Goal: Task Accomplishment & Management: Manage account settings

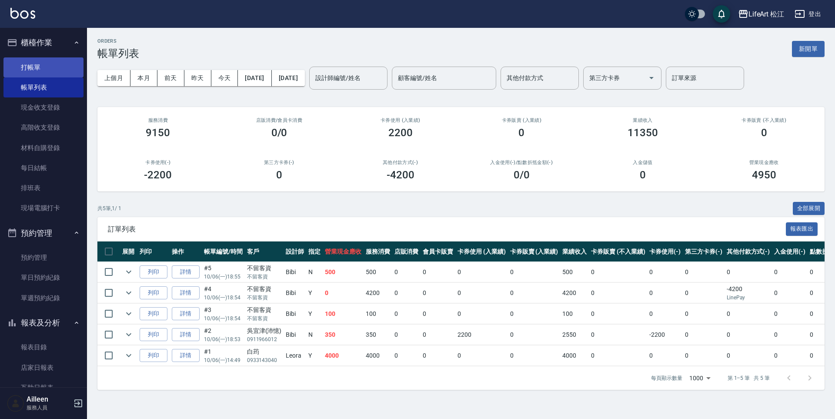
click at [52, 67] on link "打帳單" at bounding box center [43, 67] width 80 height 20
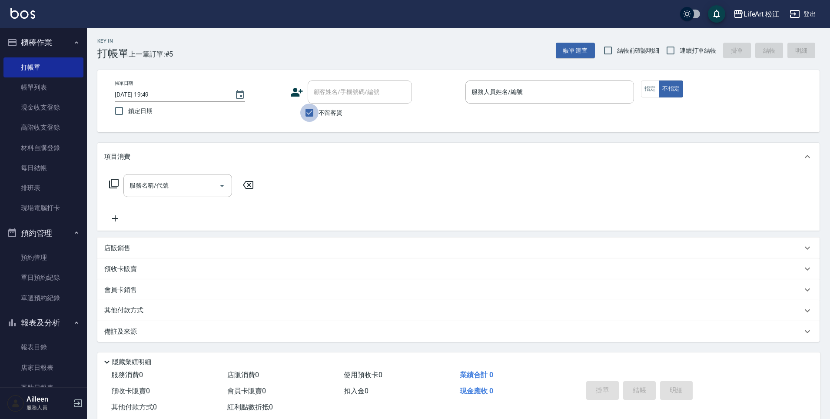
click at [314, 113] on input "不留客資" at bounding box center [309, 112] width 18 height 18
checkbox input "false"
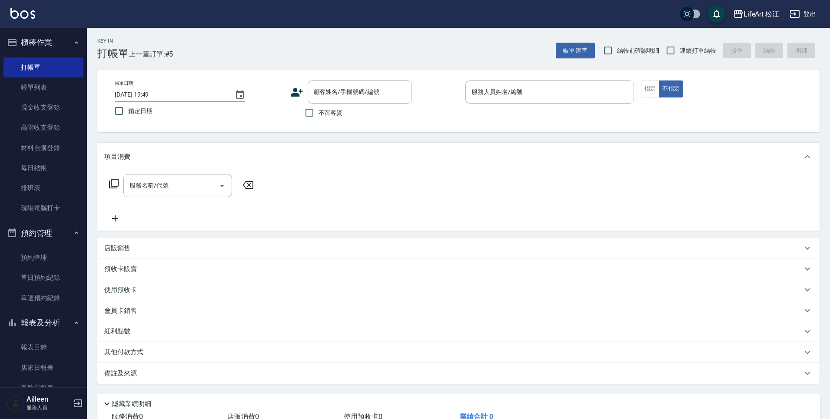
click at [301, 95] on icon at bounding box center [296, 92] width 13 height 13
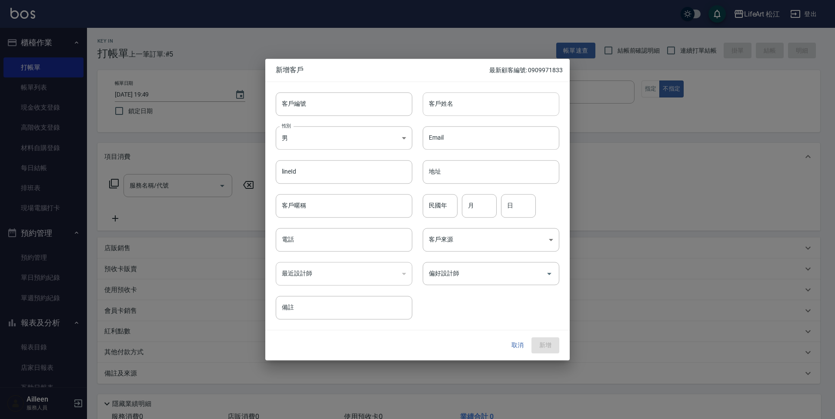
click at [470, 106] on input "客戶姓名" at bounding box center [491, 103] width 137 height 23
type input "x"
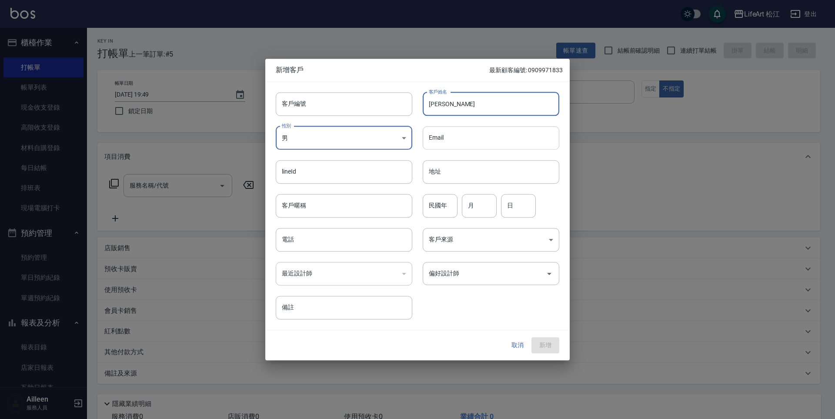
click at [477, 138] on input "Email" at bounding box center [491, 137] width 137 height 23
click at [468, 103] on input "[PERSON_NAME]" at bounding box center [491, 103] width 137 height 23
type input "[PERSON_NAME]"
click at [339, 233] on input "電話" at bounding box center [344, 239] width 137 height 23
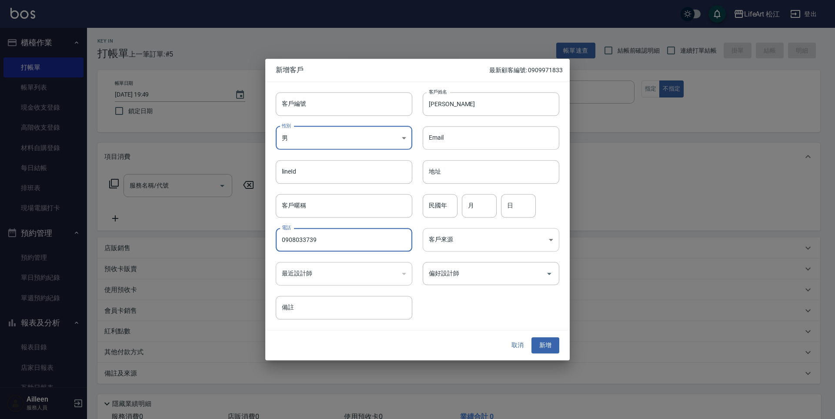
type input "0908033739"
click at [464, 235] on body "LifeArt 松江 登出 櫃檯作業 打帳單 帳單列表 現金收支登錄 高階收支登錄 材料自購登錄 每日結帳 排班表 現場電腦打卡 預約管理 預約管理 單日預約…" at bounding box center [417, 239] width 835 height 478
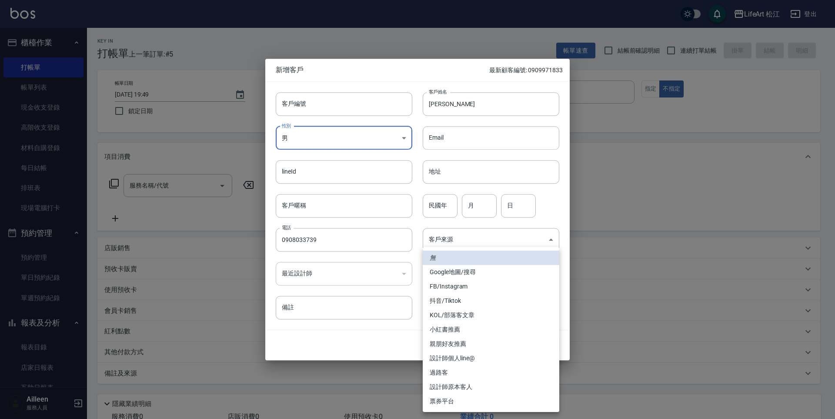
click at [480, 284] on li "FB/Instagram" at bounding box center [491, 286] width 137 height 14
type input "FB/Instagram"
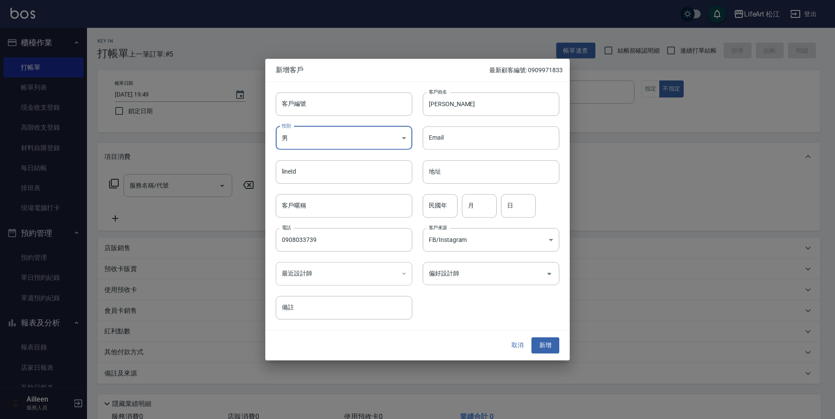
click at [477, 278] on input "偏好設計師" at bounding box center [485, 273] width 116 height 15
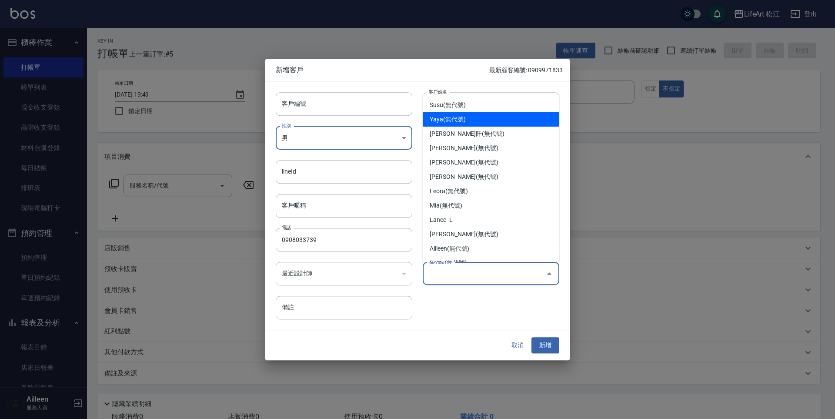
click at [484, 121] on li "Yaya(無代號)" at bounding box center [491, 119] width 137 height 14
type input "Yaya"
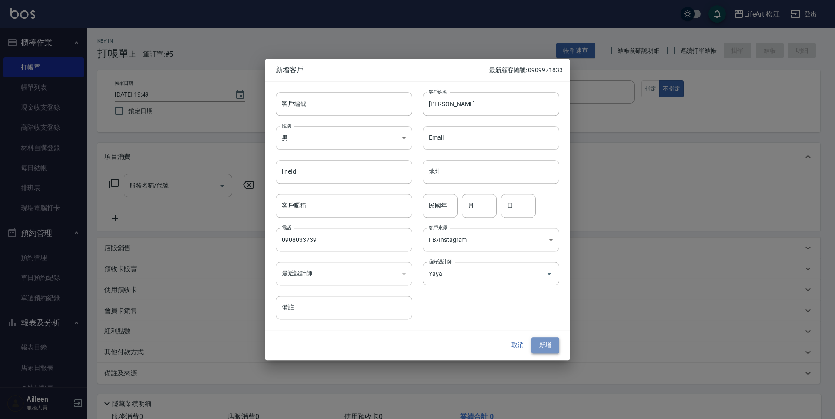
click at [548, 341] on button "新增" at bounding box center [545, 345] width 28 height 16
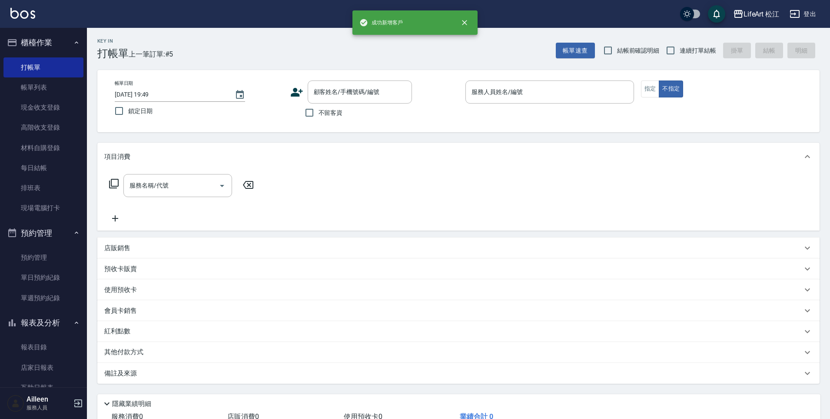
click at [299, 89] on icon at bounding box center [296, 92] width 13 height 13
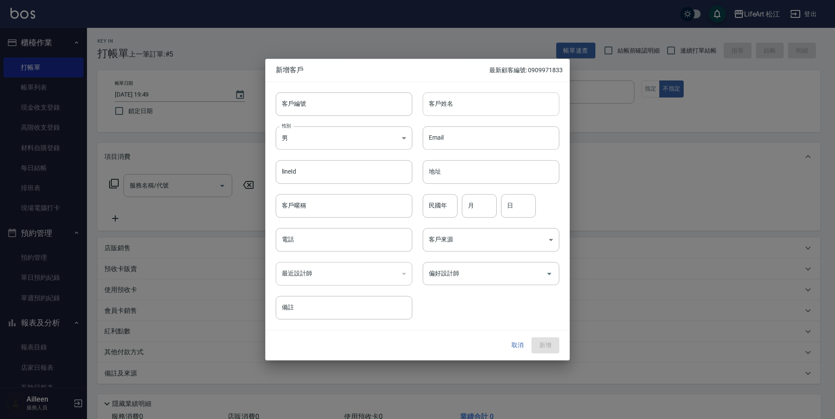
click at [443, 108] on input "客戶姓名" at bounding box center [491, 103] width 137 height 23
type input "c"
type input "[PERSON_NAME]"
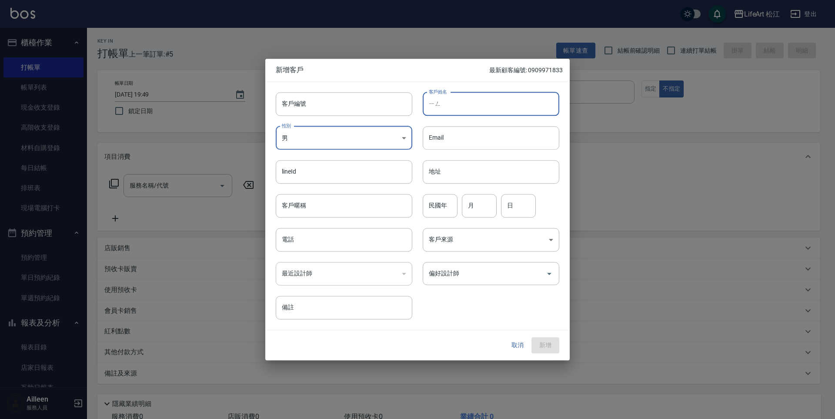
type input "瑩"
type input "[PERSON_NAME]"
click at [320, 234] on input "電話" at bounding box center [344, 239] width 137 height 23
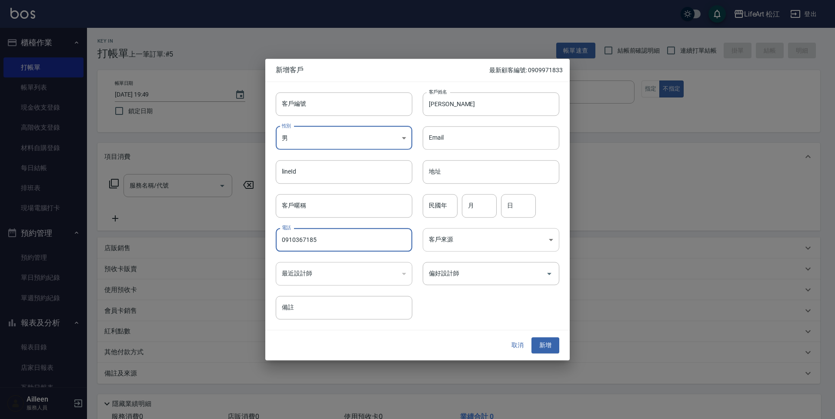
type input "0910367185"
click at [535, 243] on body "LifeArt 松江 登出 櫃檯作業 打帳單 帳單列表 現金收支登錄 高階收支登錄 材料自購登錄 每日結帳 排班表 現場電腦打卡 預約管理 預約管理 單日預約…" at bounding box center [417, 239] width 835 height 478
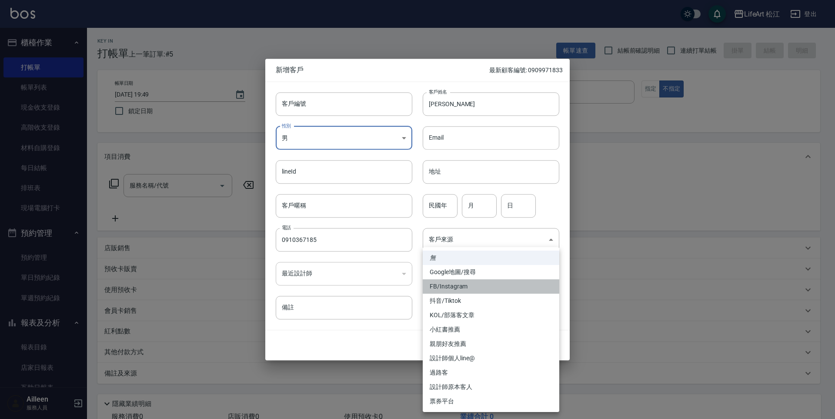
click at [490, 287] on li "FB/Instagram" at bounding box center [491, 286] width 137 height 14
type input "FB/Instagram"
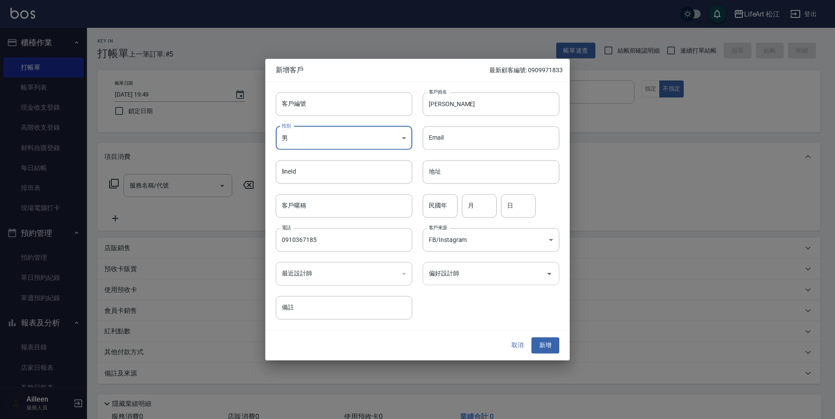
click at [475, 277] on input "偏好設計師" at bounding box center [485, 273] width 116 height 15
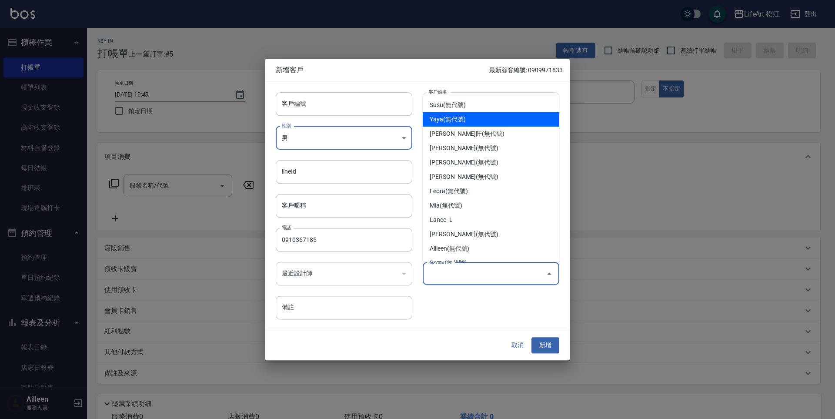
click at [472, 115] on li "Yaya(無代號)" at bounding box center [491, 119] width 137 height 14
type input "Yaya"
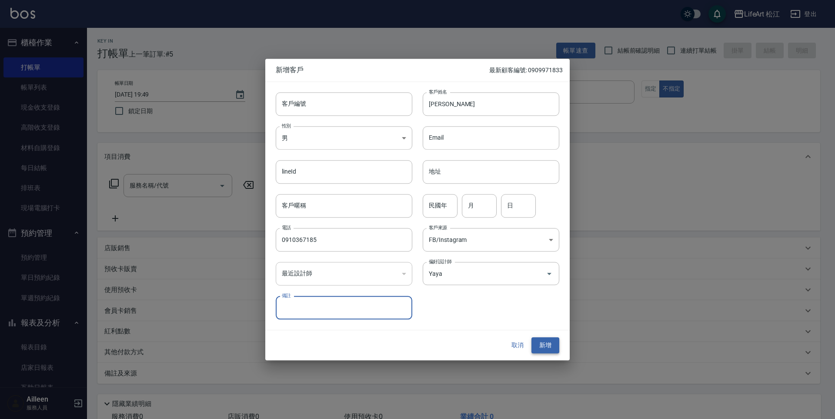
click at [553, 344] on button "新增" at bounding box center [545, 345] width 28 height 16
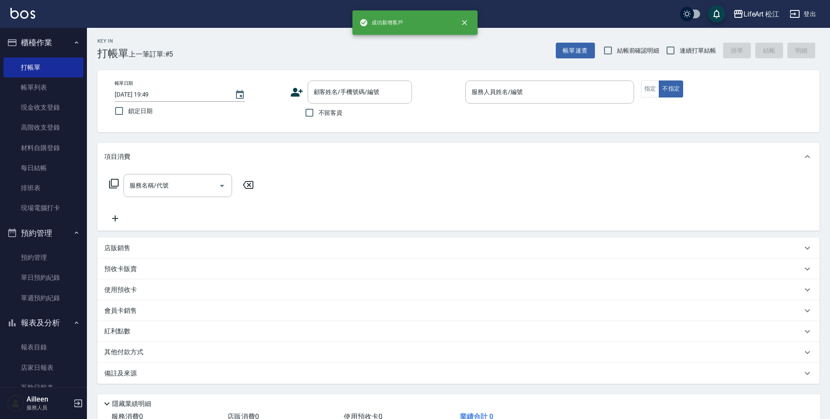
click at [296, 93] on icon at bounding box center [297, 92] width 12 height 9
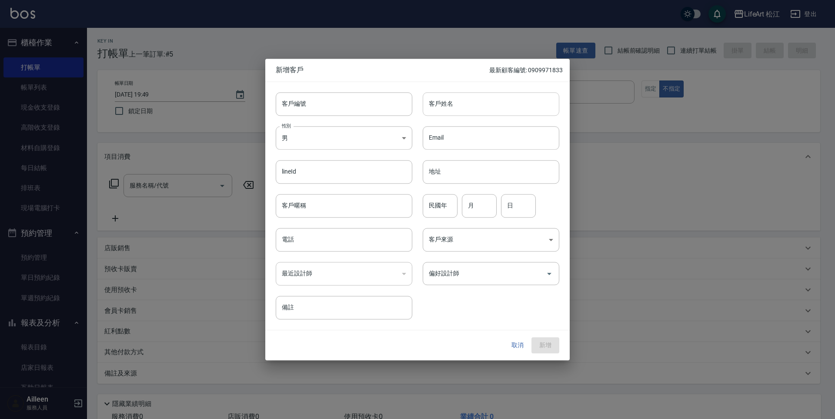
click at [467, 107] on input "客戶姓名" at bounding box center [491, 103] width 137 height 23
type input "j"
type input "温冠華"
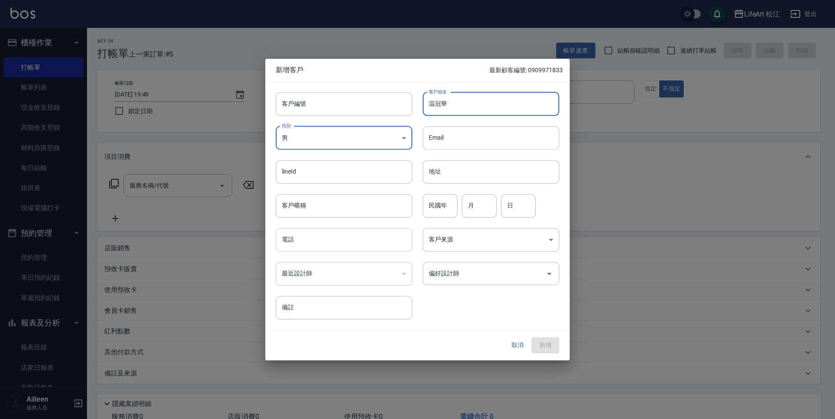
click at [334, 242] on input "電話" at bounding box center [344, 239] width 137 height 23
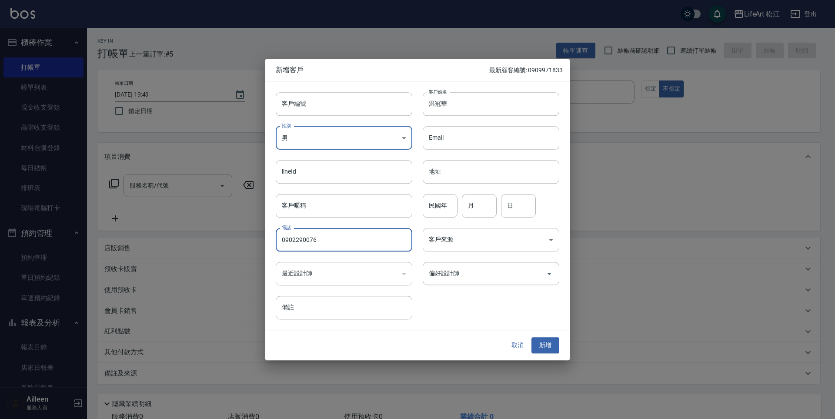
type input "0902290076"
click at [460, 240] on body "LifeArt 松江 登出 櫃檯作業 打帳單 帳單列表 現金收支登錄 高階收支登錄 材料自購登錄 每日結帳 排班表 現場電腦打卡 預約管理 預約管理 單日預約…" at bounding box center [417, 239] width 835 height 478
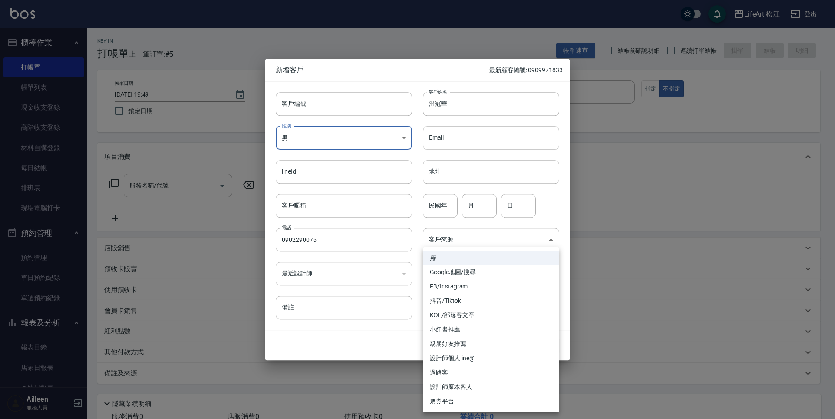
drag, startPoint x: 473, startPoint y: 277, endPoint x: 475, endPoint y: 289, distance: 11.5
click at [475, 289] on ul "無 Google地圖/搜尋 FB/Instagram 抖音/Tiktok KOL/部落客文章 小紅書推薦 親朋好友推薦 設計師個人line@ 過路客 設計師原…" at bounding box center [491, 329] width 137 height 165
click at [475, 289] on li "FB/Instagram" at bounding box center [491, 286] width 137 height 14
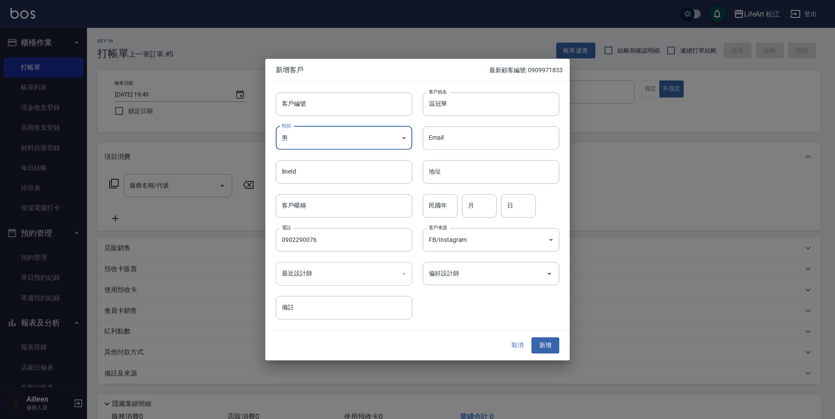
type input "FB/Instagram"
click at [474, 272] on input "偏好設計師" at bounding box center [485, 273] width 116 height 15
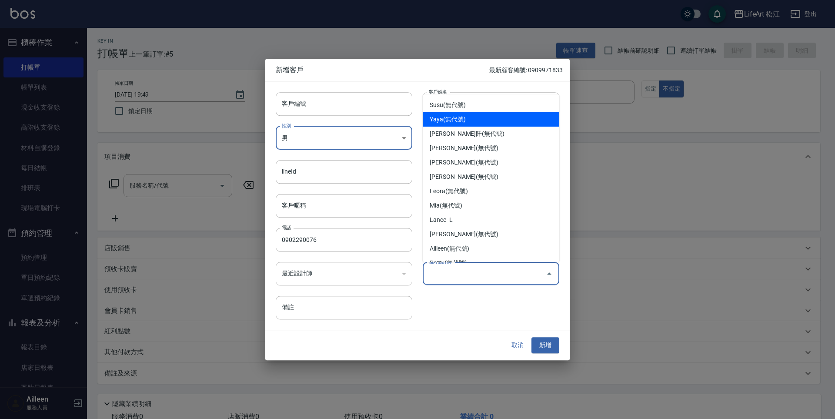
click at [459, 117] on li "Yaya(無代號)" at bounding box center [491, 119] width 137 height 14
type input "Yaya"
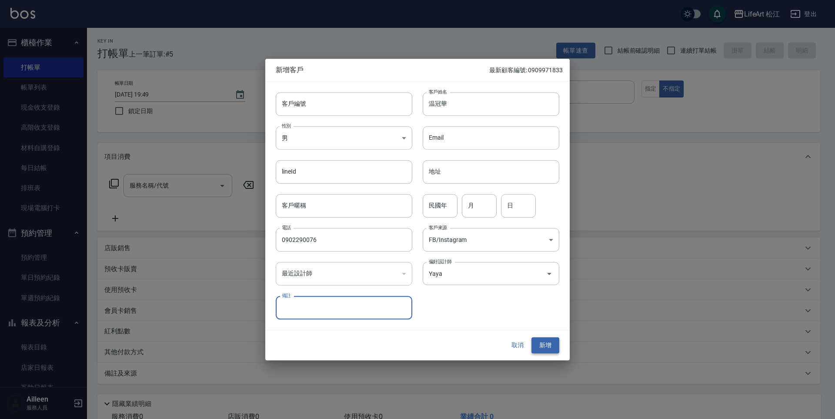
click at [546, 342] on button "新增" at bounding box center [545, 345] width 28 height 16
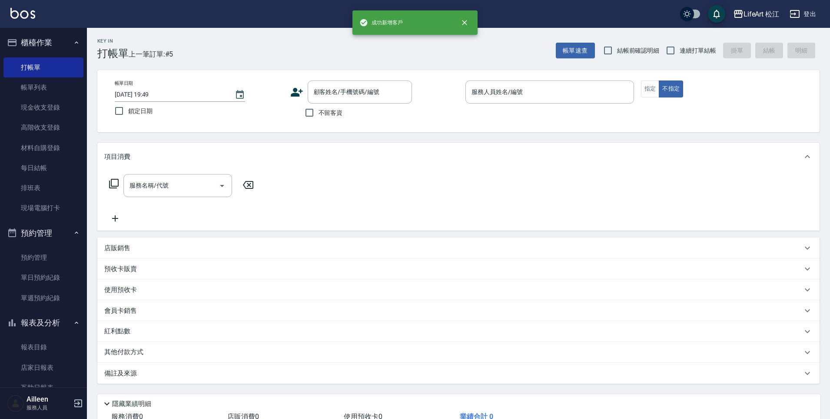
click at [333, 49] on div "Key In 打帳單 上一筆訂單:#5 帳單速查 結帳前確認明細 連續打單結帳 掛單 結帳 明細" at bounding box center [453, 44] width 733 height 32
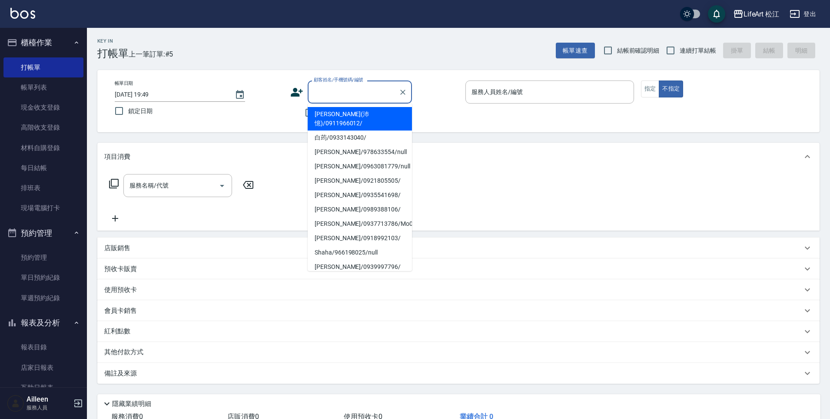
click at [326, 90] on div "顧客姓名/手機號碼/編號 顧客姓名/手機號碼/編號" at bounding box center [360, 91] width 104 height 23
type input "j"
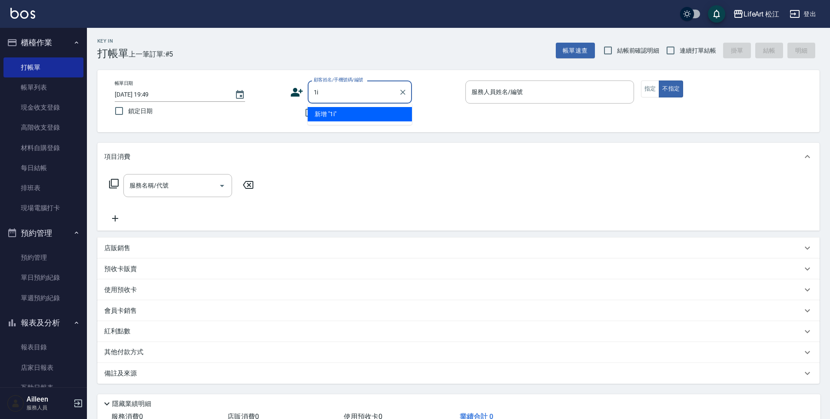
type input "1"
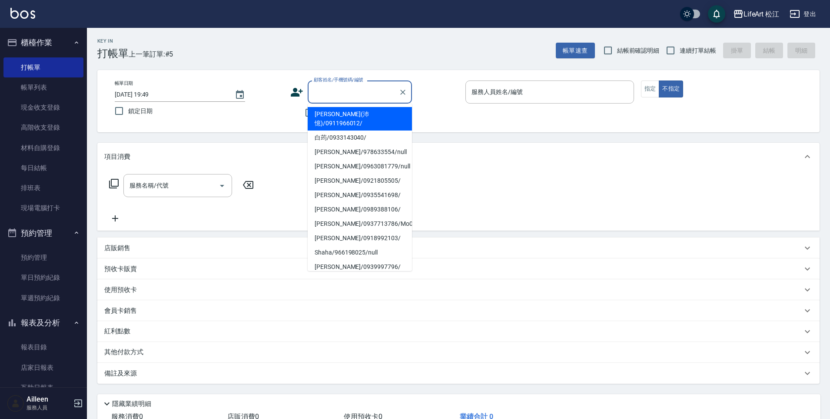
type input "i"
type input "j"
type input "ㄨ"
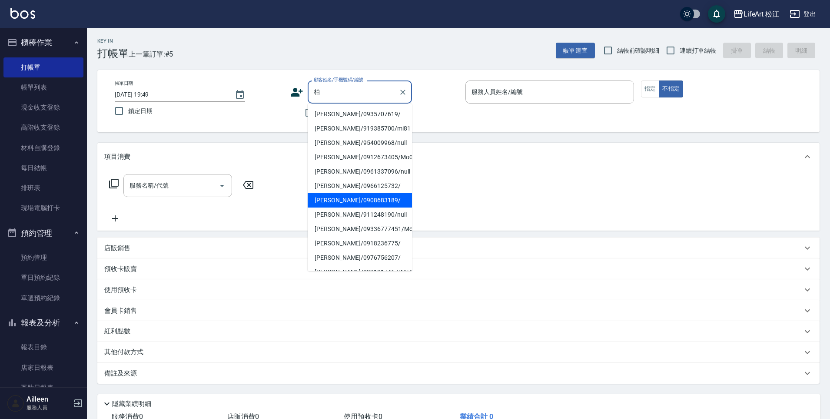
click at [356, 204] on li "[PERSON_NAME]/0908683189/" at bounding box center [360, 200] width 104 height 14
type input "[PERSON_NAME]/0908683189/"
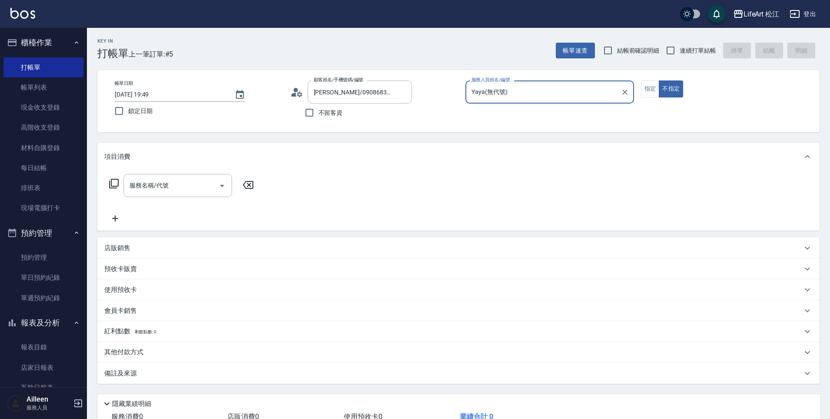
type input "Yaya(無代號)"
click at [657, 83] on button "指定" at bounding box center [650, 88] width 19 height 17
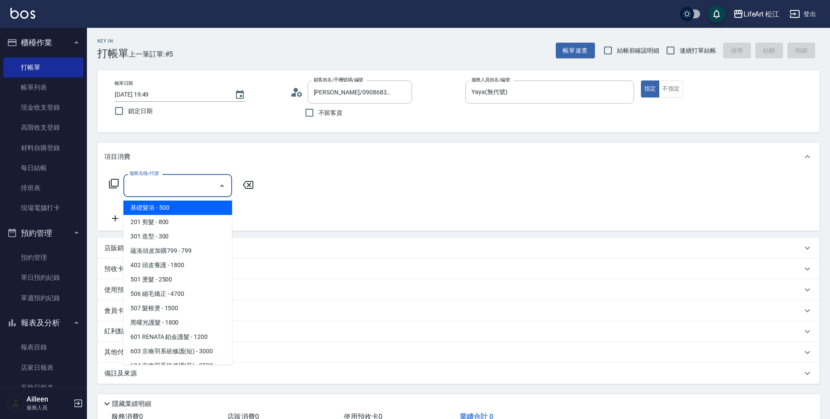
click at [204, 181] on input "服務名稱/代號" at bounding box center [171, 185] width 88 height 15
click at [170, 223] on span "201 剪髮 - 800" at bounding box center [177, 222] width 109 height 14
type input "201 剪髮(201)"
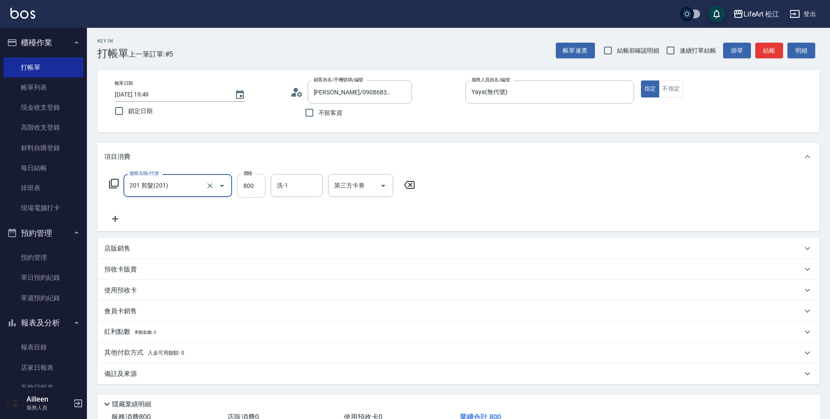
click at [248, 181] on input "800" at bounding box center [251, 185] width 28 height 23
click at [244, 183] on input "800" at bounding box center [251, 185] width 28 height 23
click at [248, 184] on input "800" at bounding box center [251, 185] width 28 height 23
type input "1000"
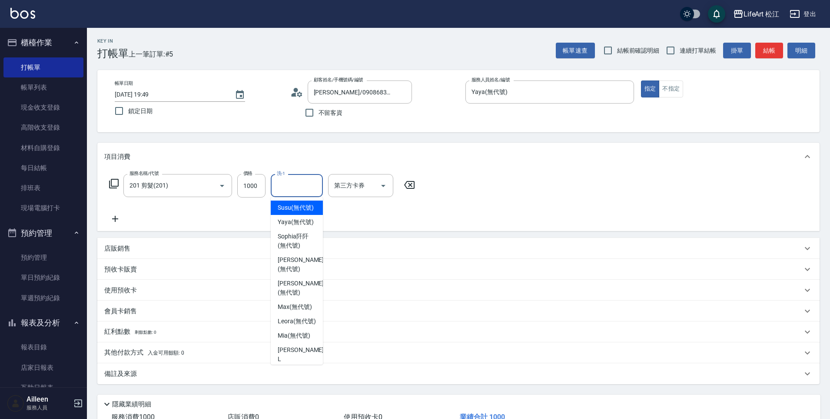
click at [286, 187] on div "洗-1 洗-1" at bounding box center [297, 185] width 52 height 23
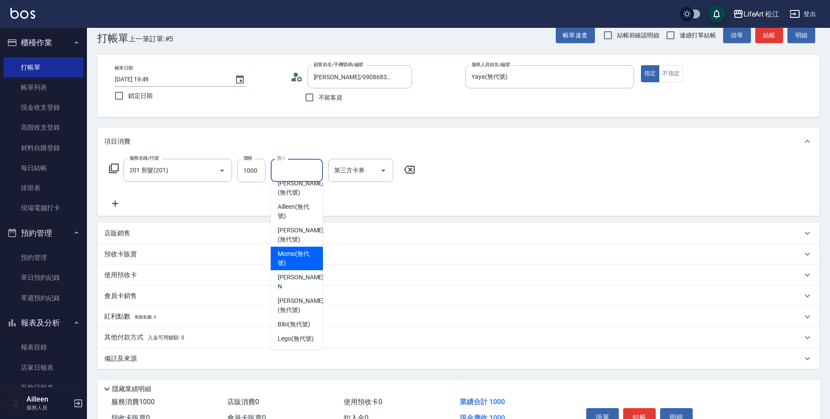
scroll to position [21, 0]
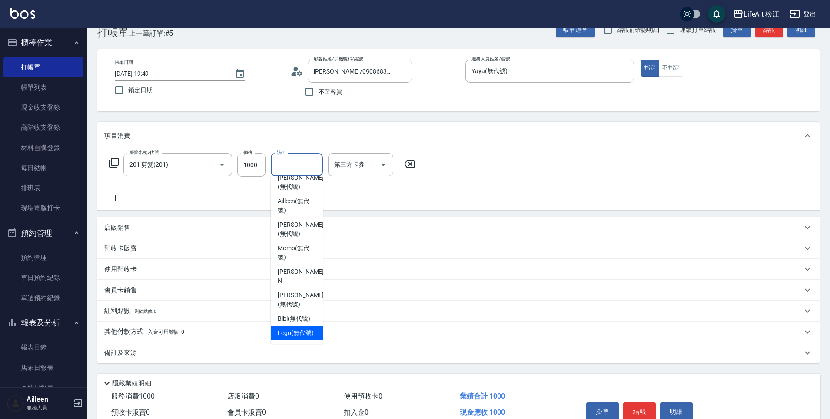
click at [301, 328] on span "Lego (無代號)" at bounding box center [296, 332] width 36 height 9
type input "Lego(無代號)"
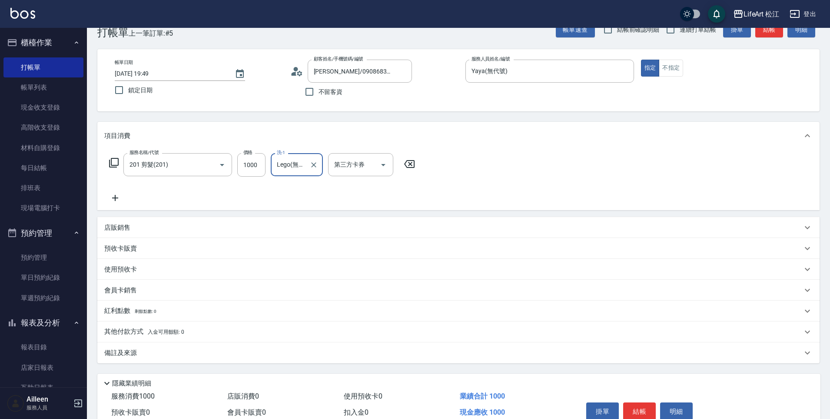
click at [151, 356] on div "備註及來源" at bounding box center [453, 352] width 698 height 9
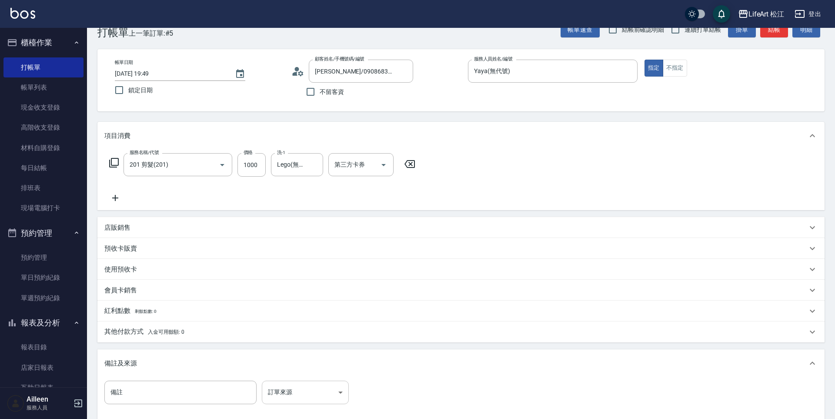
click at [288, 387] on body "LifeArt 松江 登出 櫃檯作業 打帳單 帳單列表 現金收支登錄 高階收支登錄 材料自購登錄 每日結帳 排班表 現場電腦打卡 預約管理 預約管理 單日預約…" at bounding box center [417, 247] width 835 height 537
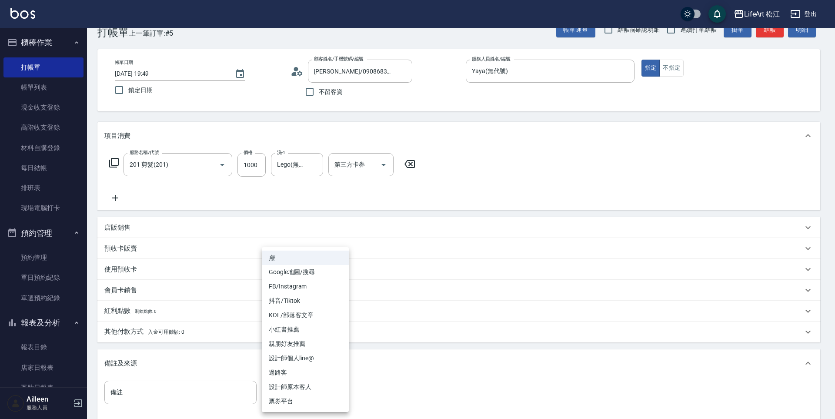
click at [310, 383] on li "設計師原本客人" at bounding box center [305, 387] width 87 height 14
type input "設計師原本客人"
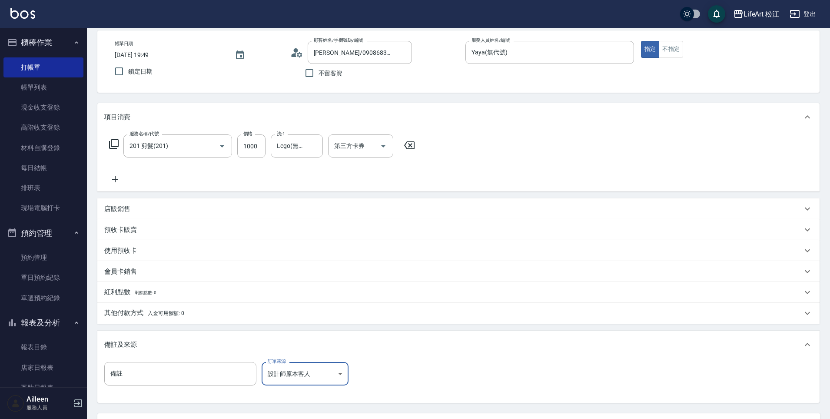
scroll to position [0, 0]
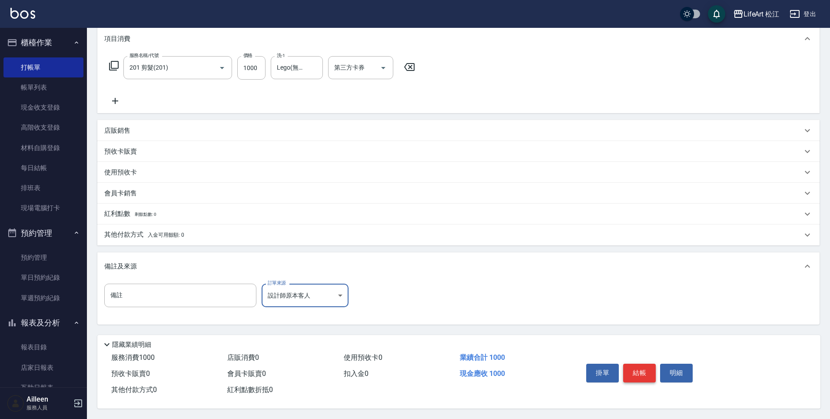
click at [643, 370] on button "結帳" at bounding box center [639, 372] width 33 height 18
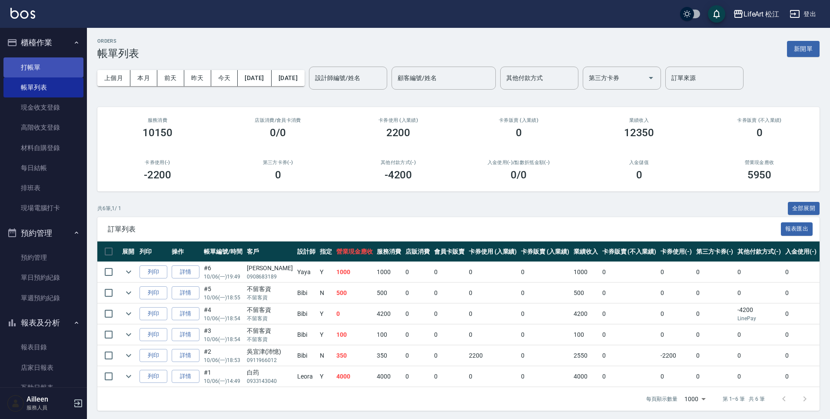
click at [52, 66] on link "打帳單" at bounding box center [43, 67] width 80 height 20
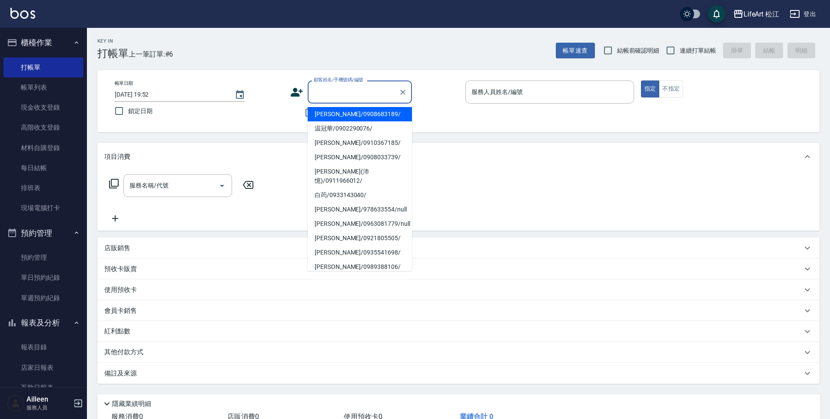
click at [324, 90] on input "顧客姓名/手機號碼/編號" at bounding box center [353, 91] width 83 height 15
click at [335, 128] on li "温冠華/0902290076/" at bounding box center [360, 128] width 104 height 14
type input "温冠華/0902290076/"
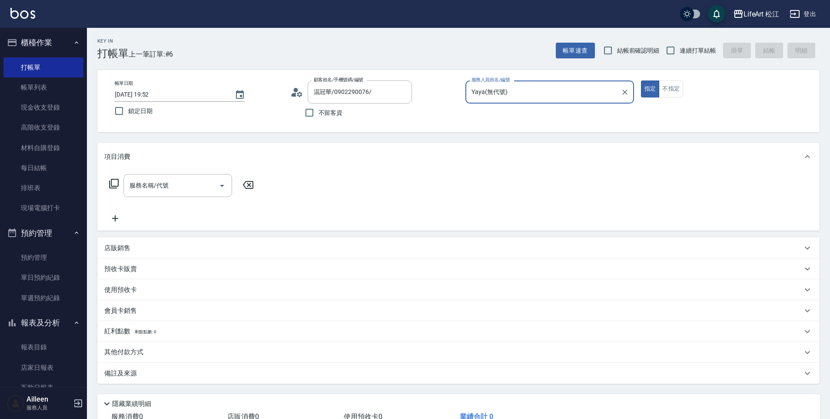
type input "Yaya(無代號)"
click at [153, 186] on input "服務名稱/代號" at bounding box center [171, 185] width 88 height 15
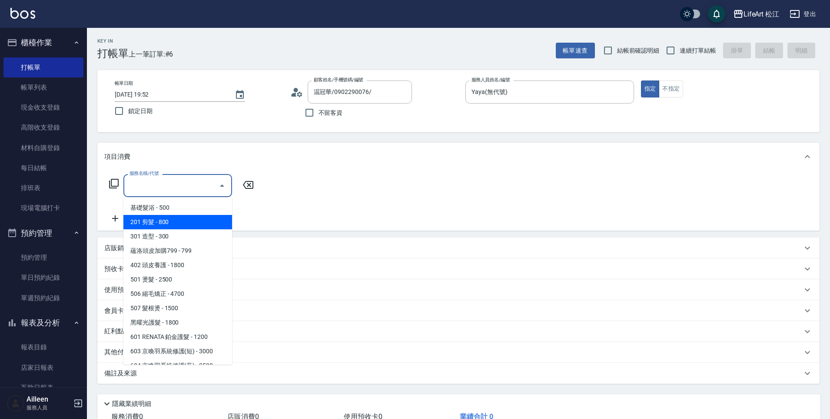
click at [163, 223] on span "201 剪髮 - 800" at bounding box center [177, 222] width 109 height 14
type input "201 剪髮(201)"
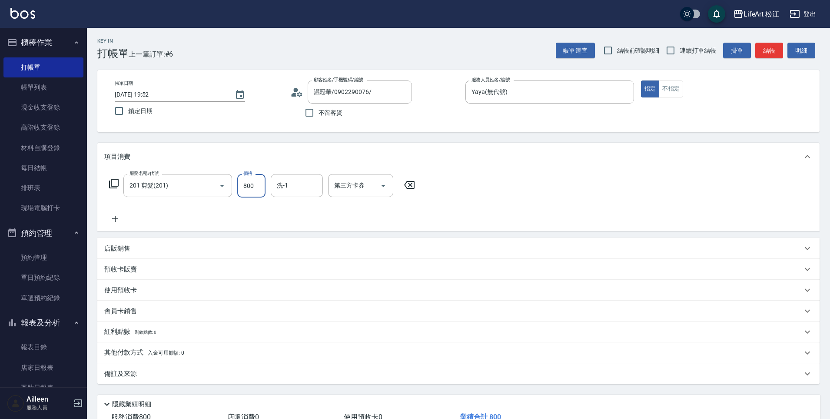
click at [249, 193] on input "800" at bounding box center [251, 185] width 28 height 23
click at [223, 186] on icon "Open" at bounding box center [222, 185] width 10 height 10
type input "1849"
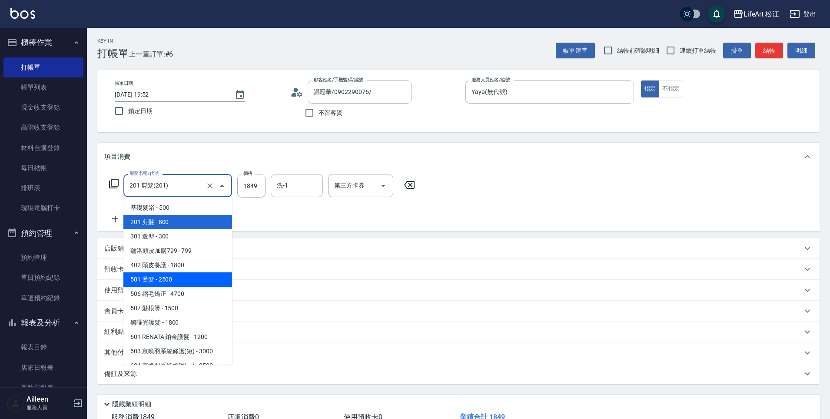
click at [189, 281] on span "501 燙髮 - 2500" at bounding box center [177, 279] width 109 height 14
type input "501 燙髮(501)"
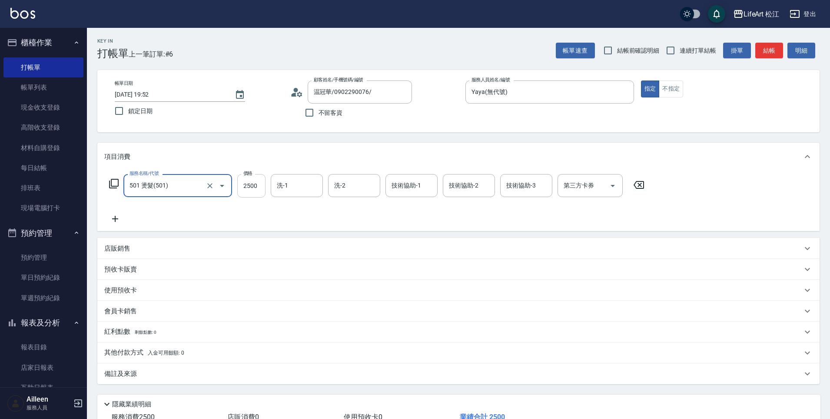
click at [250, 185] on input "2500" at bounding box center [251, 185] width 28 height 23
type input "1849"
click at [413, 187] on input "技術協助-1" at bounding box center [412, 185] width 44 height 15
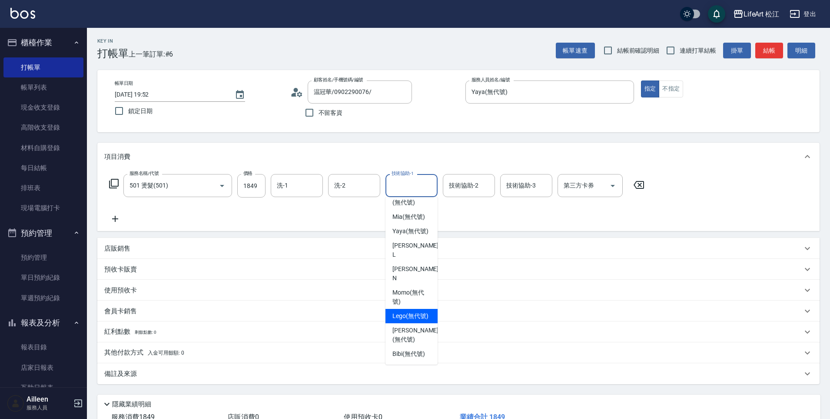
scroll to position [178, 0]
click at [408, 207] on span "[PERSON_NAME] (無代號)" at bounding box center [416, 198] width 46 height 18
type input "[PERSON_NAME](無代號)"
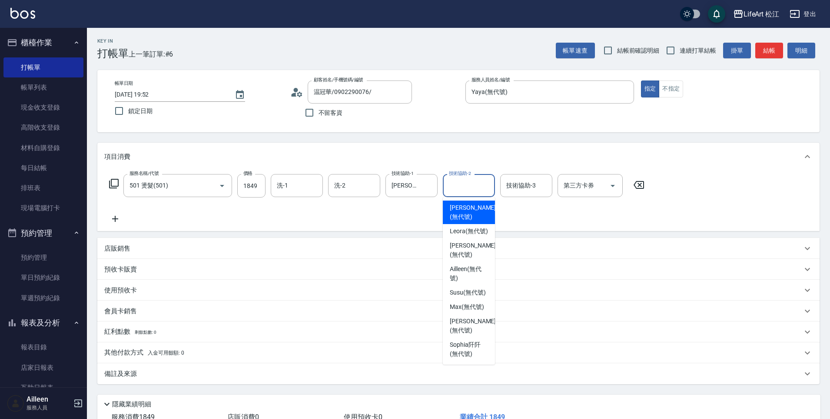
click at [476, 183] on div "技術協助-2 技術協助-2" at bounding box center [469, 185] width 52 height 23
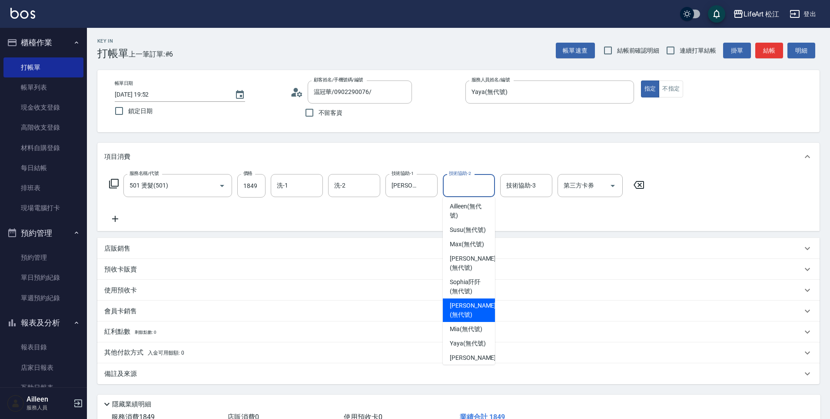
scroll to position [65, 0]
click at [470, 317] on span "[PERSON_NAME] (無代號)" at bounding box center [473, 308] width 46 height 18
type input "[PERSON_NAME](無代號)"
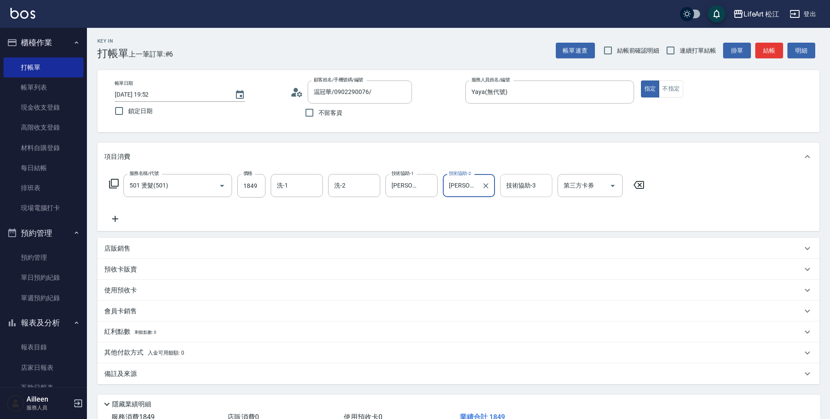
click at [526, 190] on input "技術協助-3" at bounding box center [526, 185] width 44 height 15
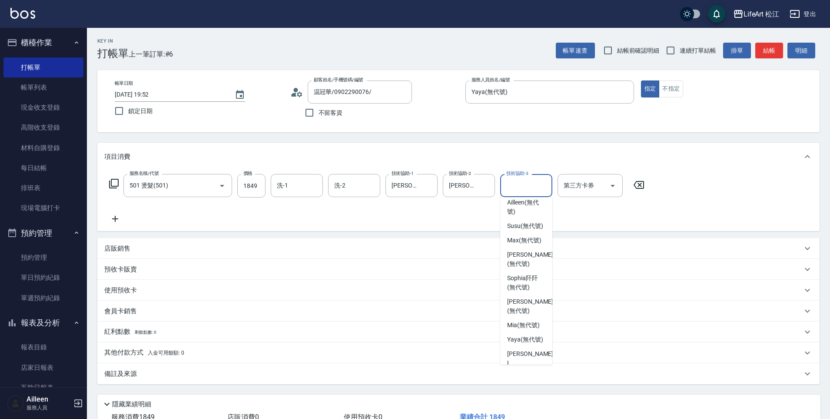
scroll to position [166, 0]
click at [524, 216] on span "[PERSON_NAME] (無代號)" at bounding box center [530, 207] width 46 height 18
type input "[PERSON_NAME](無代號)"
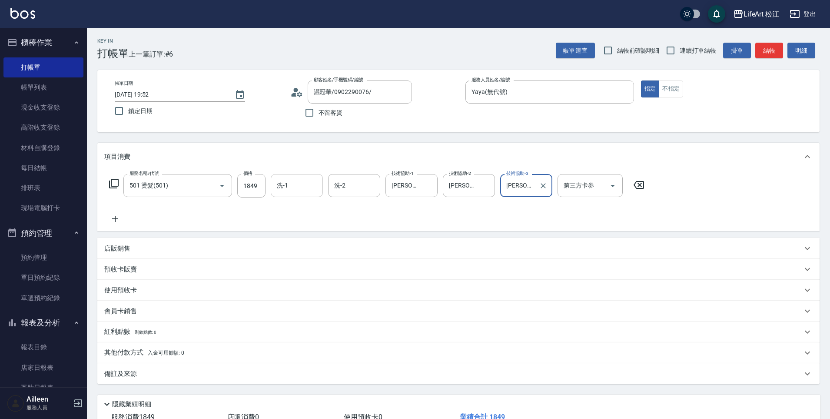
click at [301, 189] on input "洗-1" at bounding box center [297, 185] width 44 height 15
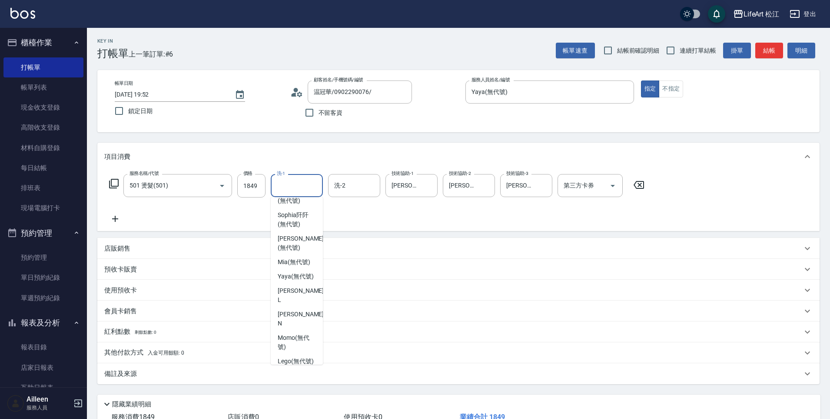
scroll to position [147, 0]
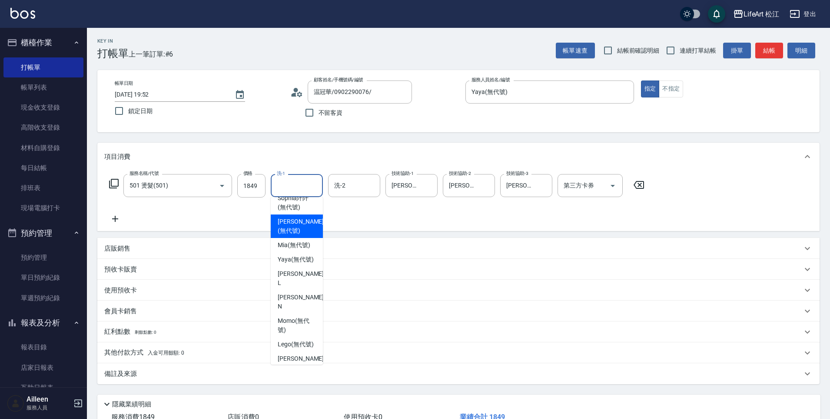
click at [299, 235] on span "[PERSON_NAME] (無代號)" at bounding box center [301, 226] width 46 height 18
type input "[PERSON_NAME](無代號)"
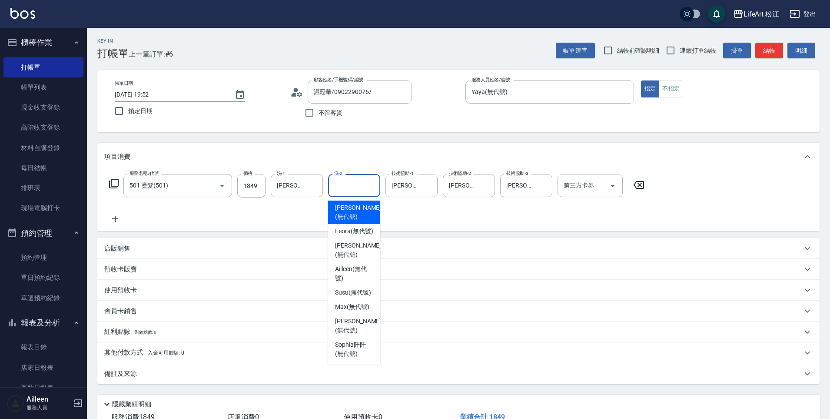
click at [340, 185] on div "洗-2 洗-2" at bounding box center [354, 185] width 52 height 23
click at [353, 209] on span "[PERSON_NAME] (無代號)" at bounding box center [358, 199] width 46 height 18
type input "[PERSON_NAME](無代號)"
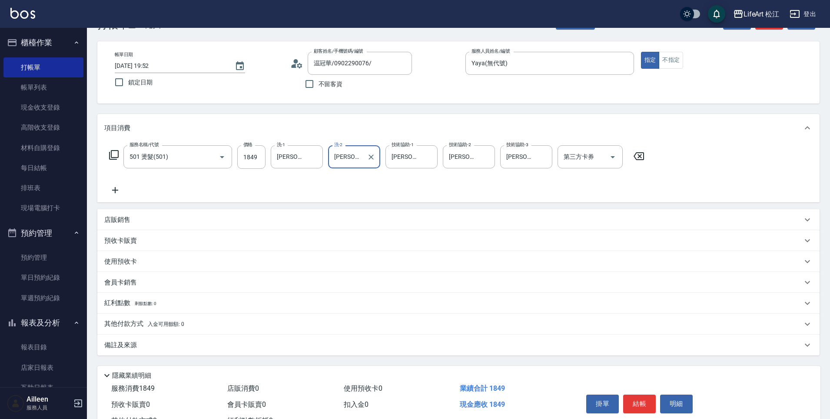
scroll to position [63, 0]
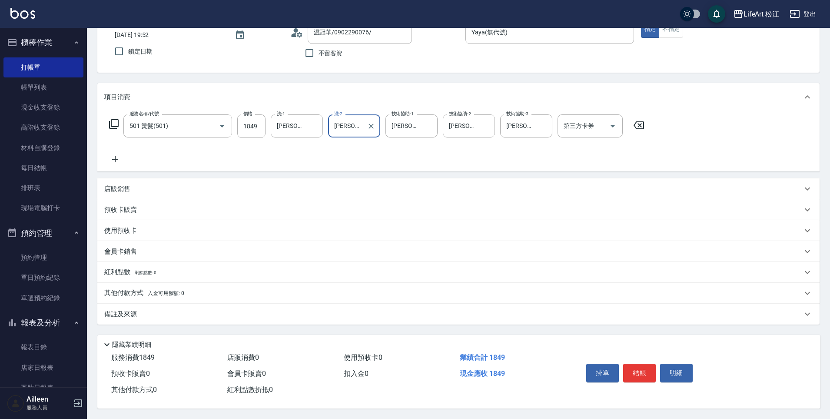
click at [211, 310] on div "備註及來源" at bounding box center [453, 314] width 698 height 9
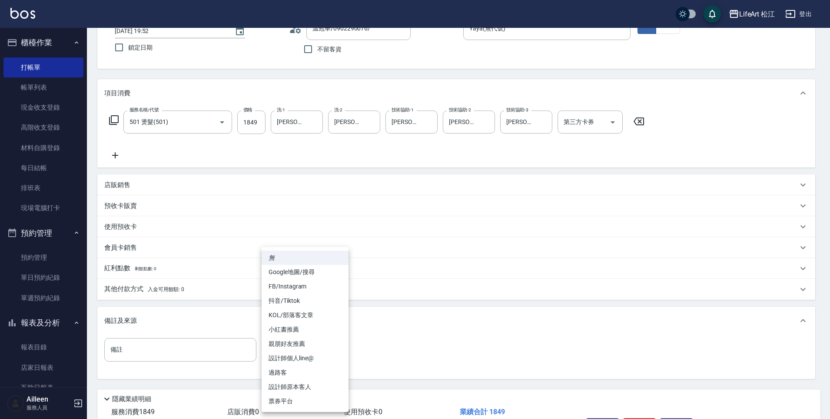
click at [323, 346] on body "LifeArt 松江 登出 櫃檯作業 打帳單 帳單列表 現金收支登錄 高階收支登錄 材料自購登錄 每日結帳 排班表 現場電腦打卡 預約管理 預約管理 單日預約…" at bounding box center [415, 205] width 830 height 537
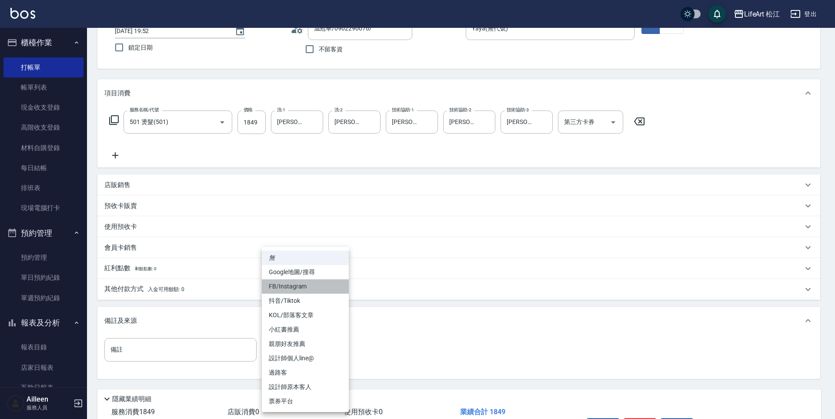
click at [323, 284] on li "FB/Instagram" at bounding box center [305, 286] width 87 height 14
type input "FB/Instagram"
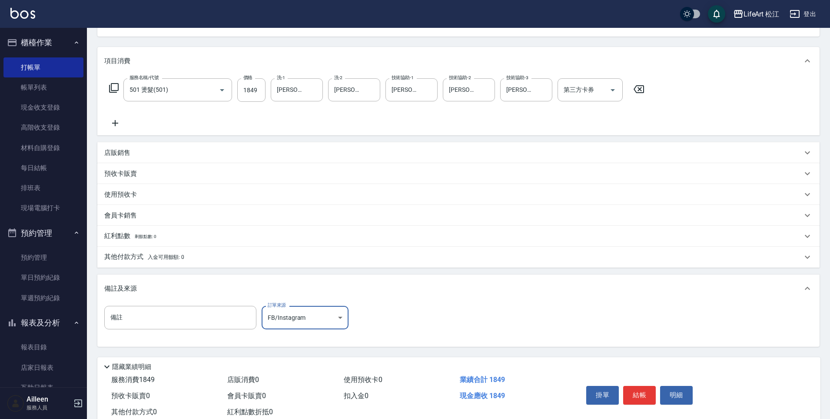
scroll to position [122, 0]
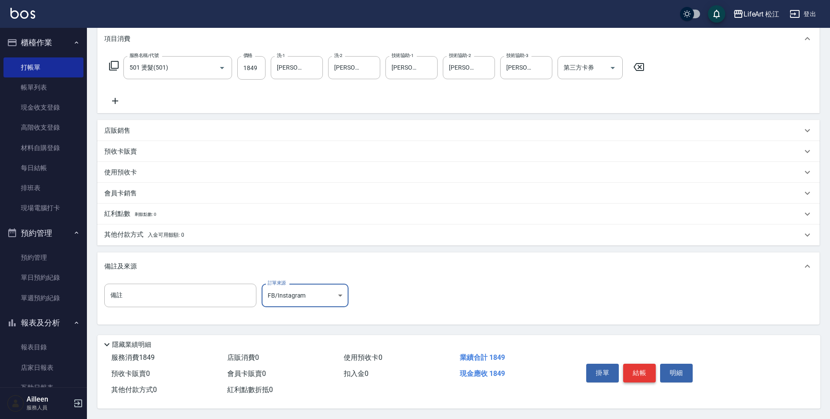
click at [641, 368] on button "結帳" at bounding box center [639, 372] width 33 height 18
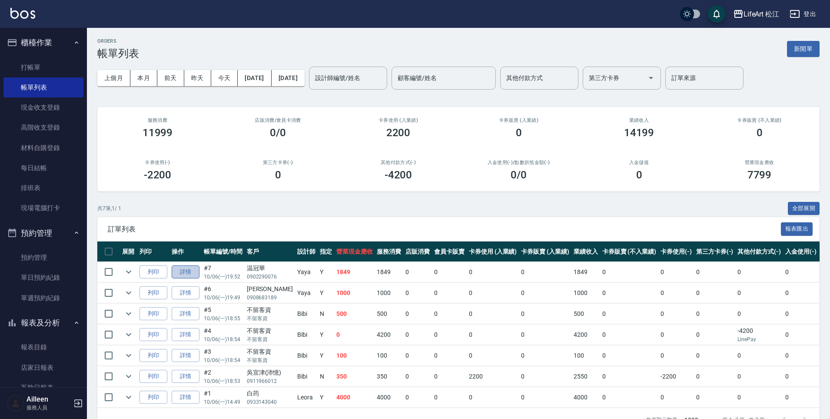
click at [191, 275] on link "詳情" at bounding box center [186, 271] width 28 height 13
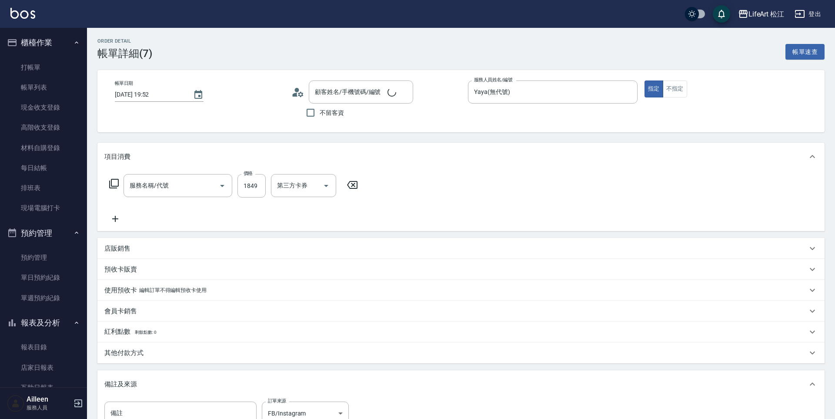
type input "[DATE] 19:52"
type input "Yaya(無代號)"
type input "FB/Instagram"
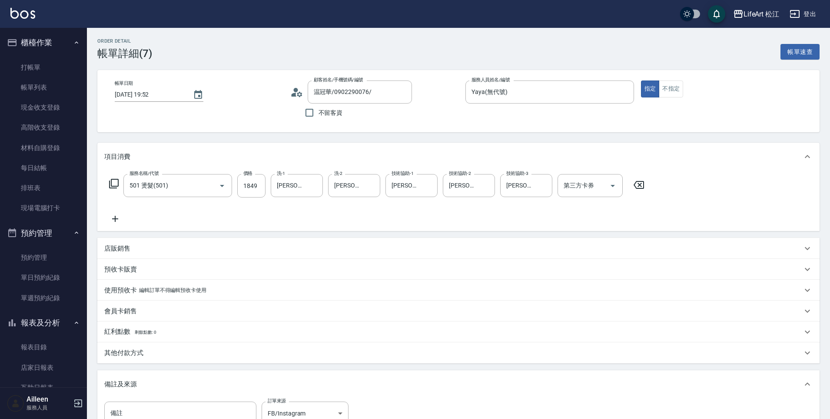
type input "温冠華/0902290076/"
type input "501 燙髮(501)"
click at [169, 351] on div "其他付款方式" at bounding box center [453, 352] width 698 height 9
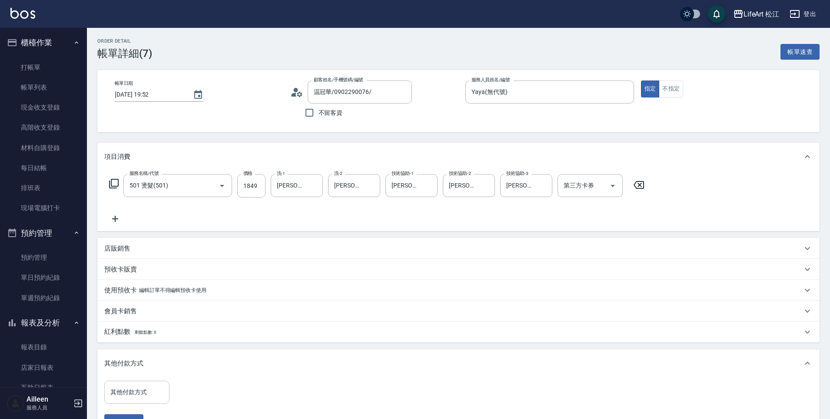
click at [137, 389] on div "其他付款方式 其他付款方式" at bounding box center [136, 391] width 65 height 23
click at [152, 331] on span "轉帳" at bounding box center [136, 327] width 65 height 14
type input "轉帳"
click at [192, 397] on input "0" at bounding box center [207, 391] width 65 height 23
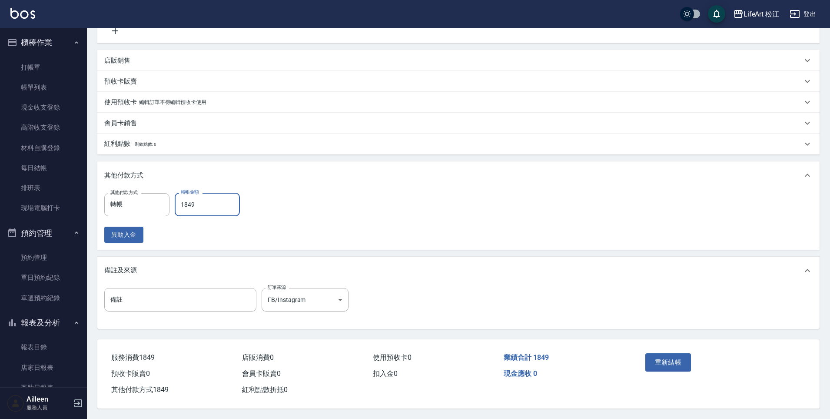
scroll to position [190, 0]
type input "1849"
click at [652, 362] on button "重新結帳" at bounding box center [669, 362] width 46 height 18
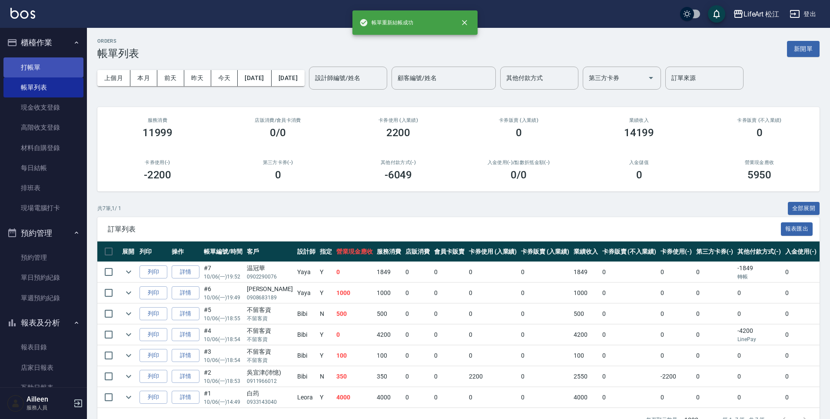
click at [49, 72] on link "打帳單" at bounding box center [43, 67] width 80 height 20
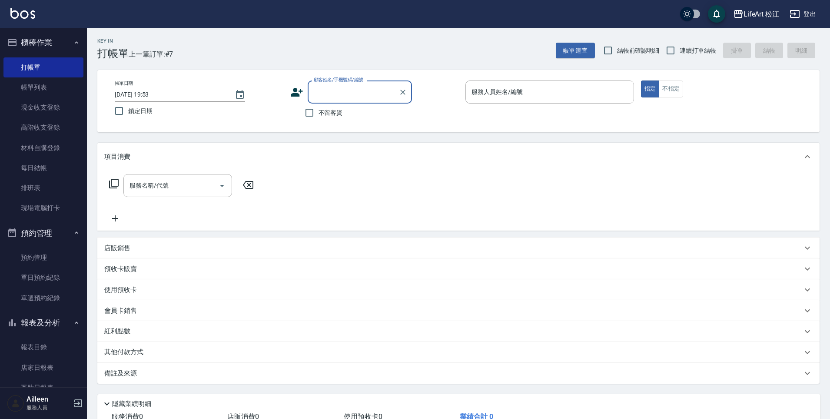
click at [351, 97] on input "顧客姓名/手機號碼/編號" at bounding box center [353, 91] width 83 height 15
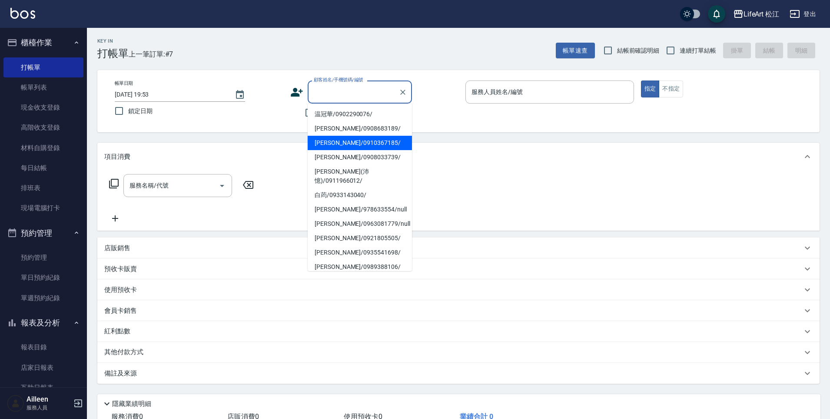
click at [355, 141] on li "[PERSON_NAME]/0910367185/" at bounding box center [360, 143] width 104 height 14
type input "[PERSON_NAME]/0910367185/"
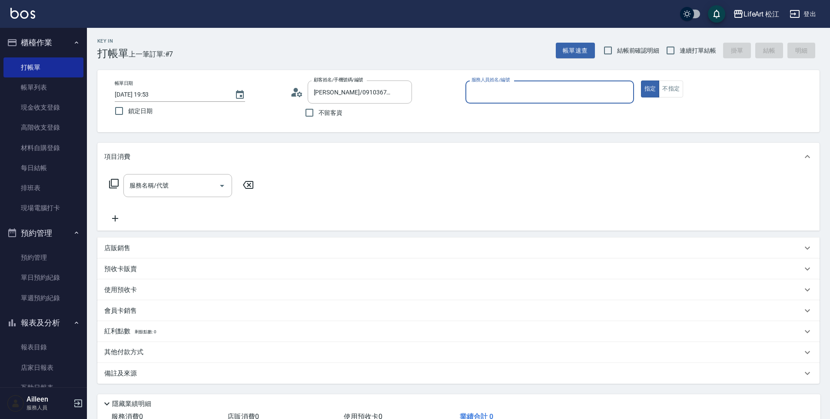
type input "Yaya(無代號)"
click at [183, 189] on input "服務名稱/代號" at bounding box center [171, 185] width 88 height 15
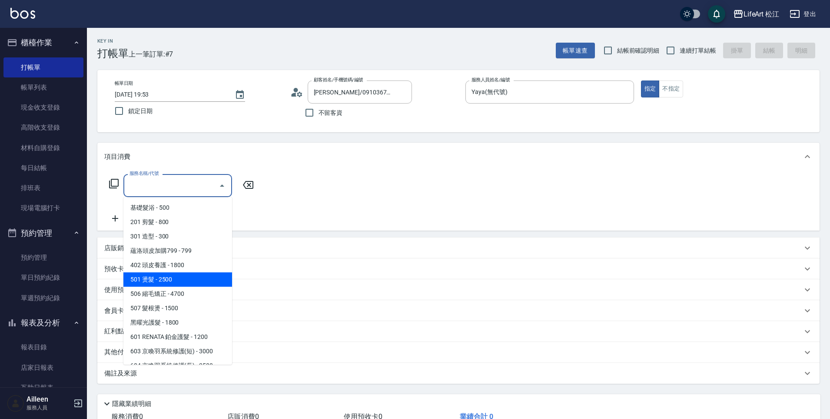
click at [181, 280] on span "501 燙髮 - 2500" at bounding box center [177, 279] width 109 height 14
type input "501 燙髮(501)"
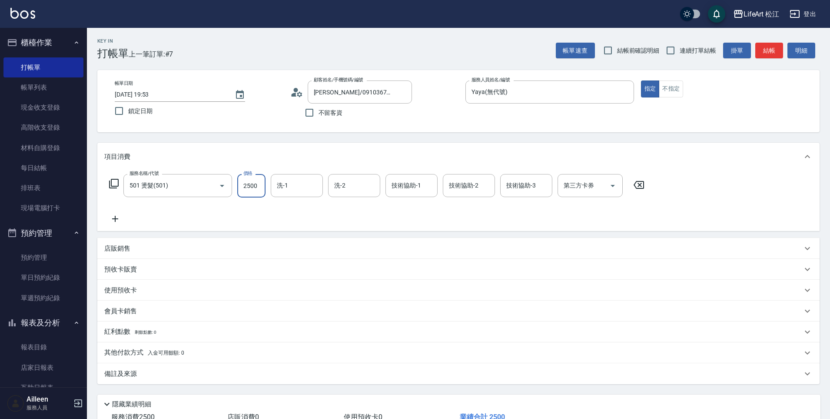
click at [254, 187] on input "2500" at bounding box center [251, 185] width 28 height 23
type input "1399"
click at [405, 186] on div "技術協助-1 技術協助-1" at bounding box center [412, 185] width 52 height 23
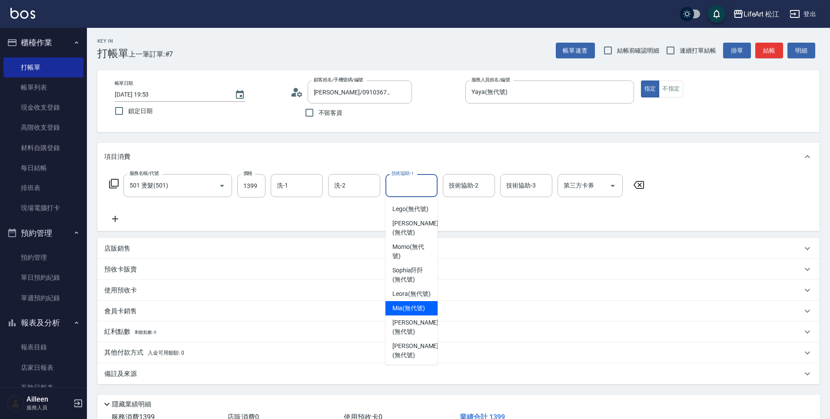
scroll to position [174, 0]
click at [426, 321] on span "[PERSON_NAME] (無代號)" at bounding box center [416, 312] width 46 height 18
type input "[PERSON_NAME](無代號)"
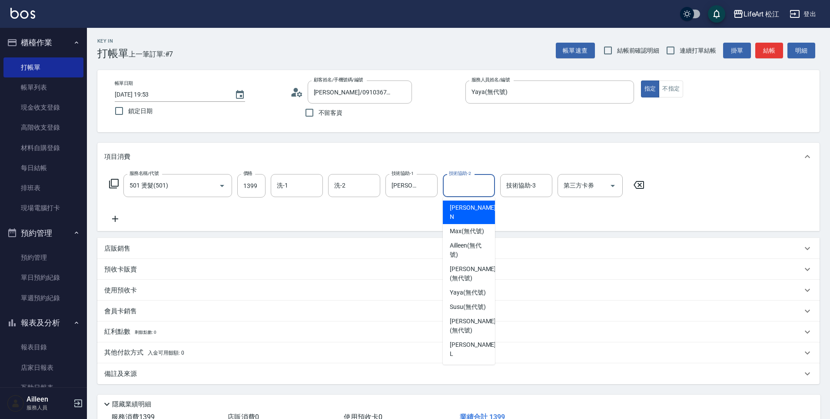
click at [460, 186] on input "技術協助-2" at bounding box center [469, 185] width 44 height 15
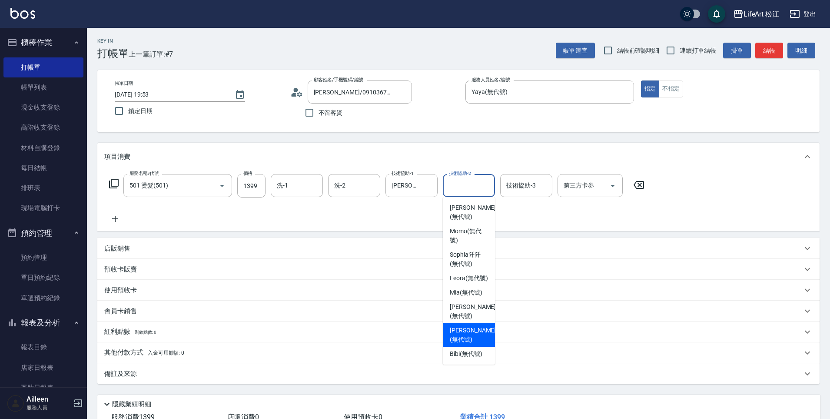
scroll to position [187, 0]
click at [471, 320] on span "[PERSON_NAME] (無代號)" at bounding box center [473, 311] width 46 height 18
type input "[PERSON_NAME](無代號)"
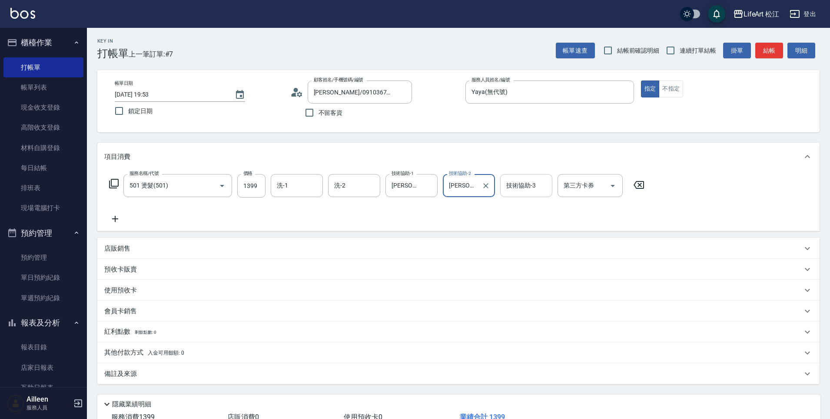
click at [515, 185] on div "技術協助-3 技術協助-3" at bounding box center [526, 185] width 52 height 23
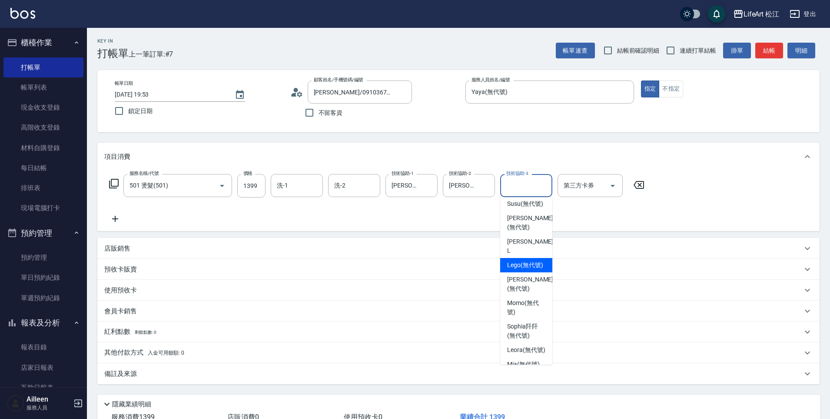
scroll to position [108, 0]
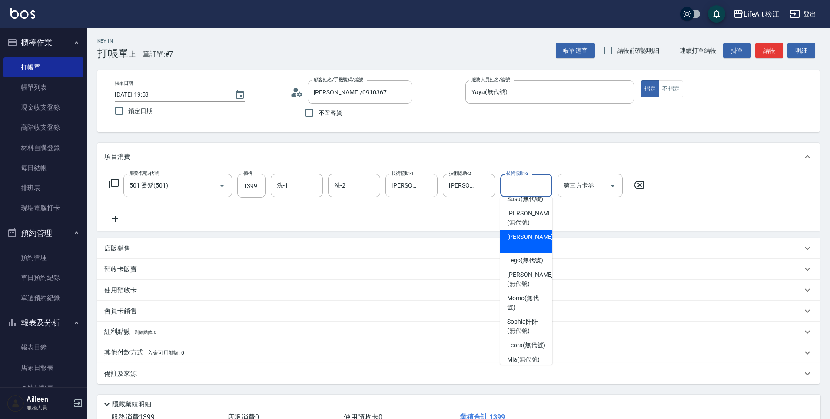
click at [488, 233] on div "項目消費 服務名稱/代號 501 燙髮(501) 服務名稱/代號 價格 1399 價格 洗-1 洗-1 洗-2 洗-2 技術協助-1 [PERSON_NAME…" at bounding box center [458, 263] width 723 height 241
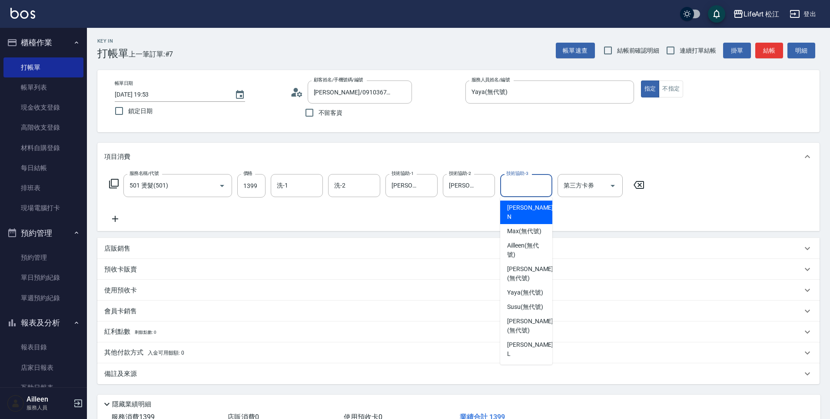
click at [515, 184] on input "技術協助-3" at bounding box center [526, 185] width 44 height 15
drag, startPoint x: 534, startPoint y: 312, endPoint x: 521, endPoint y: 303, distance: 15.9
click at [534, 311] on span "Susu (無代號)" at bounding box center [525, 306] width 36 height 9
type input "Susu(無代號)"
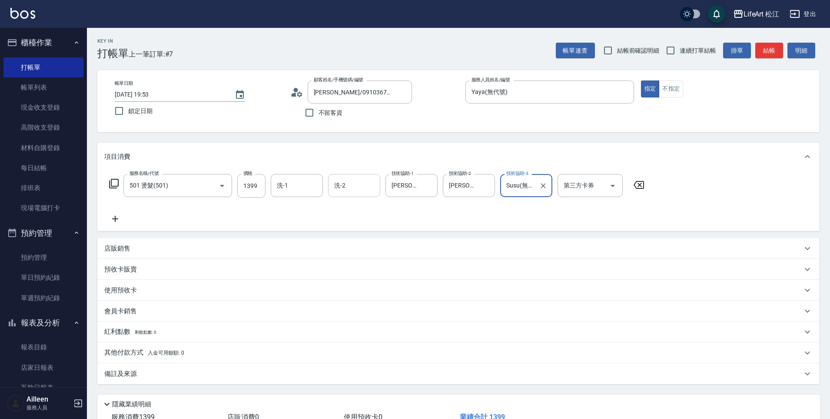
click at [345, 183] on input "洗-2" at bounding box center [354, 185] width 44 height 15
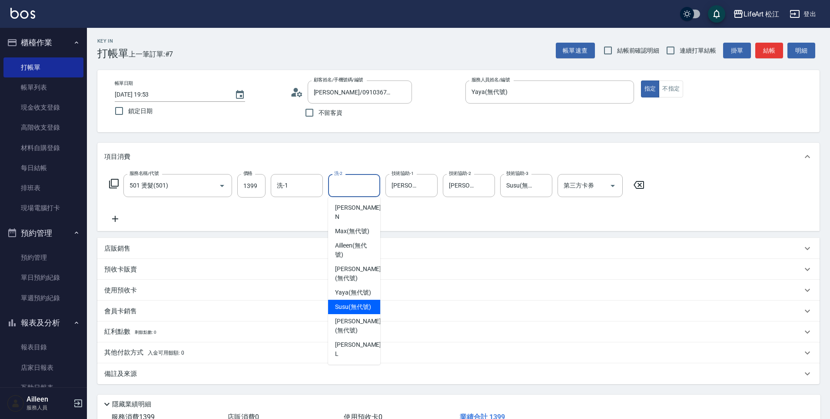
click at [360, 310] on span "Susu (無代號)" at bounding box center [353, 306] width 36 height 9
type input "Susu(無代號)"
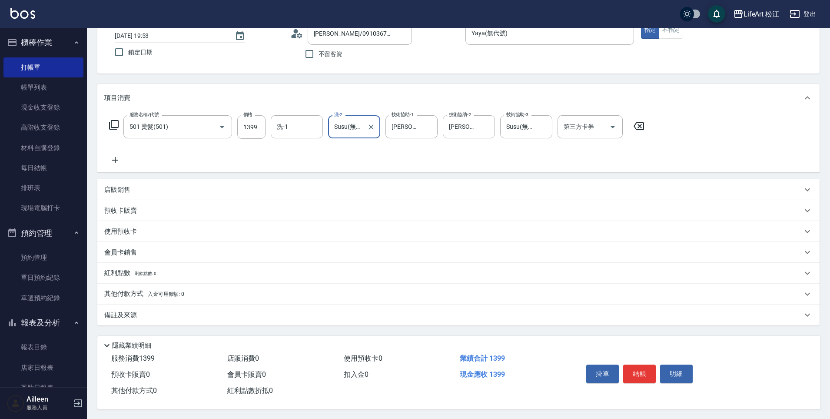
scroll to position [63, 0]
click at [195, 311] on div "備註及來源" at bounding box center [453, 314] width 698 height 9
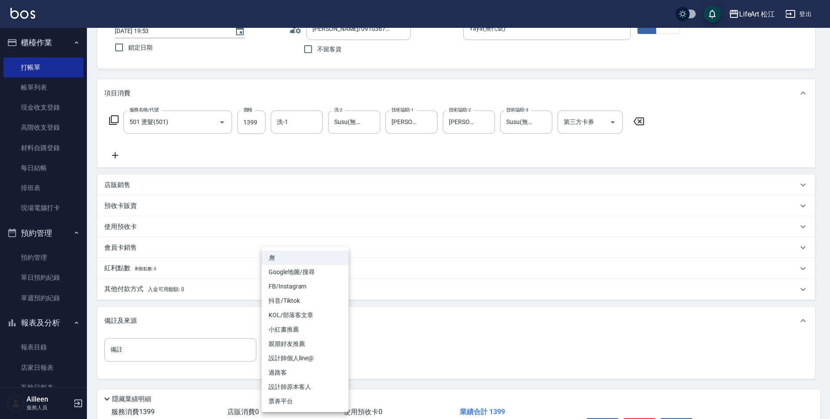
click at [273, 351] on body "LifeArt 松江 登出 櫃檯作業 打帳單 帳單列表 現金收支登錄 高階收支登錄 材料自購登錄 每日結帳 排班表 現場電腦打卡 預約管理 預約管理 單日預約…" at bounding box center [415, 205] width 830 height 537
click at [307, 281] on li "FB/Instagram" at bounding box center [305, 286] width 87 height 14
type input "FB/Instagram"
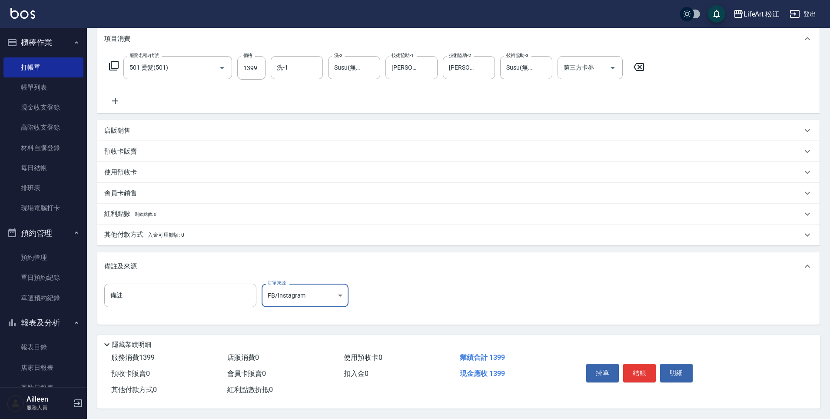
scroll to position [122, 0]
click at [631, 370] on button "結帳" at bounding box center [639, 372] width 33 height 18
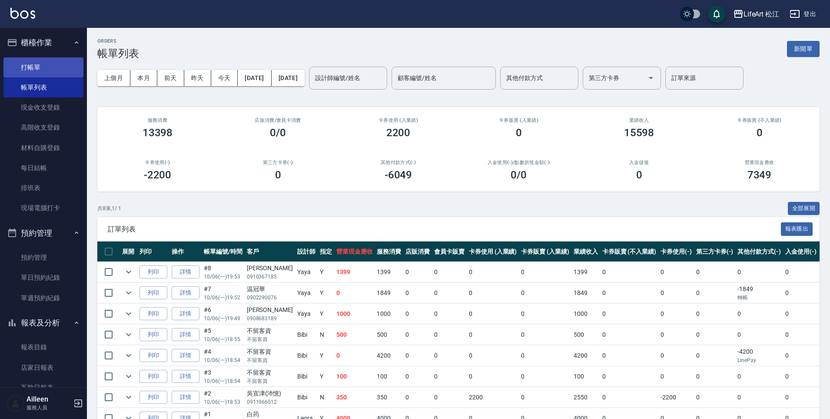
click at [31, 65] on link "打帳單" at bounding box center [43, 67] width 80 height 20
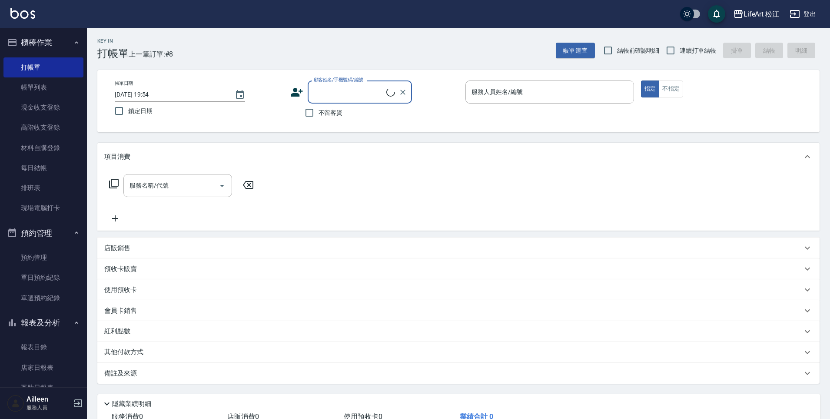
click at [377, 94] on input "顧客姓名/手機號碼/編號" at bounding box center [349, 91] width 75 height 15
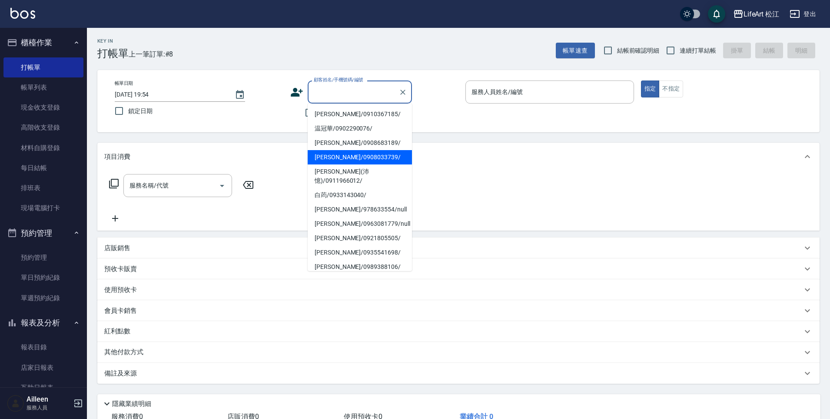
click at [353, 158] on li "[PERSON_NAME]/0908033739/" at bounding box center [360, 157] width 104 height 14
type input "[PERSON_NAME]/0908033739/"
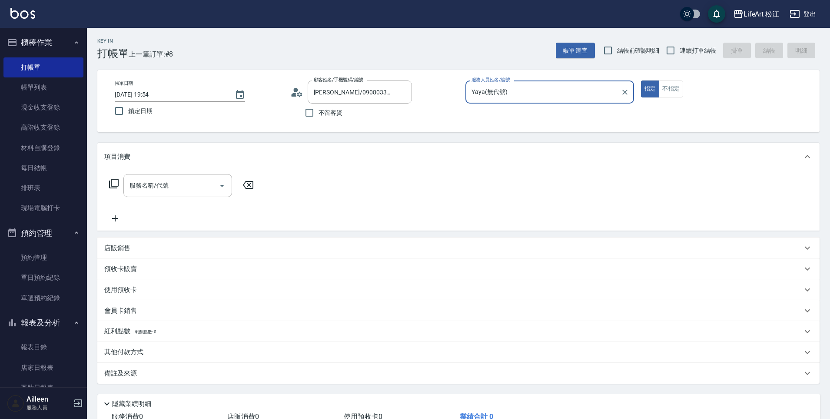
type input "Yaya(無代號)"
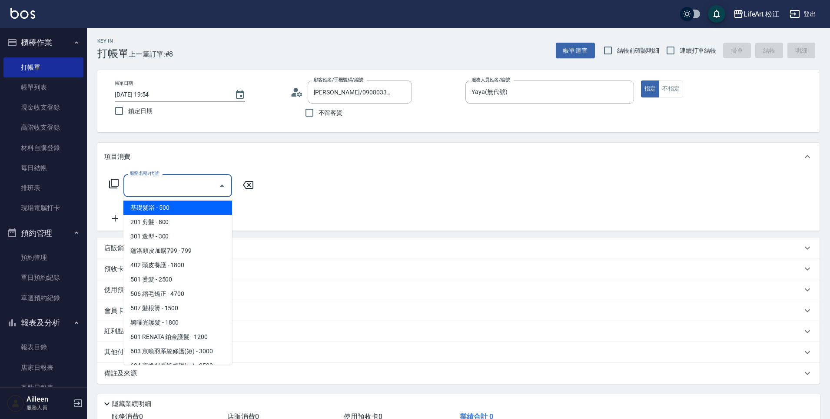
click at [148, 188] on div "服務名稱/代號 服務名稱/代號" at bounding box center [177, 185] width 109 height 23
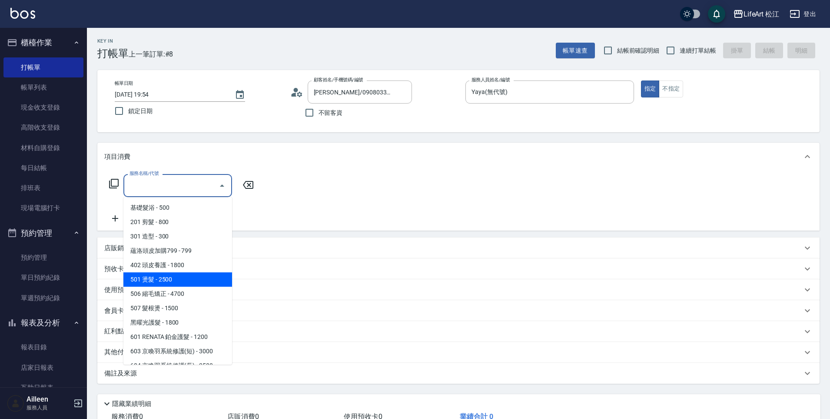
click at [175, 283] on span "501 燙髮 - 2500" at bounding box center [177, 279] width 109 height 14
type input "501 燙髮(501)"
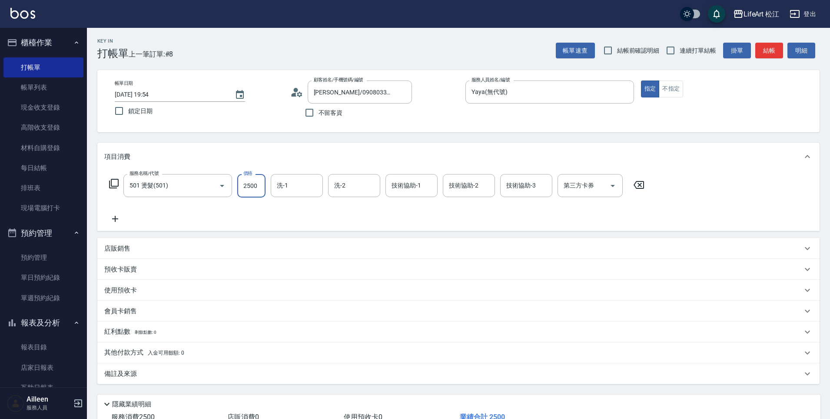
click at [250, 190] on input "2500" at bounding box center [251, 185] width 28 height 23
type input "1849"
click at [421, 185] on div "技術協助-1 技術協助-1" at bounding box center [412, 185] width 52 height 23
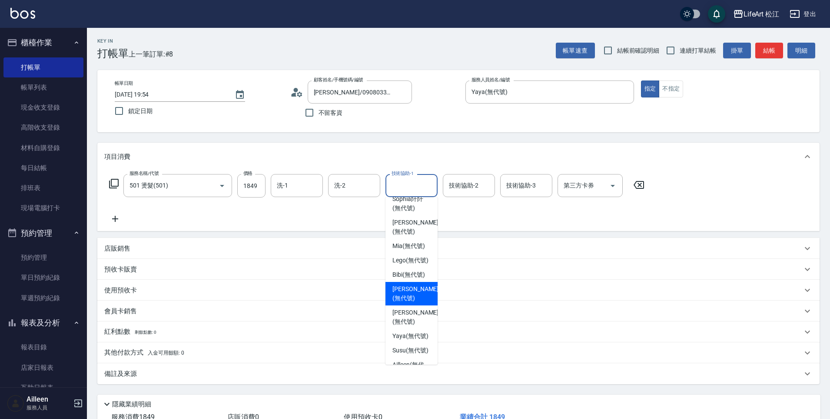
scroll to position [77, 0]
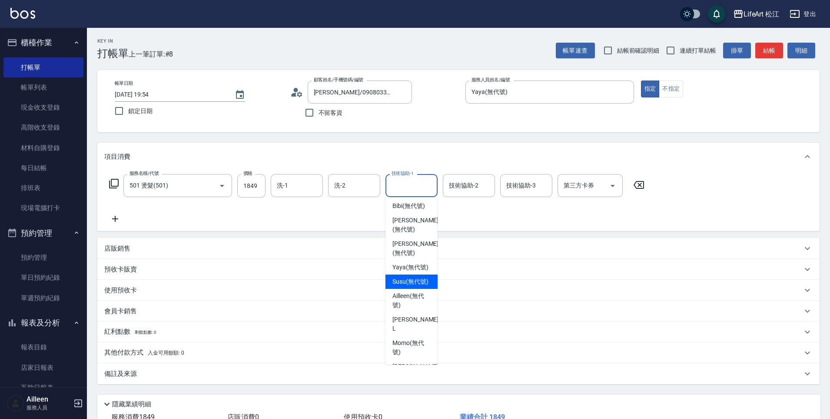
click at [414, 286] on span "Susu (無代號)" at bounding box center [411, 281] width 36 height 9
type input "Susu(無代號)"
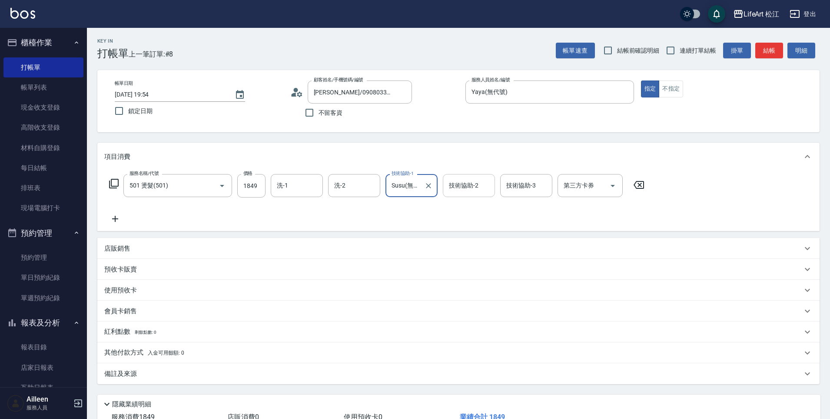
click at [459, 189] on div "技術協助-2 技術協助-2" at bounding box center [469, 185] width 52 height 23
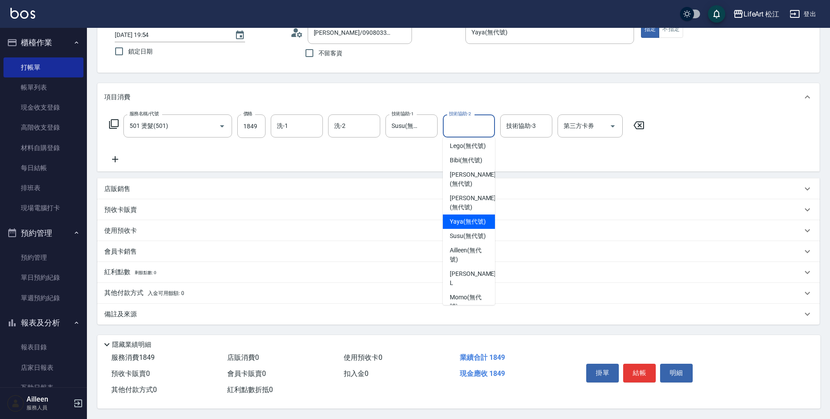
scroll to position [68, 0]
click at [471, 236] on span "Susu (無代號)" at bounding box center [468, 231] width 36 height 9
type input "Susu(無代號)"
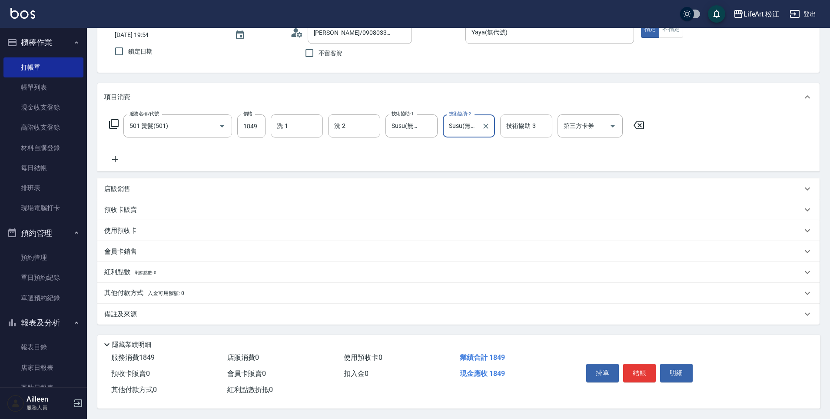
click at [517, 126] on input "技術協助-3" at bounding box center [526, 125] width 44 height 15
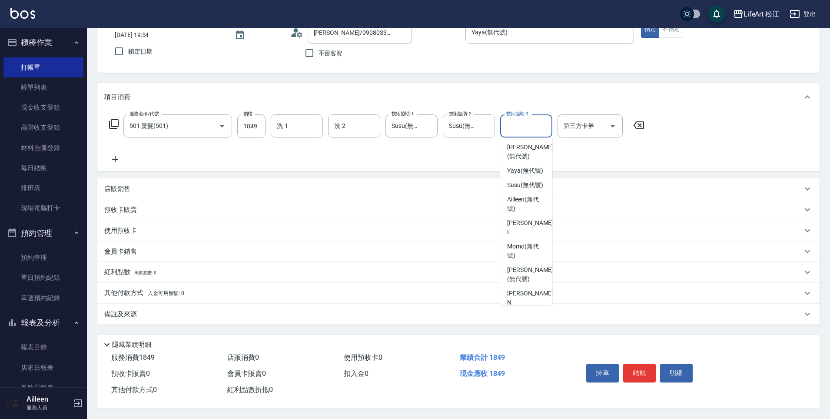
scroll to position [120, 0]
click at [531, 184] on span "Susu (無代號)" at bounding box center [525, 179] width 36 height 9
type input "Susu(無代號)"
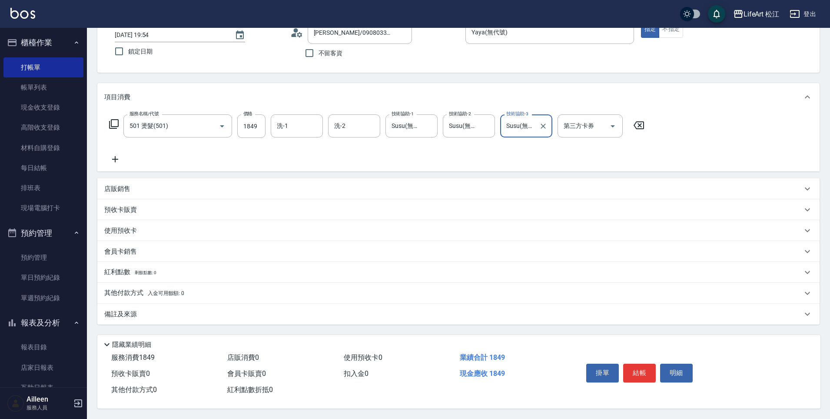
click at [342, 178] on div "店販銷售" at bounding box center [458, 188] width 723 height 21
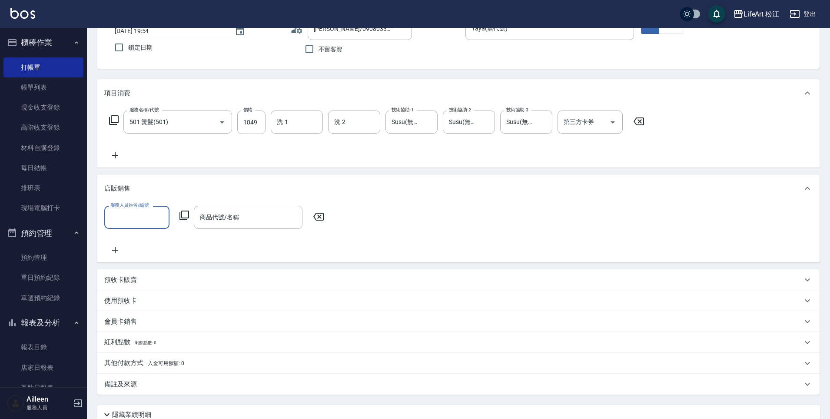
scroll to position [0, 0]
click at [290, 179] on div "店販銷售" at bounding box center [458, 188] width 723 height 28
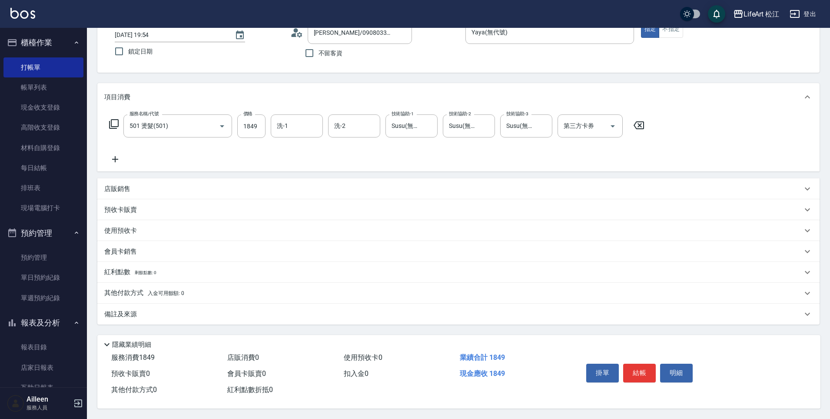
scroll to position [62, 0]
click at [267, 314] on div "備註及來源" at bounding box center [453, 314] width 698 height 9
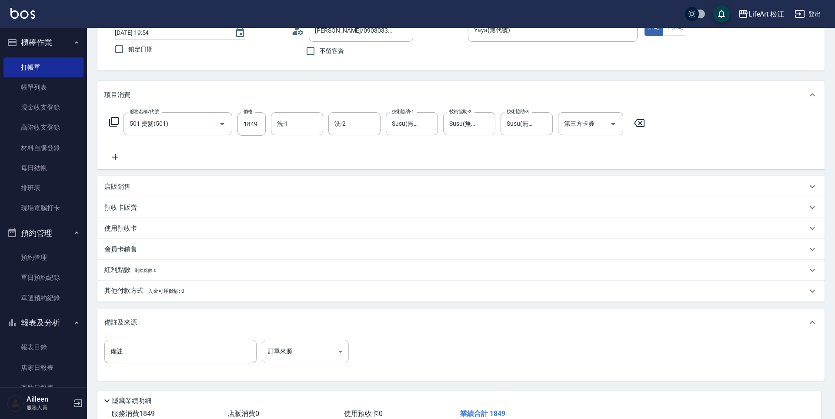
click at [305, 355] on body "LifeArt 松江 登出 櫃檯作業 打帳單 帳單列表 現金收支登錄 高階收支登錄 材料自購登錄 每日結帳 排班表 現場電腦打卡 預約管理 預約管理 單日預約…" at bounding box center [417, 206] width 835 height 537
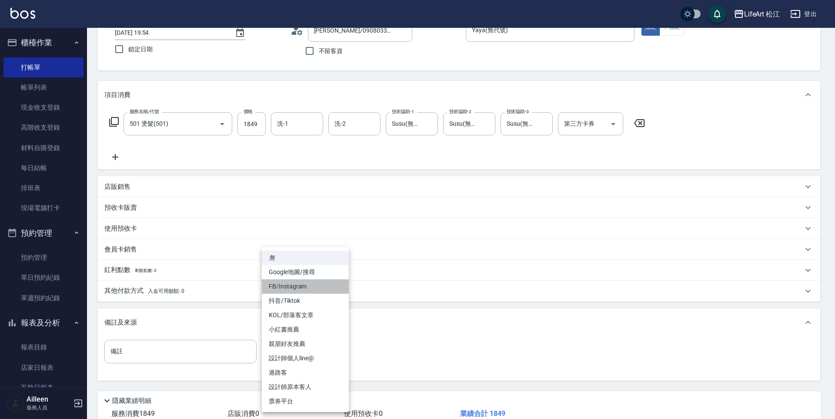
click at [307, 290] on li "FB/Instagram" at bounding box center [305, 286] width 87 height 14
type input "FB/Instagram"
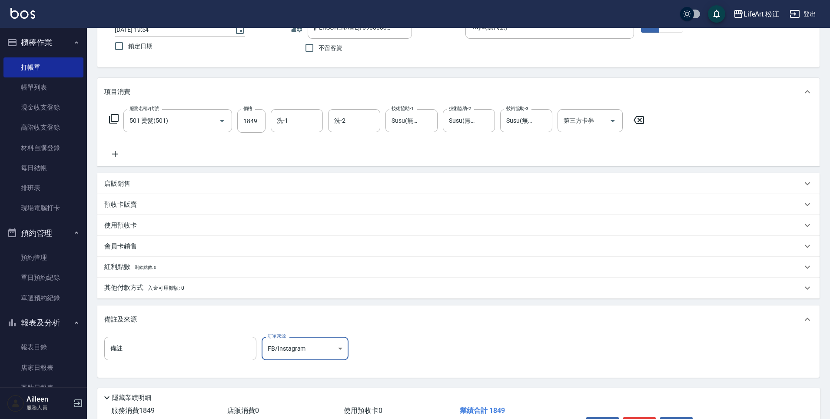
scroll to position [122, 0]
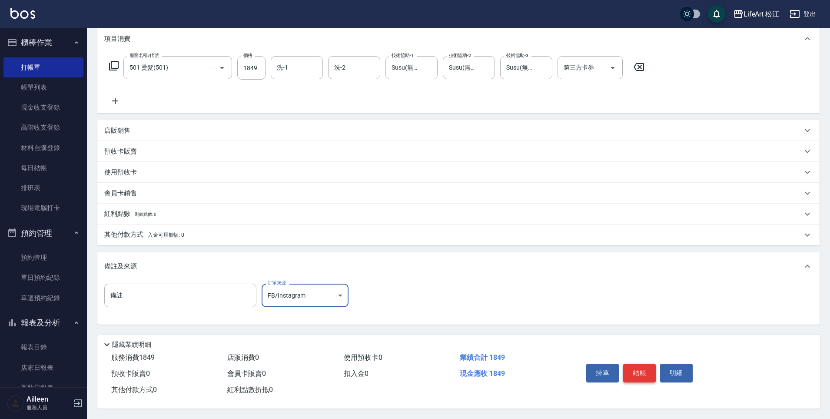
click at [634, 363] on button "結帳" at bounding box center [639, 372] width 33 height 18
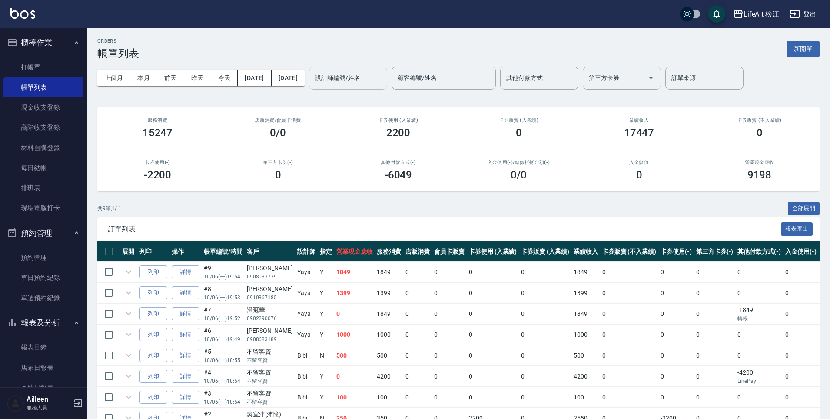
click at [371, 76] on div "設計師編號/姓名 設計師編號/姓名" at bounding box center [348, 78] width 78 height 23
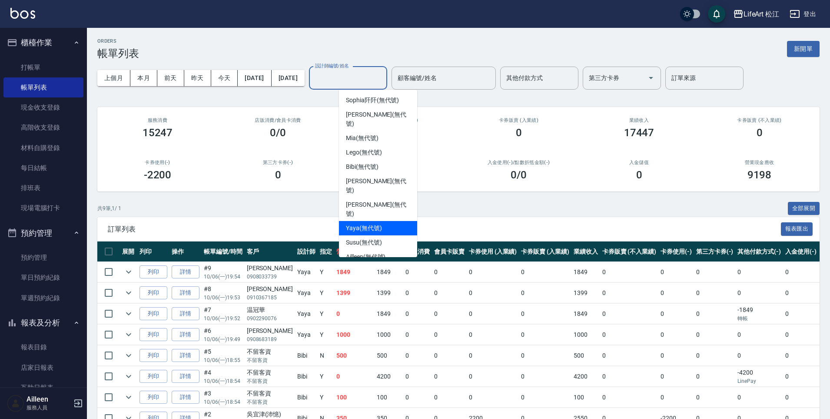
click at [388, 221] on div "Yaya (無代號)" at bounding box center [378, 228] width 78 height 14
type input "Yaya(無代號)"
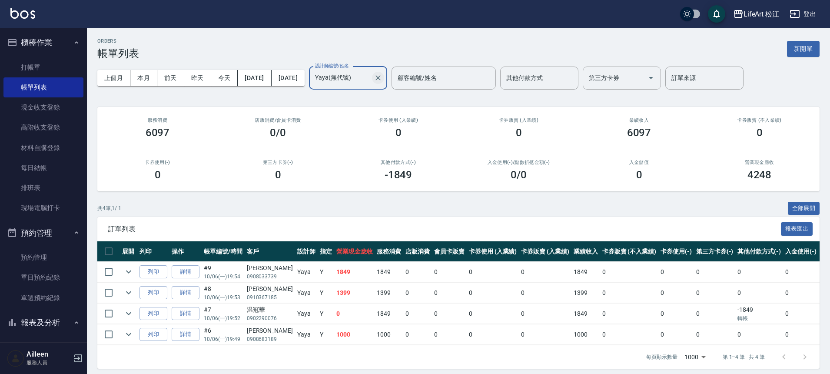
click at [383, 80] on icon "Clear" at bounding box center [378, 77] width 9 height 9
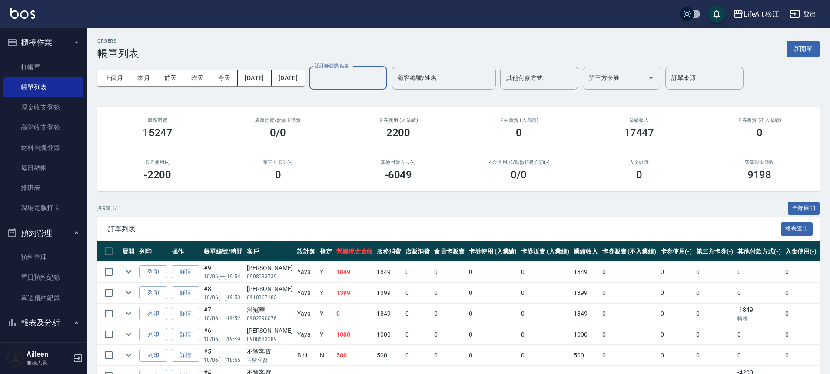
click at [360, 43] on div "ORDERS 帳單列表 新開單" at bounding box center [458, 48] width 723 height 21
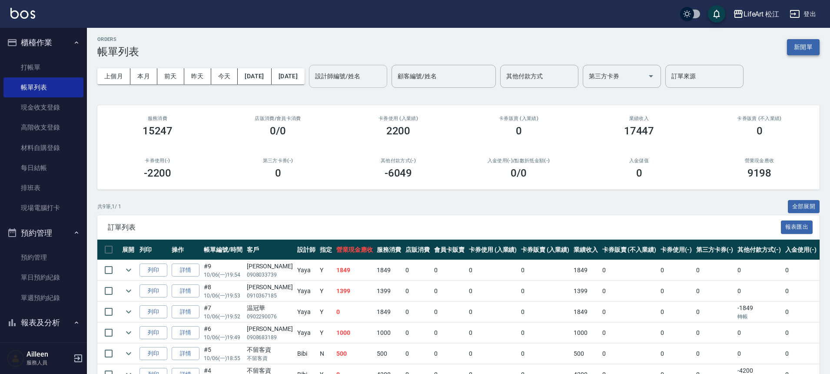
click at [792, 44] on button "新開單" at bounding box center [803, 47] width 33 height 16
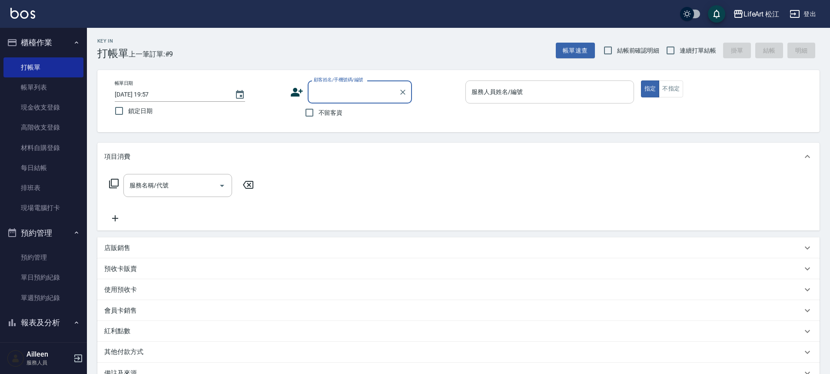
click at [497, 98] on input "服務人員姓名/編號" at bounding box center [550, 91] width 161 height 15
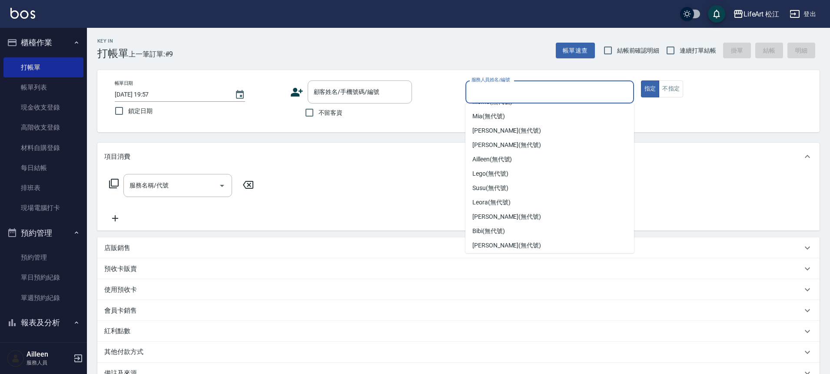
scroll to position [101, 0]
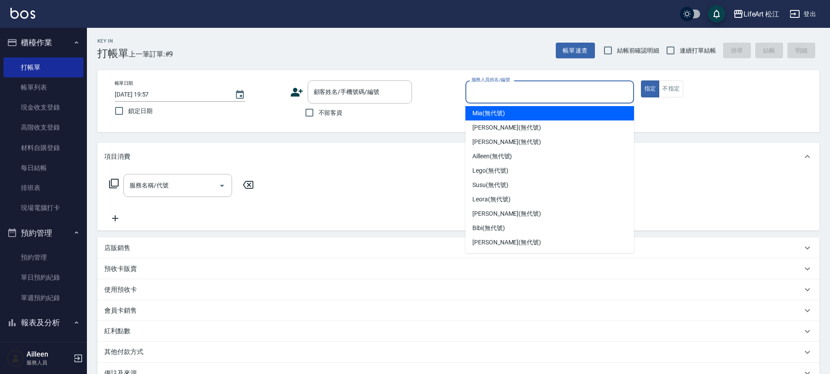
click at [490, 112] on span "Mia (無代號)" at bounding box center [489, 113] width 33 height 9
type input "Mia(無代號)"
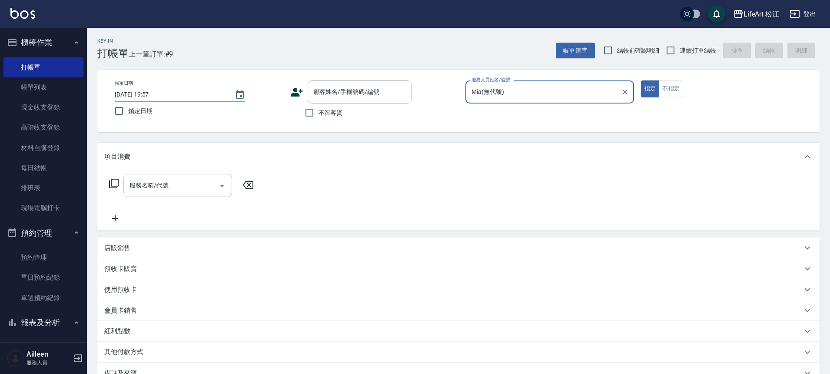
click at [158, 190] on input "服務名稱/代號" at bounding box center [171, 185] width 88 height 15
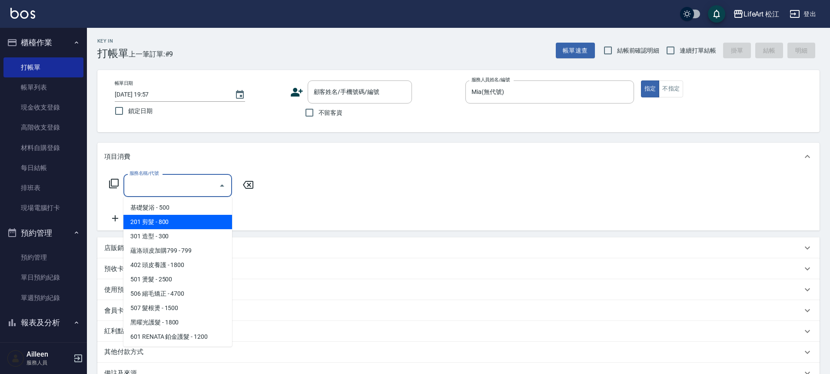
click at [167, 220] on span "201 剪髮 - 800" at bounding box center [177, 222] width 109 height 14
type input "201 剪髮(201)"
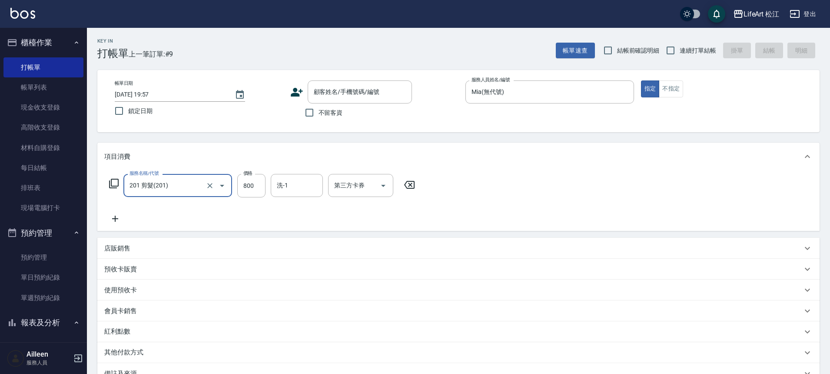
scroll to position [108, 0]
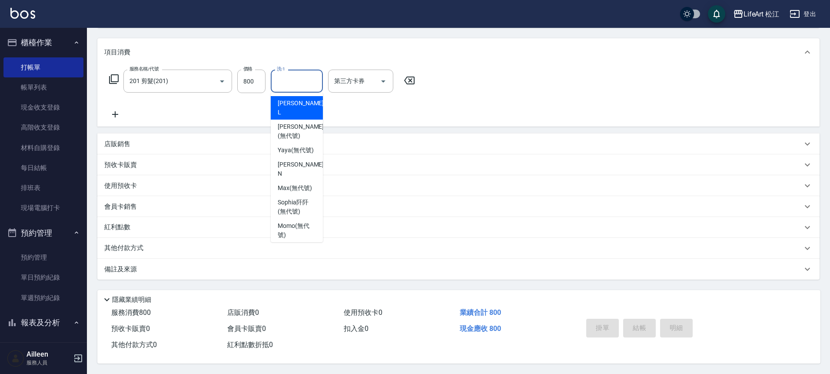
click at [288, 80] on div "洗-1 洗-1" at bounding box center [297, 81] width 52 height 23
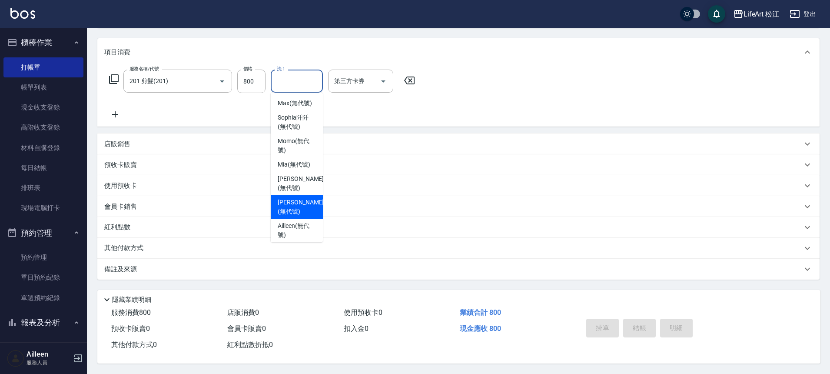
scroll to position [87, 0]
click at [303, 196] on span "[PERSON_NAME] (無代號)" at bounding box center [301, 205] width 46 height 18
type input "[PERSON_NAME](無代號)"
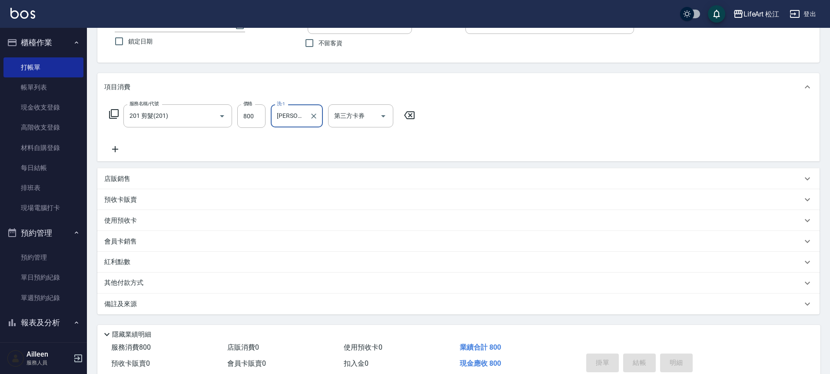
scroll to position [32, 0]
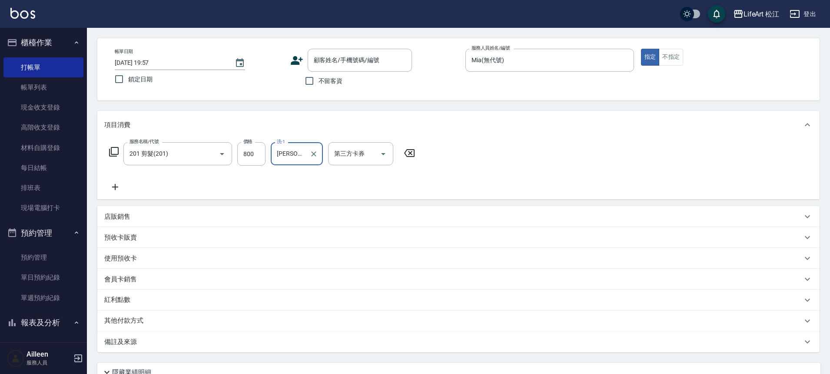
click at [123, 347] on div "備註及來源" at bounding box center [458, 341] width 723 height 21
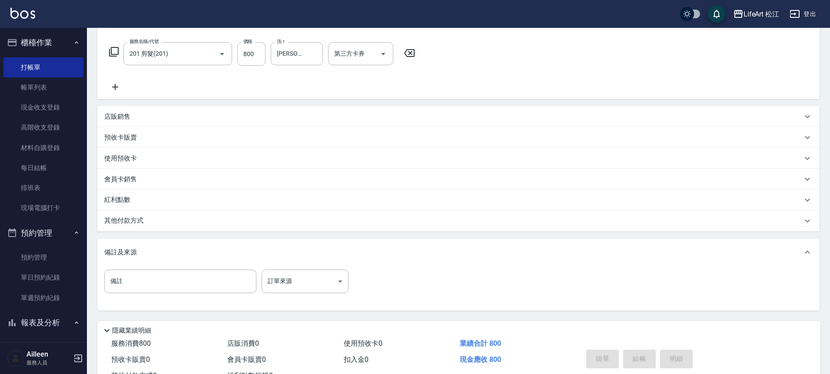
scroll to position [167, 0]
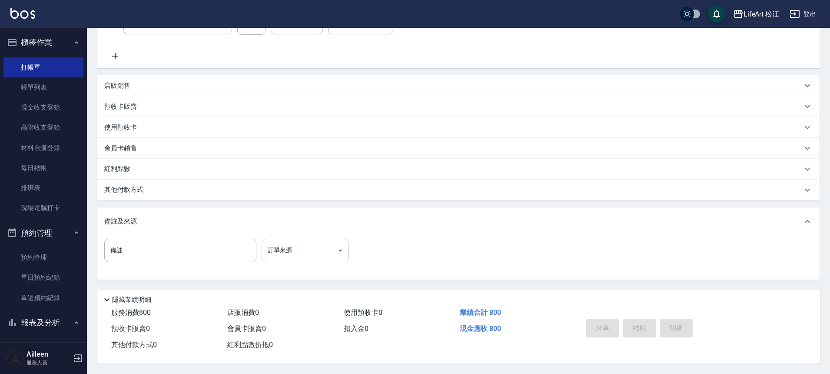
click at [301, 241] on body "LifeArt 松江 登出 櫃檯作業 打帳單 帳單列表 現金收支登錄 高階收支登錄 材料自購登錄 每日結帳 排班表 現場電腦打卡 預約管理 預約管理 單日預約…" at bounding box center [415, 105] width 830 height 537
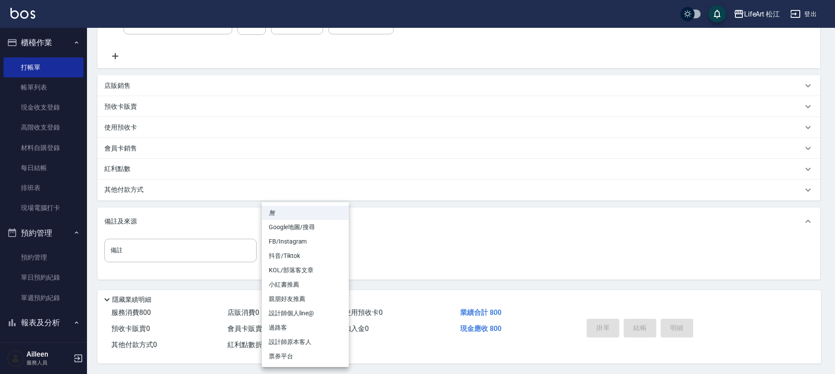
click at [316, 341] on li "設計師原本客人" at bounding box center [305, 342] width 87 height 14
type input "設計師原本客人"
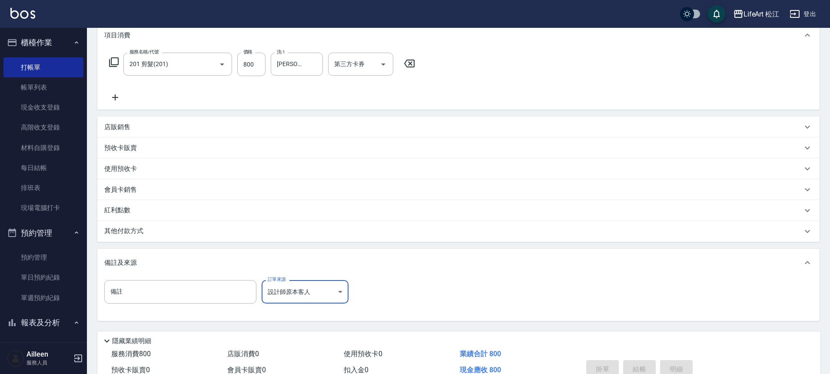
scroll to position [0, 0]
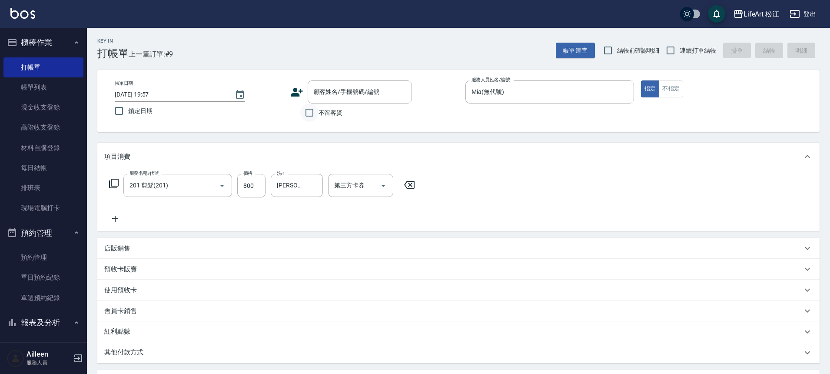
click at [314, 111] on input "不留客資" at bounding box center [309, 112] width 18 height 18
checkbox input "true"
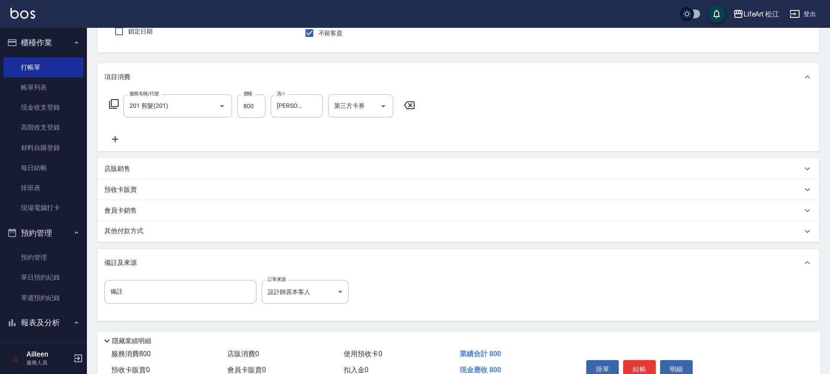
scroll to position [125, 0]
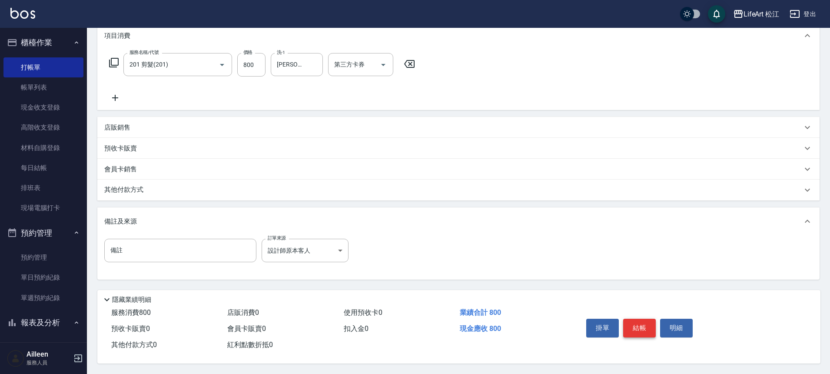
click at [639, 326] on button "結帳" at bounding box center [639, 328] width 33 height 18
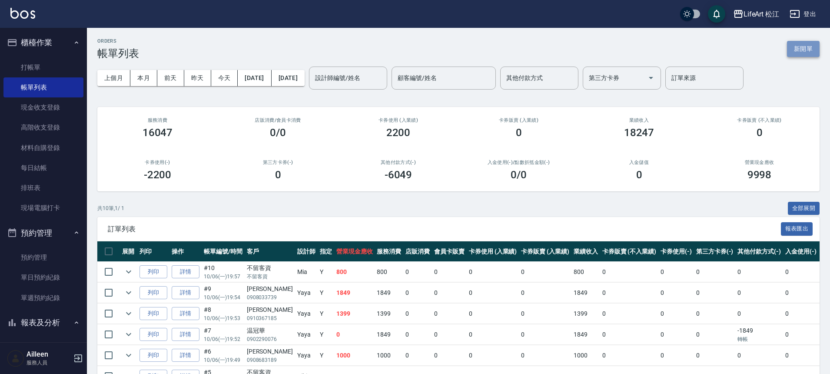
click at [805, 48] on button "新開單" at bounding box center [803, 49] width 33 height 16
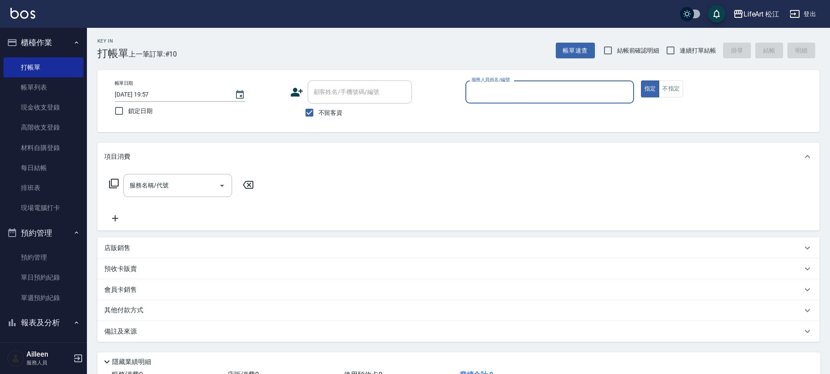
click at [486, 91] on input "服務人員姓名/編號" at bounding box center [550, 91] width 161 height 15
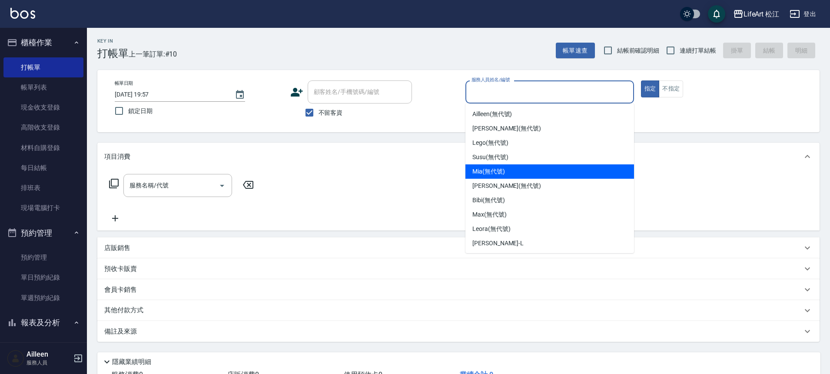
click at [491, 173] on span "Mia (無代號)" at bounding box center [489, 171] width 33 height 9
type input "Mia(無代號)"
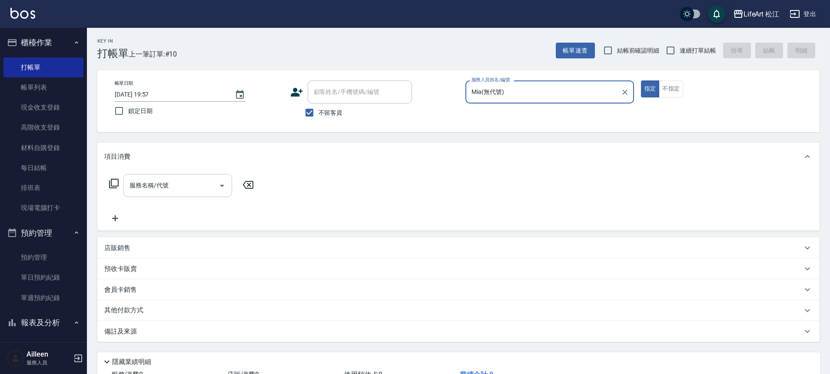
click at [200, 195] on div "服務名稱/代號" at bounding box center [177, 185] width 109 height 23
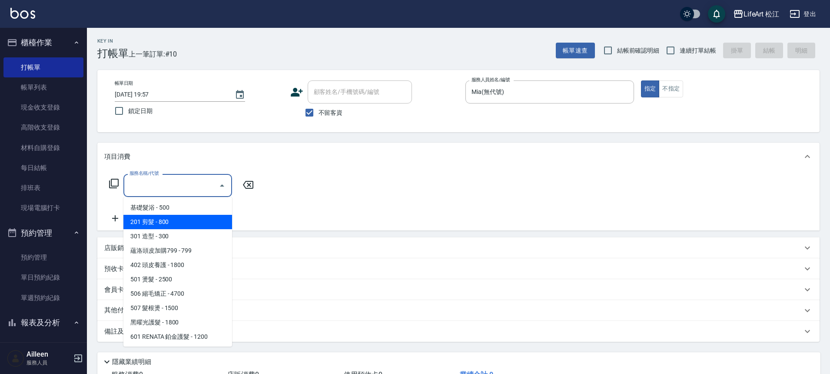
click at [190, 219] on span "201 剪髮 - 800" at bounding box center [177, 222] width 109 height 14
type input "201 剪髮(201)"
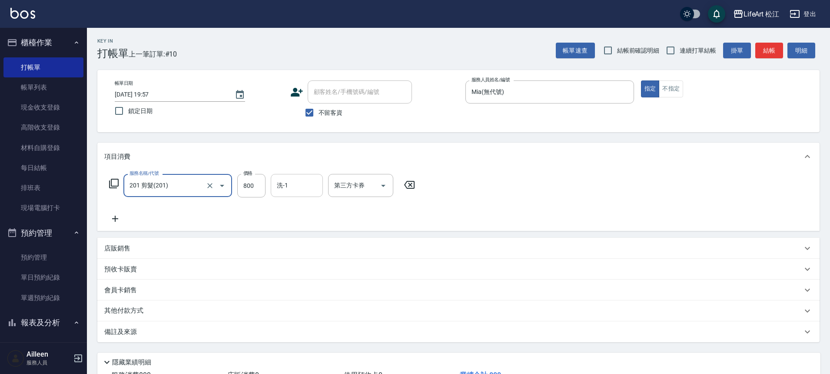
click at [291, 185] on input "洗-1" at bounding box center [297, 185] width 44 height 15
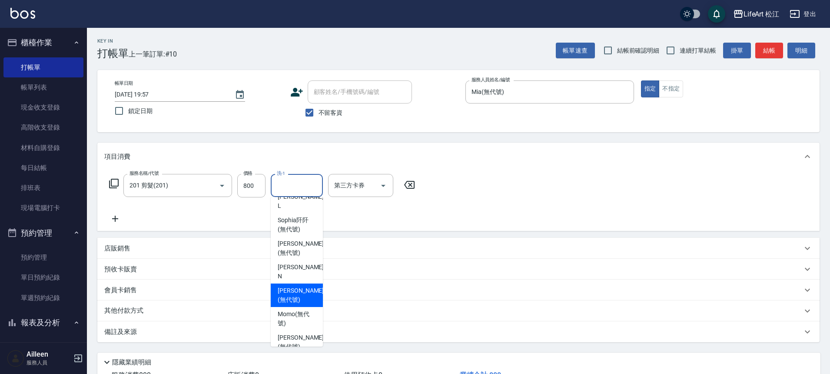
scroll to position [161, 0]
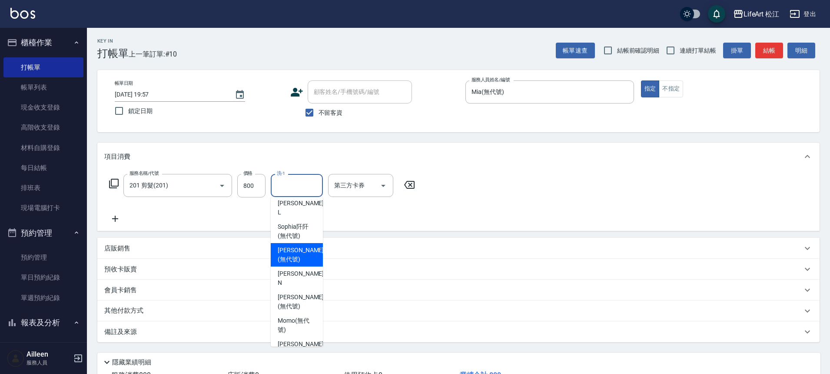
click at [301, 264] on span "[PERSON_NAME] (無代號)" at bounding box center [301, 255] width 46 height 18
type input "[PERSON_NAME](無代號)"
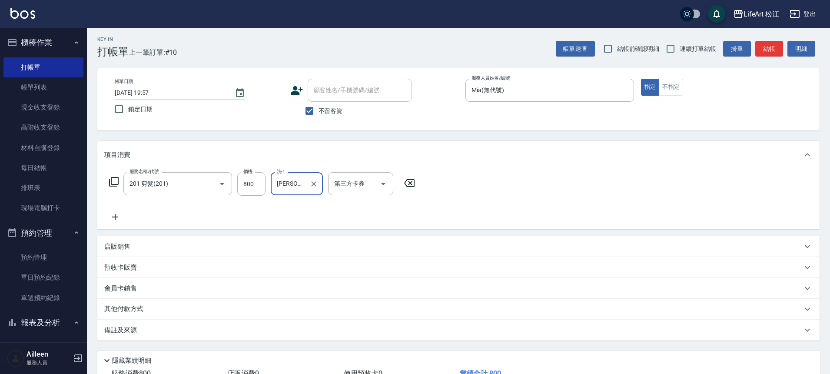
scroll to position [67, 0]
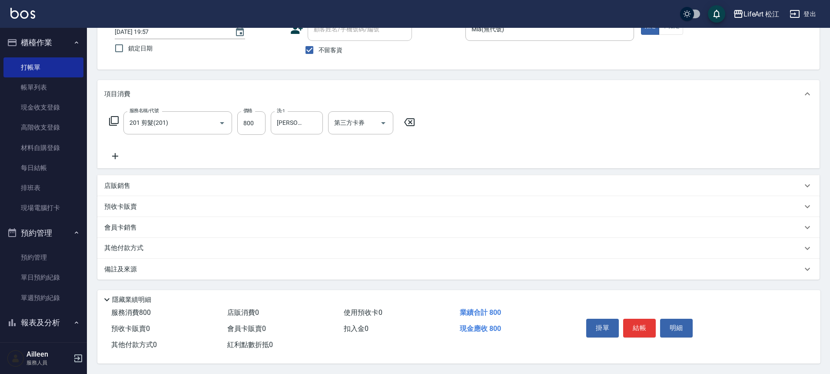
click at [121, 268] on p "備註及來源" at bounding box center [120, 269] width 33 height 9
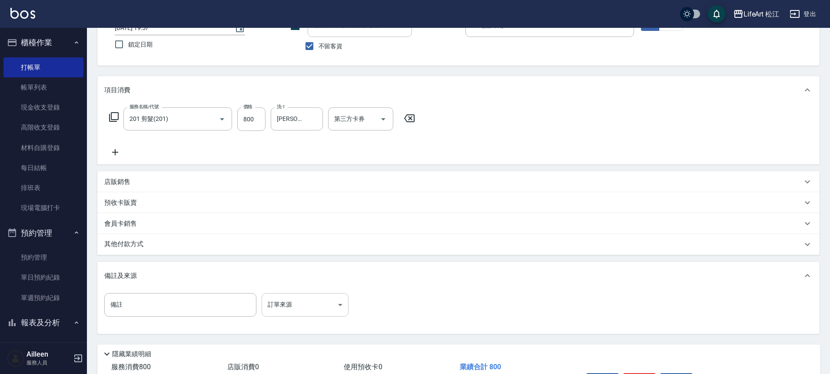
click at [295, 310] on body "LifeArt 松江 登出 櫃檯作業 打帳單 帳單列表 現金收支登錄 高階收支登錄 材料自購登錄 每日結帳 排班表 現場電腦打卡 預約管理 預約管理 單日預約…" at bounding box center [415, 180] width 830 height 495
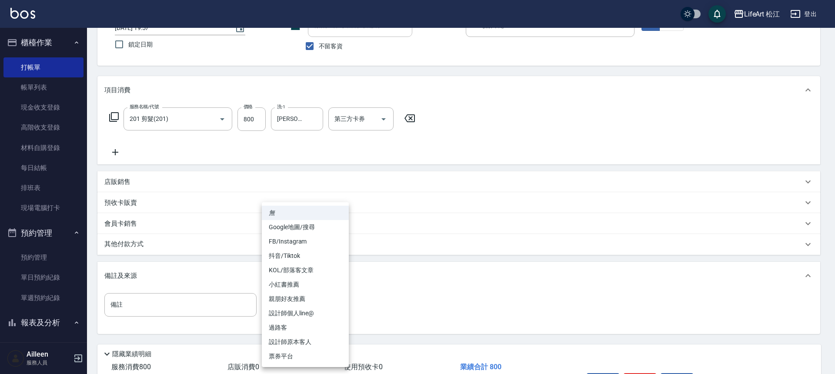
drag, startPoint x: 300, startPoint y: 339, endPoint x: 311, endPoint y: 299, distance: 41.8
click at [311, 299] on ul "無 Google地圖/搜尋 FB/Instagram 抖音/Tiktok KOL/部落客文章 小紅書推薦 親朋好友推薦 設計師個人line@ 過路客 設計師原…" at bounding box center [305, 284] width 87 height 165
click at [311, 299] on li "親朋好友推薦" at bounding box center [305, 299] width 87 height 14
type input "親朋好友推薦"
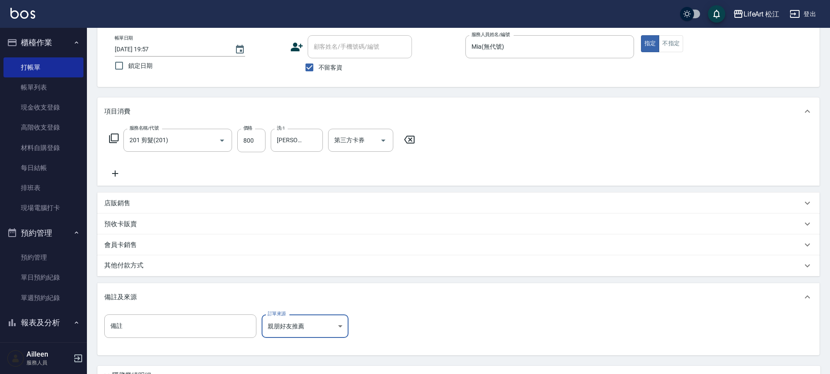
scroll to position [125, 0]
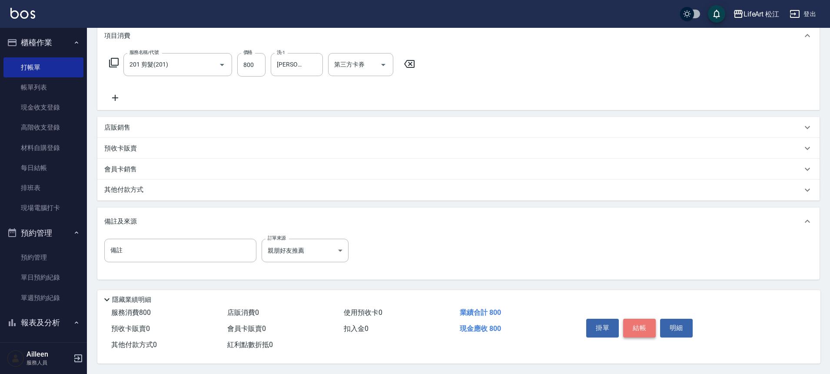
click at [642, 321] on button "結帳" at bounding box center [639, 328] width 33 height 18
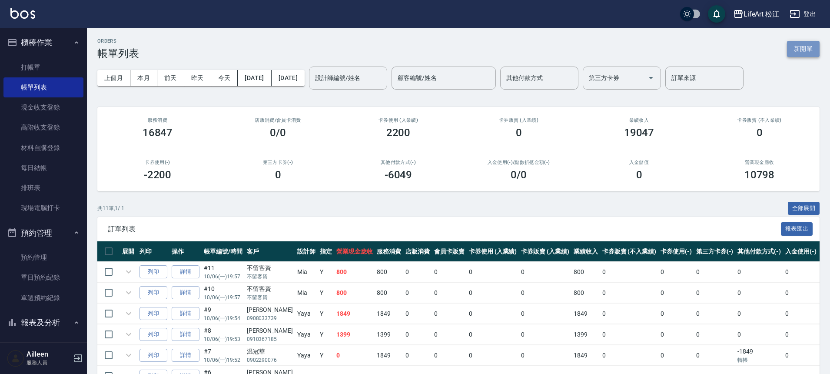
click at [815, 53] on button "新開單" at bounding box center [803, 49] width 33 height 16
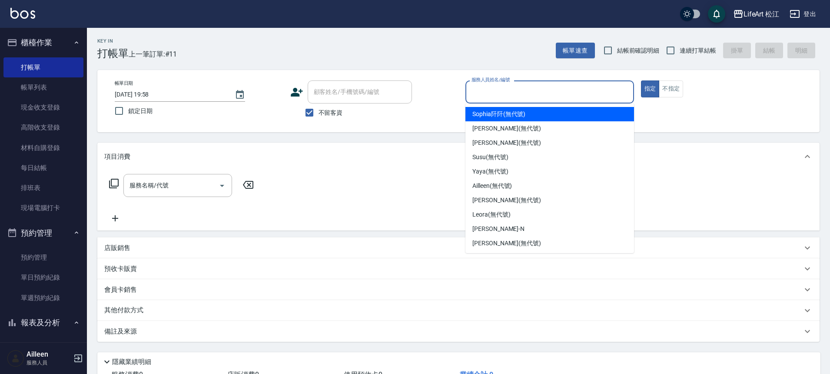
click at [493, 91] on input "服務人員姓名/編號" at bounding box center [550, 91] width 161 height 15
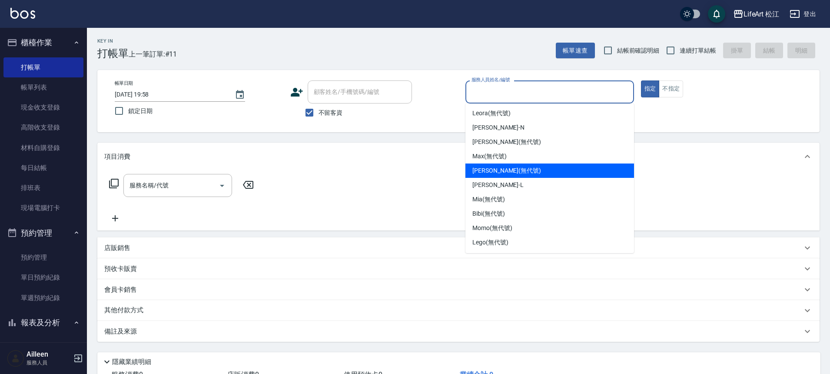
scroll to position [2, 0]
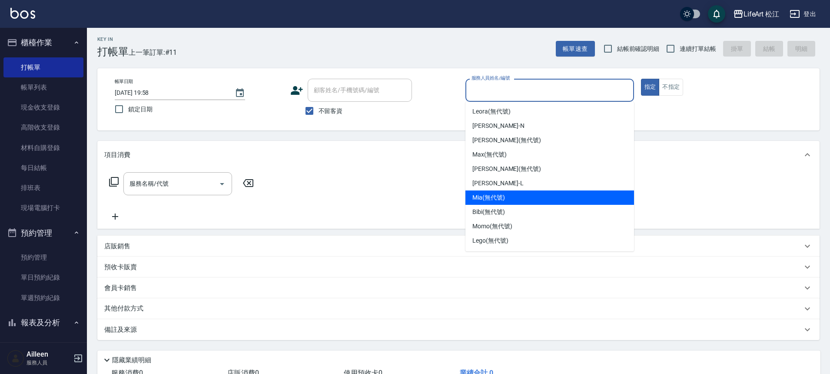
click at [491, 196] on span "Mia (無代號)" at bounding box center [489, 197] width 33 height 9
type input "Mia(無代號)"
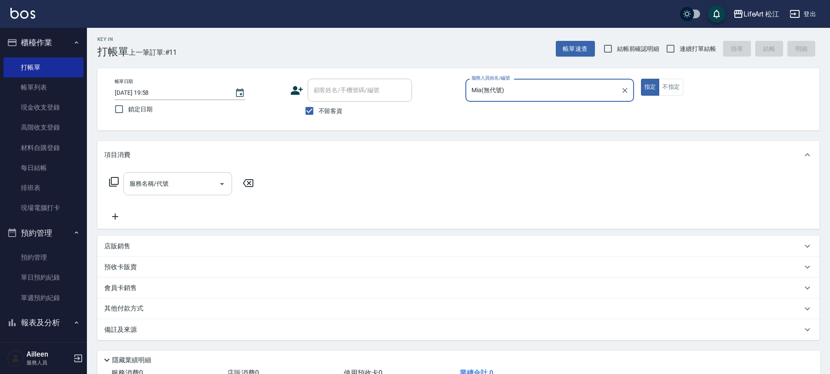
click at [182, 189] on input "服務名稱/代號" at bounding box center [171, 183] width 88 height 15
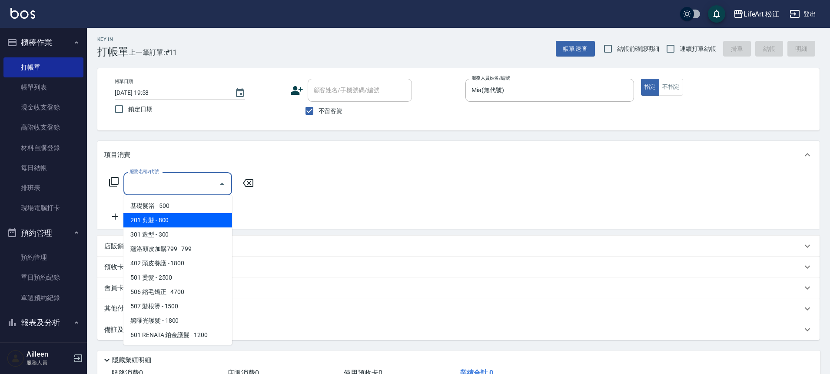
click at [172, 223] on span "201 剪髮 - 800" at bounding box center [177, 220] width 109 height 14
type input "201 剪髮(201)"
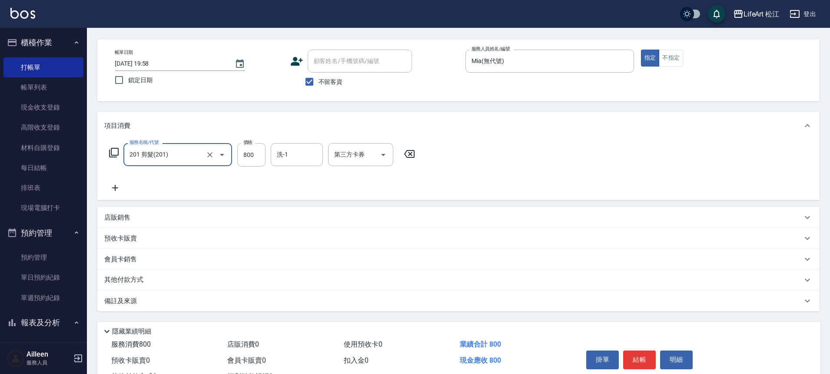
scroll to position [67, 0]
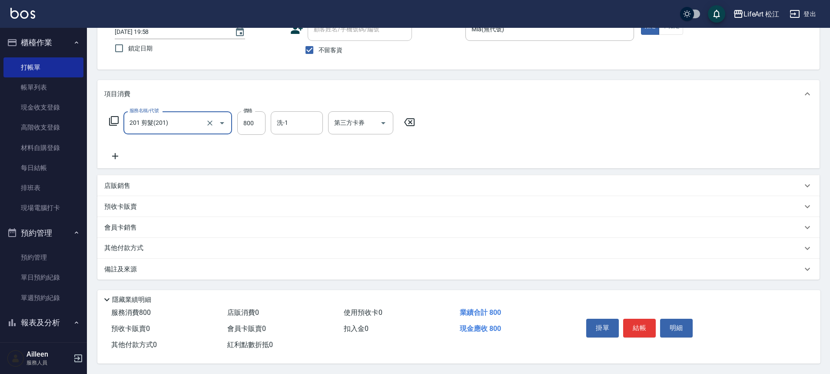
click at [138, 259] on div "備註及來源" at bounding box center [458, 269] width 723 height 21
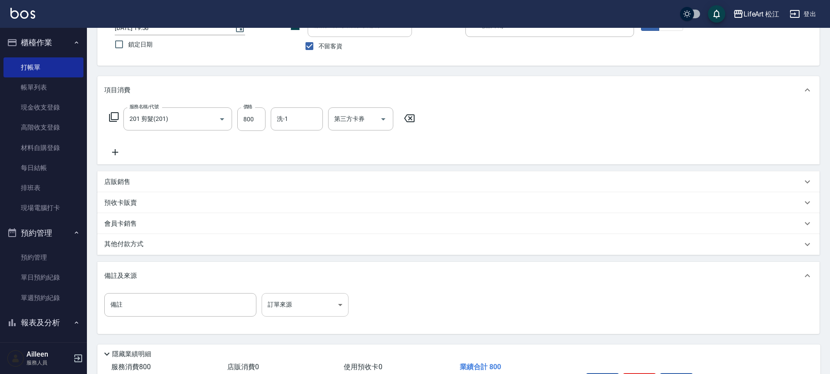
click at [319, 300] on body "LifeArt 松江 登出 櫃檯作業 打帳單 帳單列表 現金收支登錄 高階收支登錄 材料自購登錄 每日結帳 排班表 現場電腦打卡 預約管理 預約管理 單日預約…" at bounding box center [415, 180] width 830 height 495
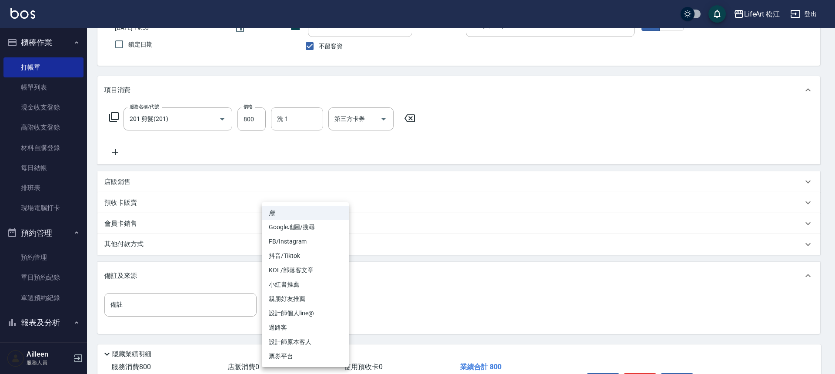
click at [310, 336] on li "設計師原本客人" at bounding box center [305, 342] width 87 height 14
type input "設計師原本客人"
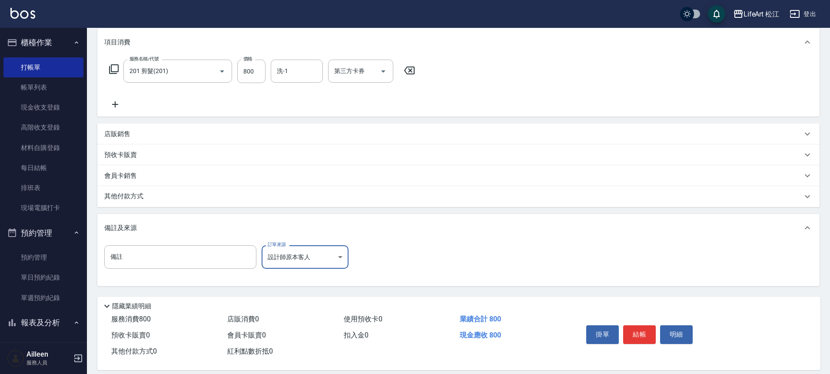
scroll to position [125, 0]
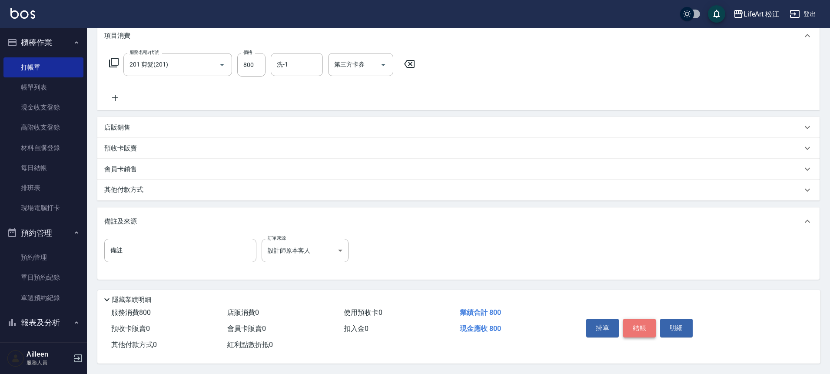
click at [633, 320] on button "結帳" at bounding box center [639, 328] width 33 height 18
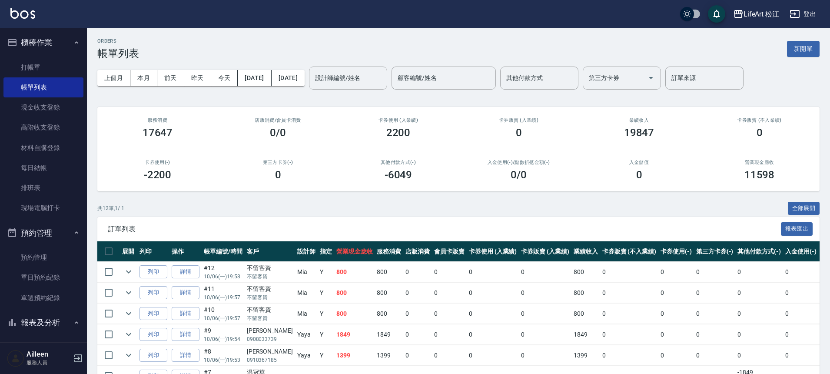
click at [793, 53] on button "新開單" at bounding box center [803, 49] width 33 height 16
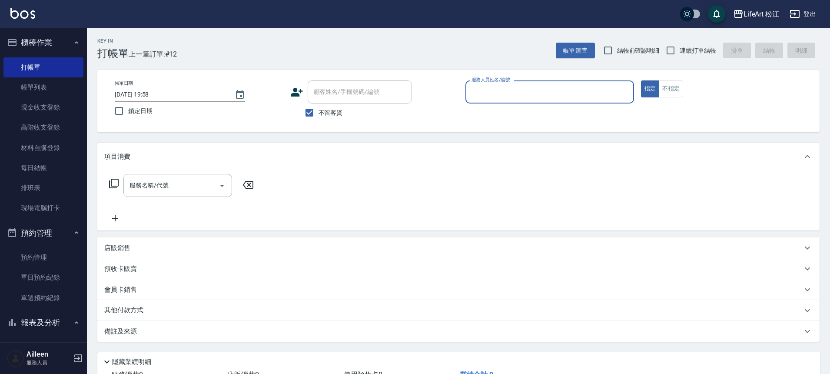
click at [522, 89] on input "服務人員姓名/編號" at bounding box center [550, 91] width 161 height 15
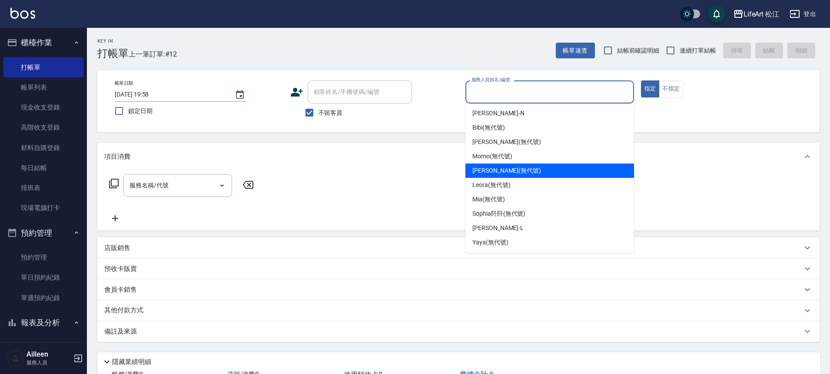
scroll to position [2, 0]
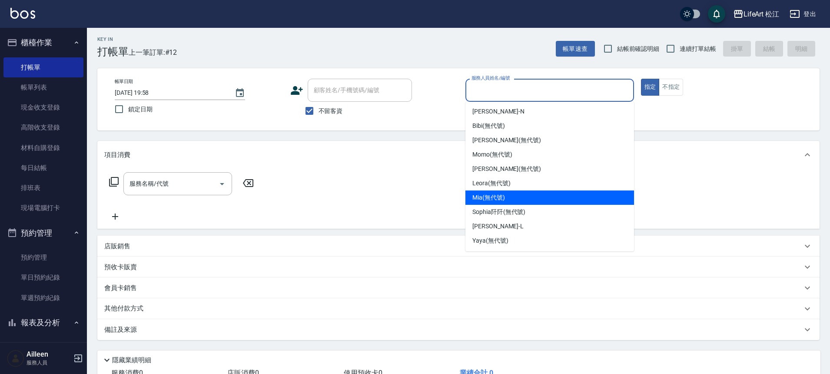
click at [496, 194] on span "Mia (無代號)" at bounding box center [489, 197] width 33 height 9
type input "Mia(無代號)"
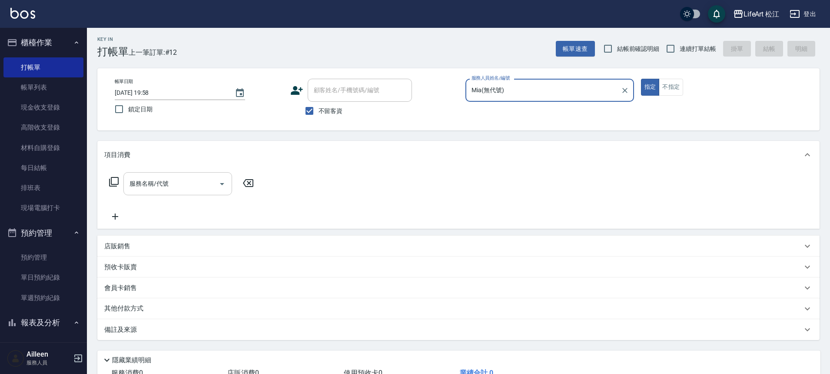
click at [187, 190] on input "服務名稱/代號" at bounding box center [171, 183] width 88 height 15
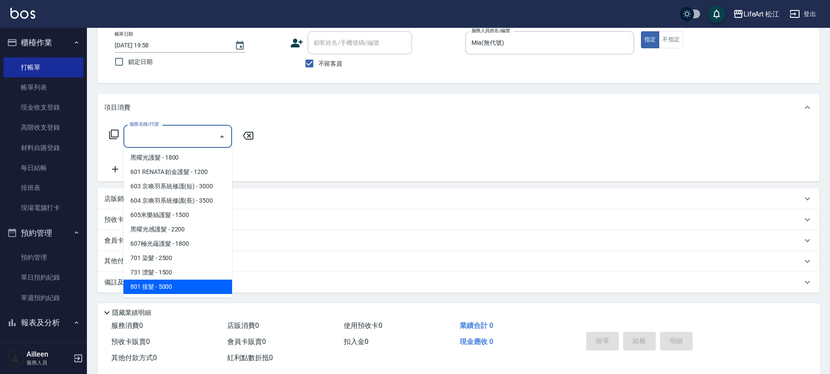
scroll to position [66, 0]
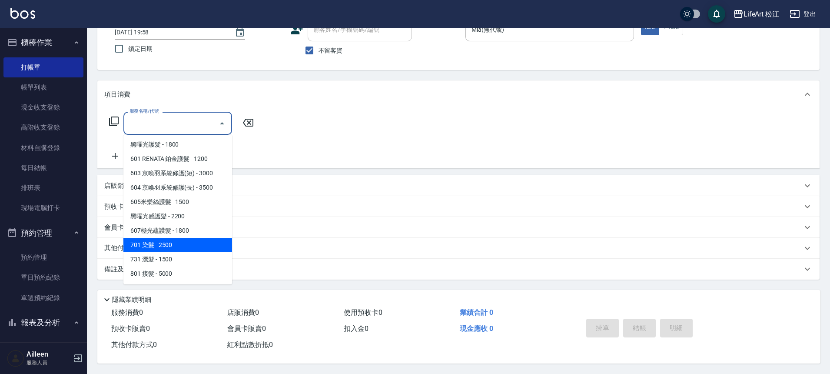
click at [169, 243] on span "701 染髮 - 2500" at bounding box center [177, 245] width 109 height 14
type input "701 染髮(701)"
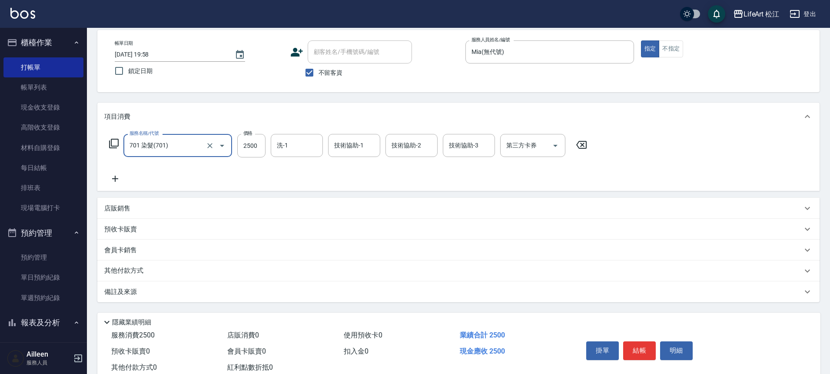
scroll to position [0, 0]
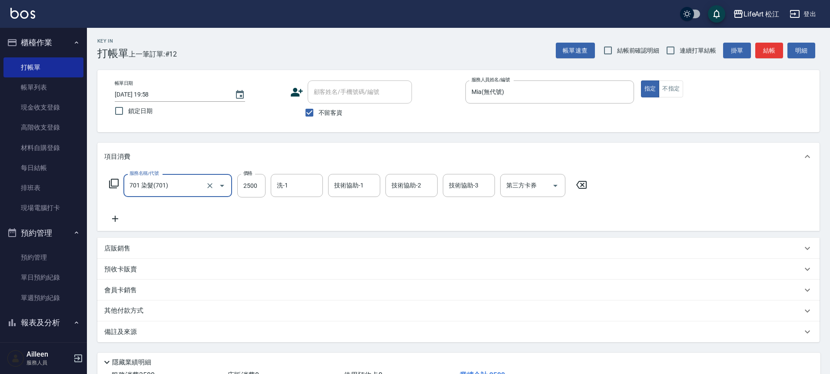
click at [116, 219] on icon at bounding box center [115, 219] width 6 height 6
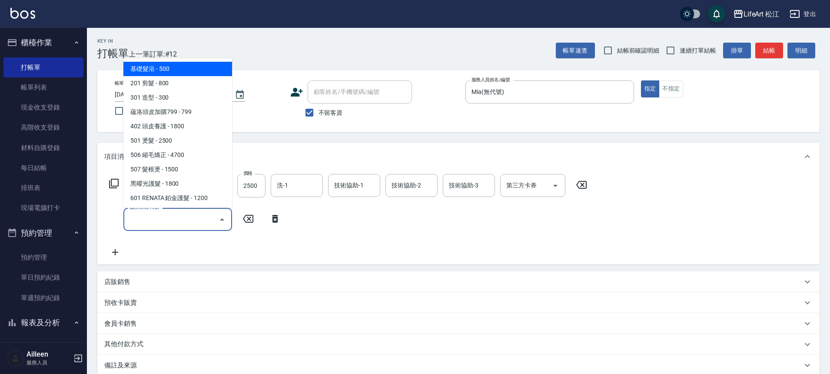
click at [167, 217] on input "服務名稱/代號" at bounding box center [171, 219] width 88 height 15
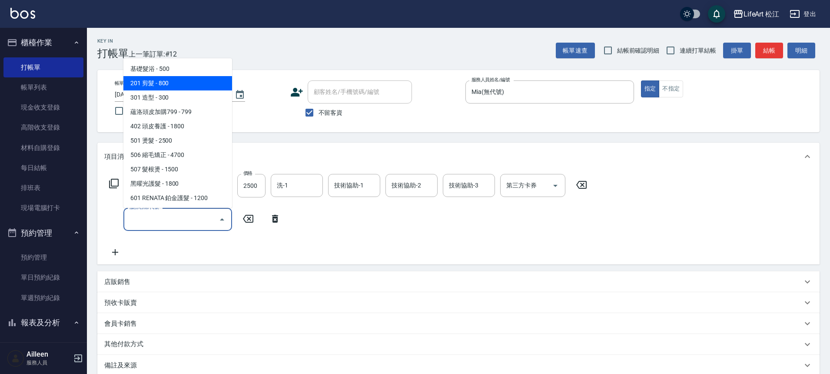
click at [161, 79] on span "201 剪髮 - 800" at bounding box center [177, 83] width 109 height 14
type input "201 剪髮(201)"
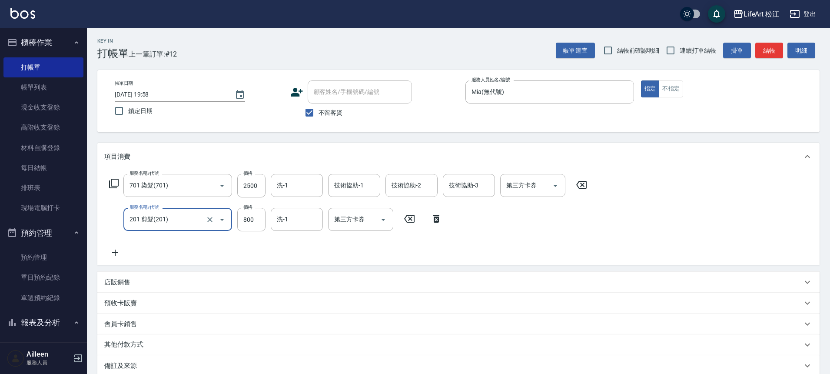
click at [432, 220] on icon at bounding box center [437, 218] width 22 height 10
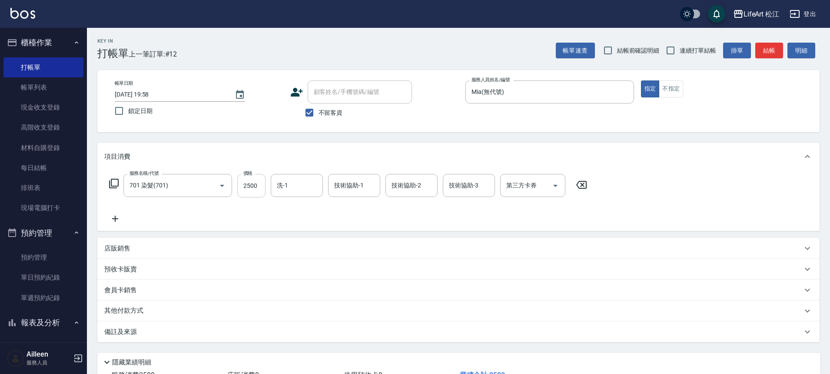
click at [254, 188] on input "2500" at bounding box center [251, 185] width 28 height 23
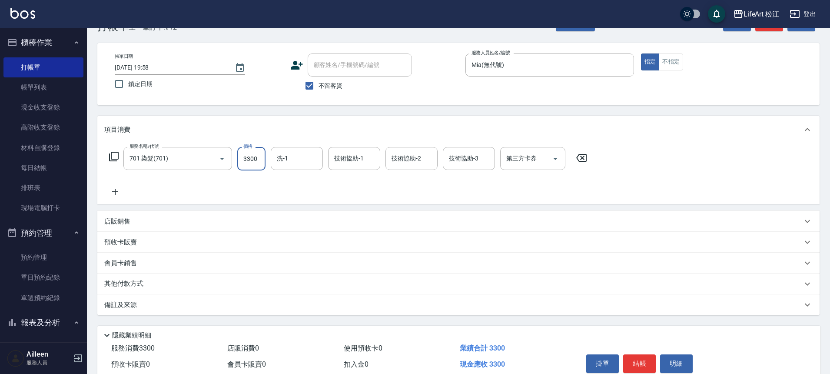
scroll to position [67, 0]
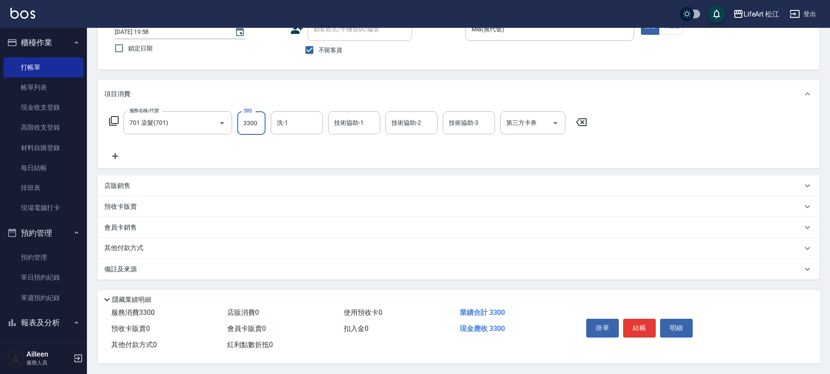
type input "3300"
click at [127, 268] on p "備註及來源" at bounding box center [120, 269] width 33 height 9
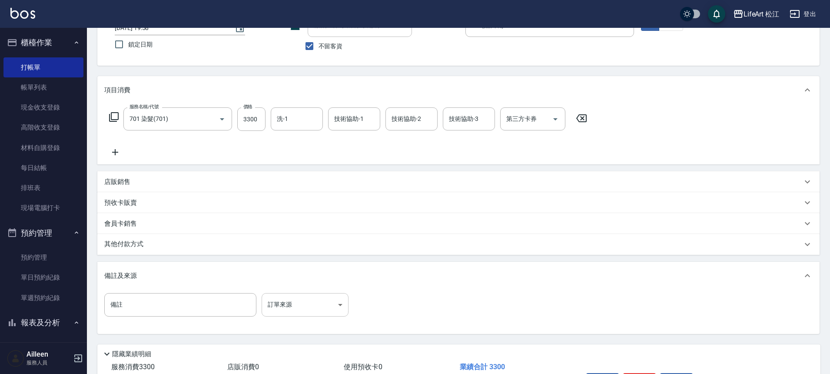
click at [315, 301] on body "LifeArt 松江 登出 櫃檯作業 打帳單 帳單列表 現金收支登錄 高階收支登錄 材料自購登錄 每日結帳 排班表 現場電腦打卡 預約管理 預約管理 單日預約…" at bounding box center [415, 180] width 830 height 495
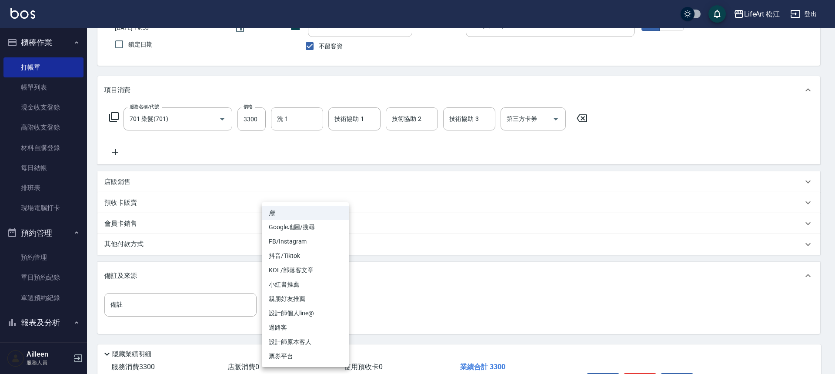
click at [310, 313] on li "設計師個人line@" at bounding box center [305, 313] width 87 height 14
type input "設計師個人line@"
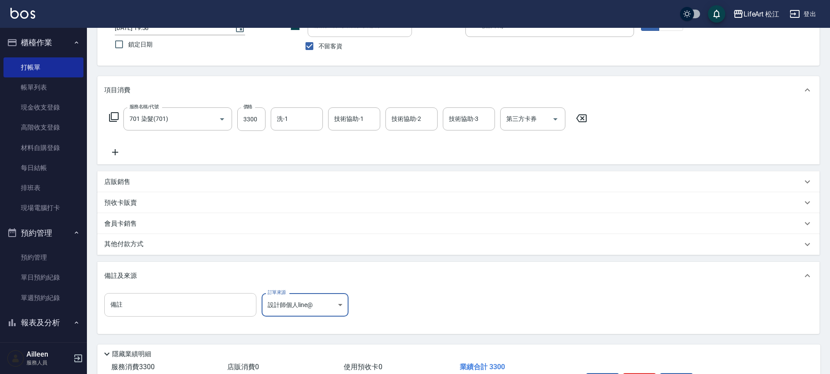
click at [167, 310] on input "備註" at bounding box center [180, 304] width 152 height 23
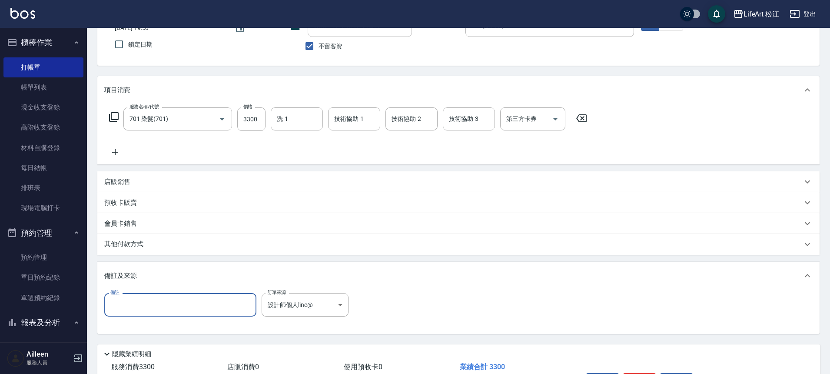
type input "d"
type input "回流"
click at [130, 250] on div "其他付款方式" at bounding box center [458, 244] width 723 height 21
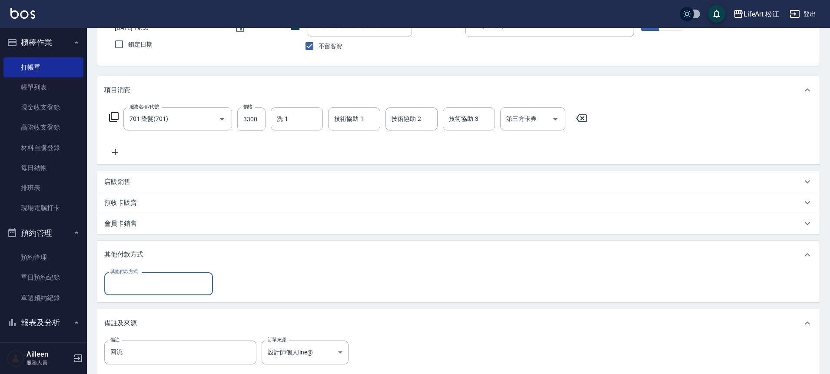
scroll to position [0, 0]
click at [140, 274] on div "其他付款方式" at bounding box center [158, 283] width 109 height 23
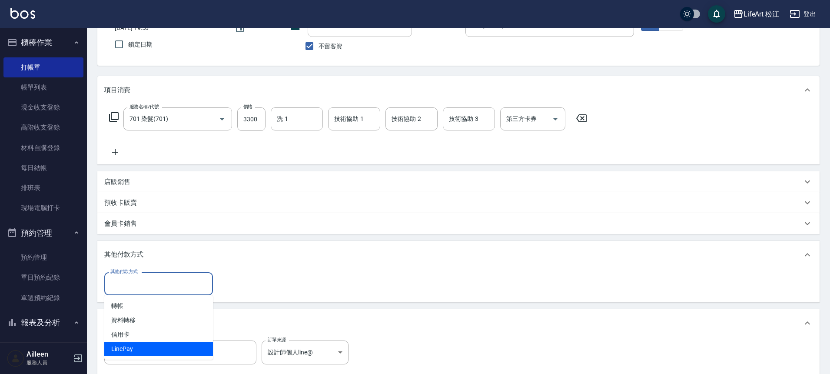
drag, startPoint x: 137, startPoint y: 331, endPoint x: 137, endPoint y: 342, distance: 10.9
click at [137, 342] on ul "轉帳 資料轉移 信用卡 LinePay" at bounding box center [158, 327] width 109 height 64
click at [137, 344] on span "LinePay" at bounding box center [158, 349] width 109 height 14
type input "LinePay"
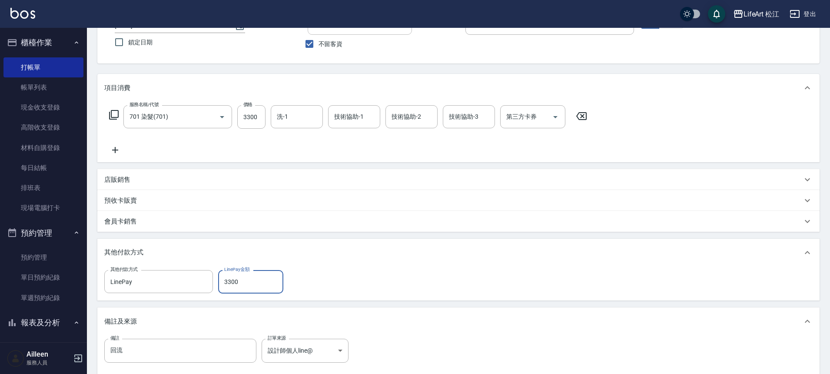
scroll to position [173, 0]
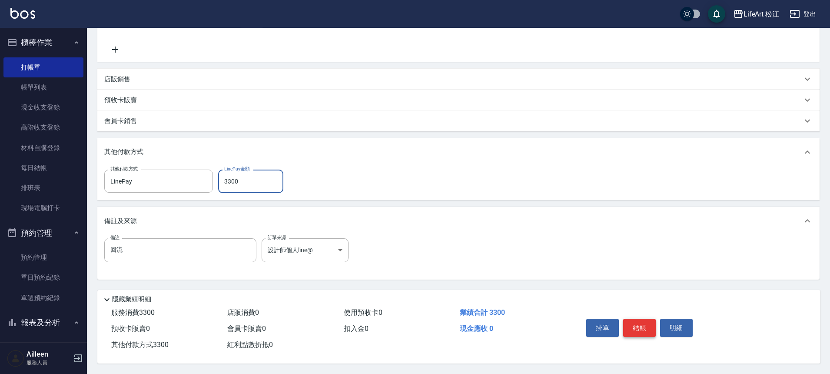
type input "3300"
click at [633, 319] on button "結帳" at bounding box center [639, 328] width 33 height 18
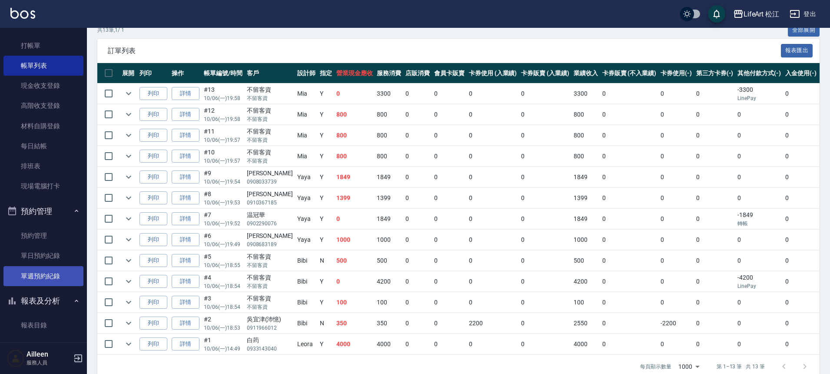
scroll to position [73, 0]
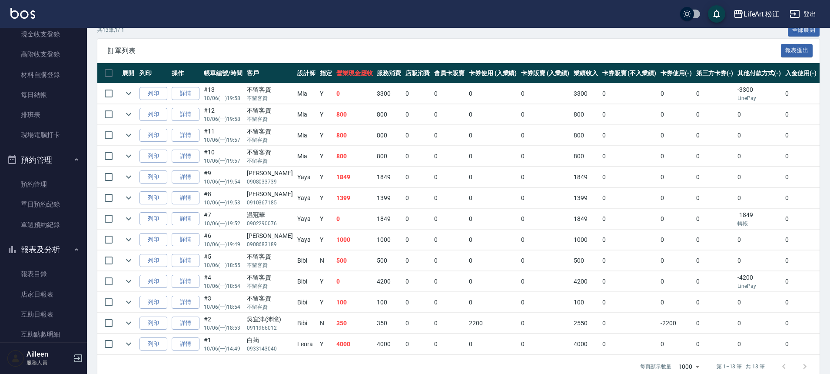
click at [38, 156] on button "預約管理" at bounding box center [43, 160] width 80 height 23
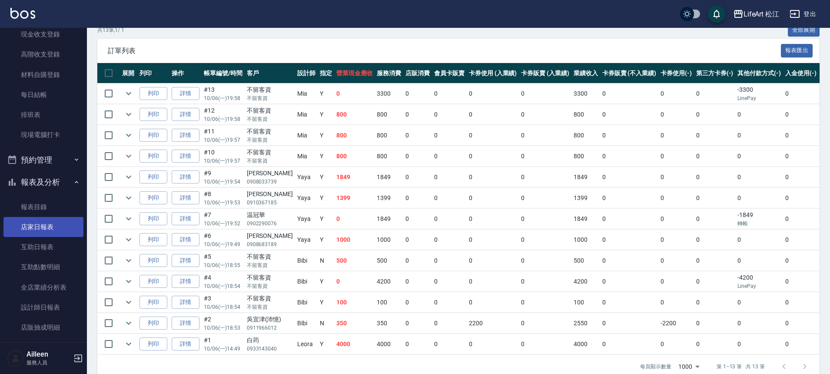
click at [53, 228] on link "店家日報表" at bounding box center [43, 227] width 80 height 20
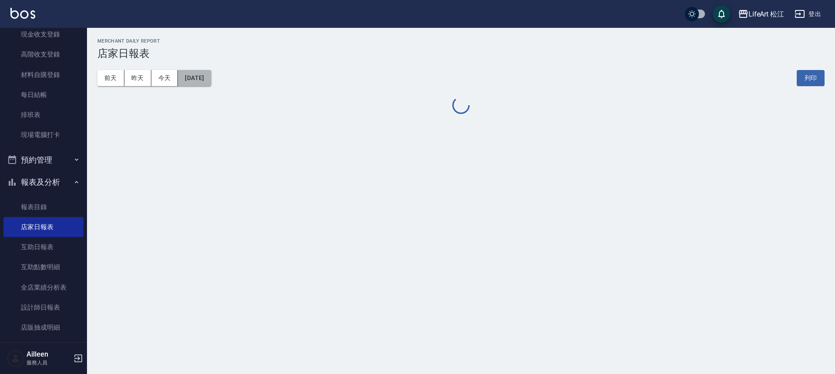
click at [211, 77] on button "[DATE]" at bounding box center [194, 78] width 33 height 16
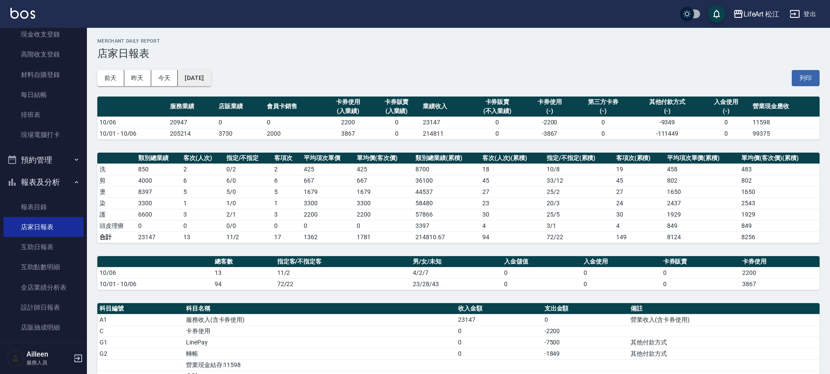
click at [195, 82] on button "[DATE]" at bounding box center [194, 78] width 33 height 16
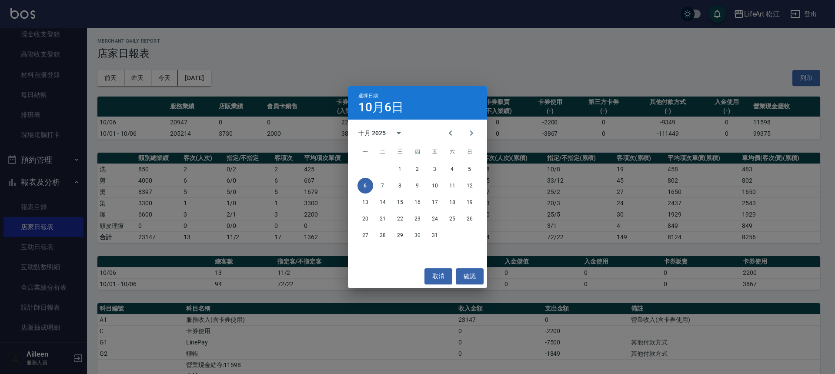
click at [293, 53] on div "選擇日期 10月6日 十月 2025 一 二 三 四 五 六 日 1 2 3 4 5 6 7 8 9 10 11 12 13 14 15 16 17 18 1…" at bounding box center [417, 187] width 835 height 374
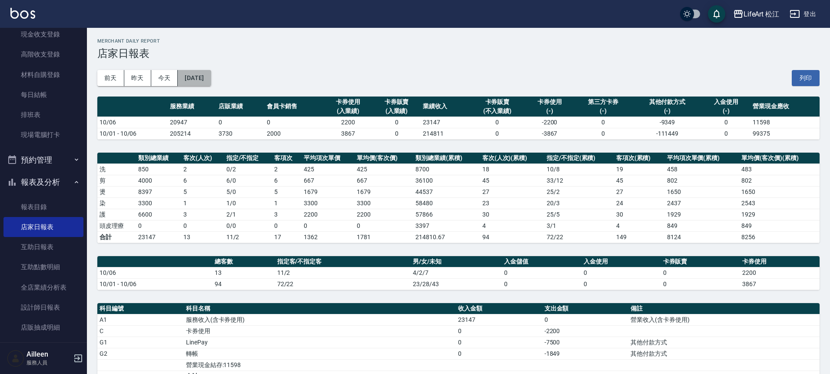
click at [209, 76] on button "[DATE]" at bounding box center [194, 78] width 33 height 16
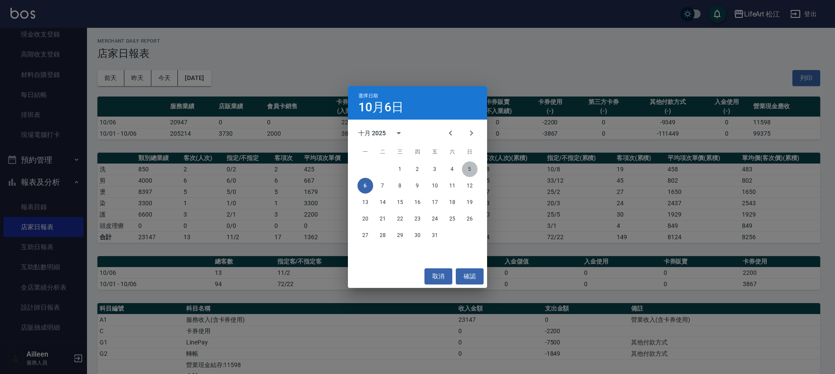
click at [466, 167] on button "5" at bounding box center [470, 169] width 16 height 16
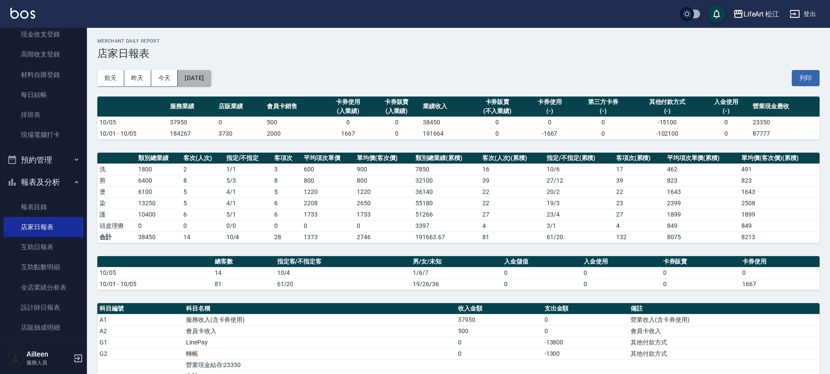
click at [211, 83] on button "[DATE]" at bounding box center [194, 78] width 33 height 16
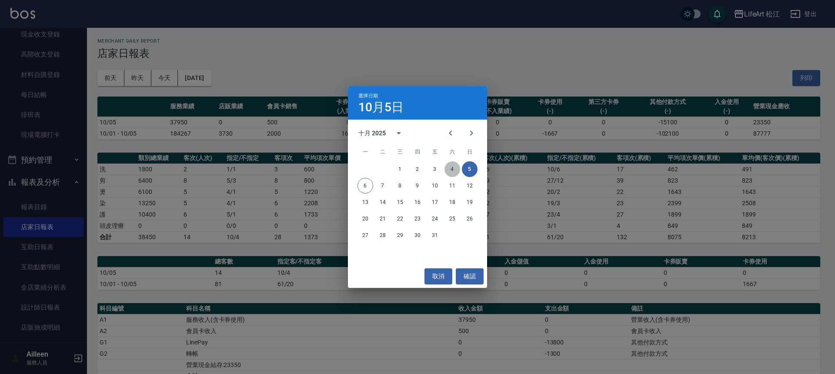
click at [453, 168] on button "4" at bounding box center [452, 169] width 16 height 16
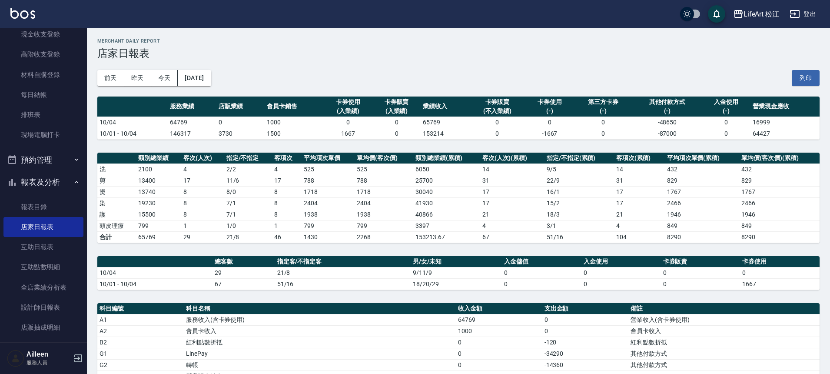
click at [227, 62] on div "[DATE] [DATE] [DATE] [DATE] 列印" at bounding box center [458, 78] width 723 height 37
click at [211, 72] on button "[DATE]" at bounding box center [194, 78] width 33 height 16
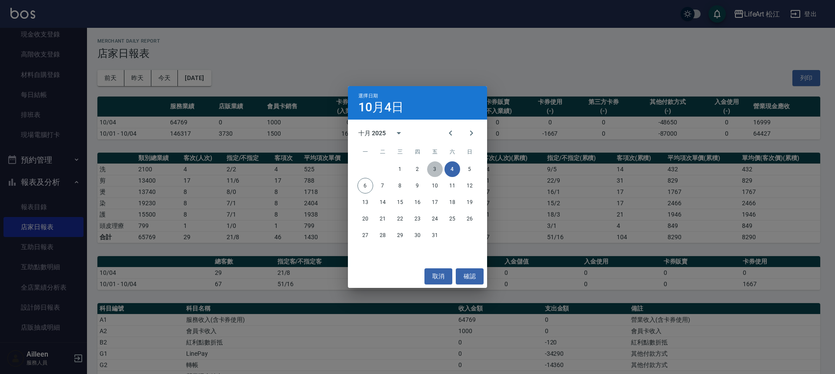
click at [434, 167] on button "3" at bounding box center [435, 169] width 16 height 16
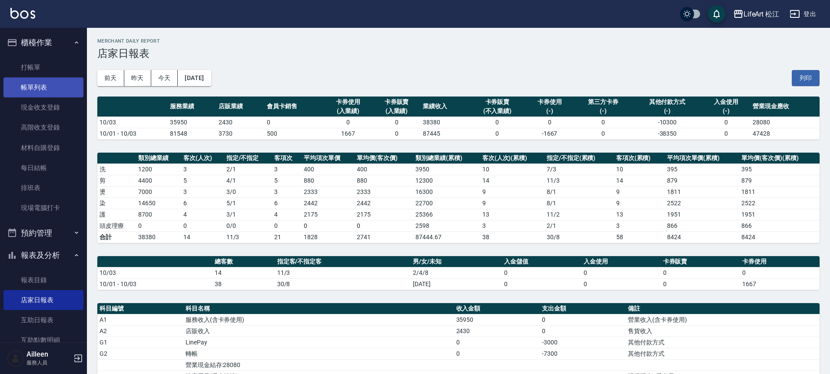
click at [51, 90] on link "帳單列表" at bounding box center [43, 87] width 80 height 20
click at [67, 85] on link "帳單列表" at bounding box center [43, 87] width 80 height 20
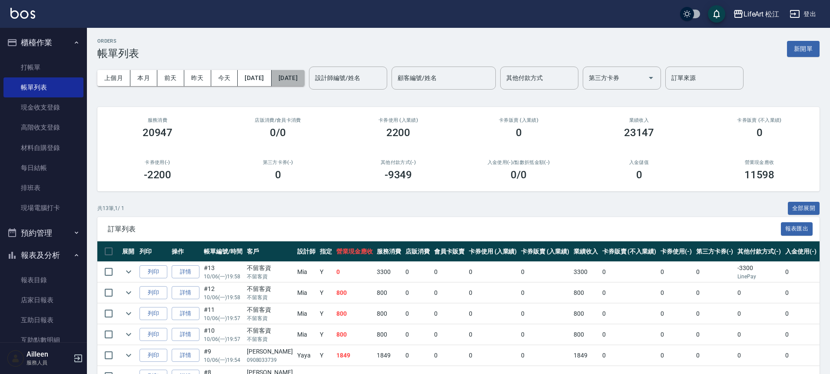
click at [303, 77] on button "[DATE]" at bounding box center [288, 78] width 33 height 16
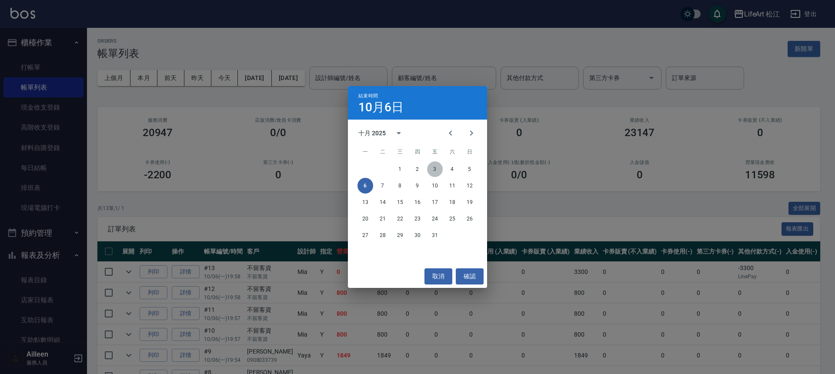
click at [433, 168] on button "3" at bounding box center [435, 169] width 16 height 16
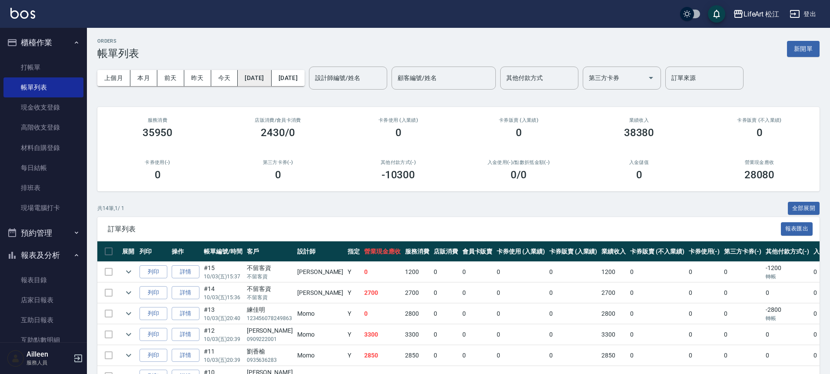
click at [271, 79] on button "[DATE]" at bounding box center [254, 78] width 33 height 16
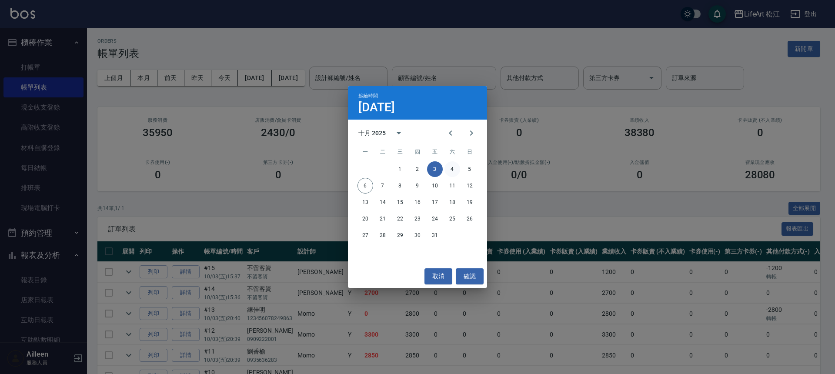
click at [447, 167] on button "4" at bounding box center [452, 169] width 16 height 16
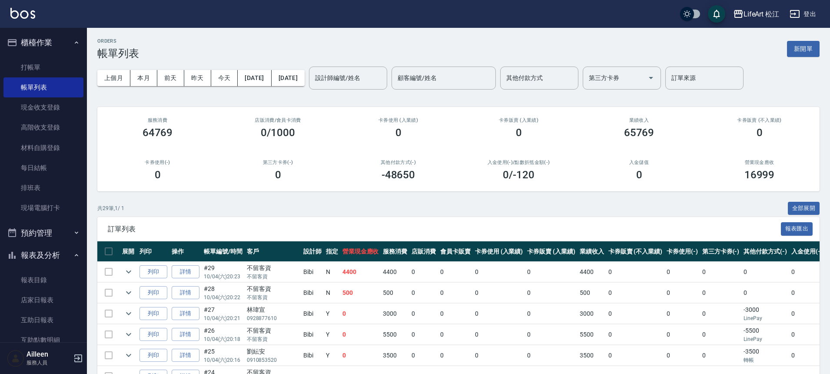
click at [372, 77] on input "設計師編號/姓名" at bounding box center [348, 77] width 70 height 15
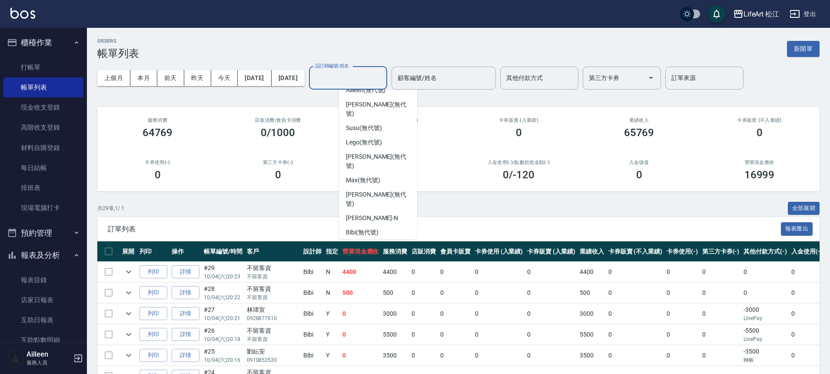
scroll to position [16, 0]
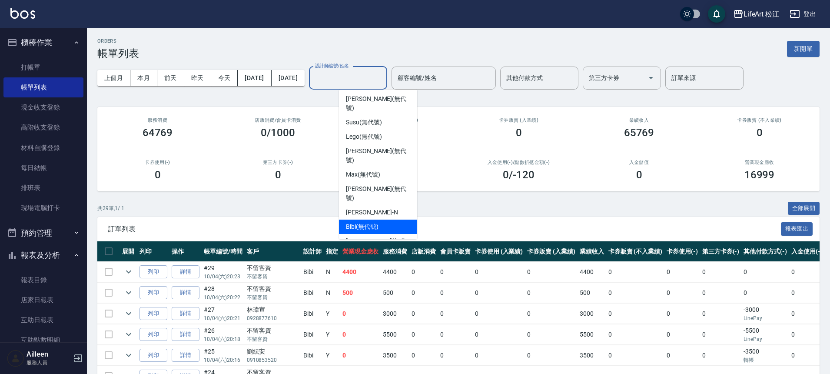
click at [380, 220] on div "Bibi (無代號)" at bounding box center [378, 227] width 78 height 14
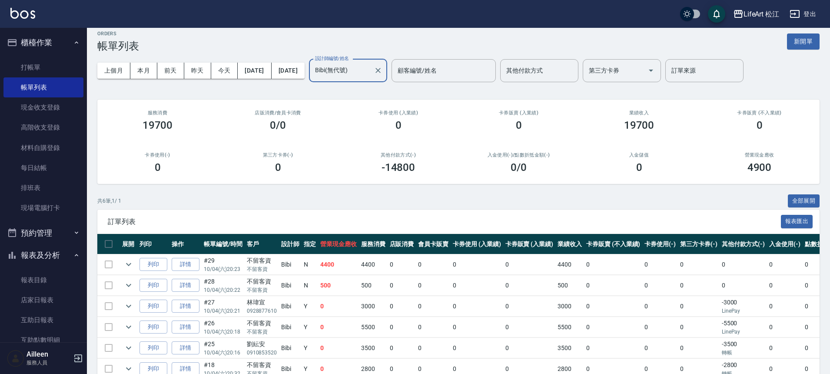
scroll to position [0, 0]
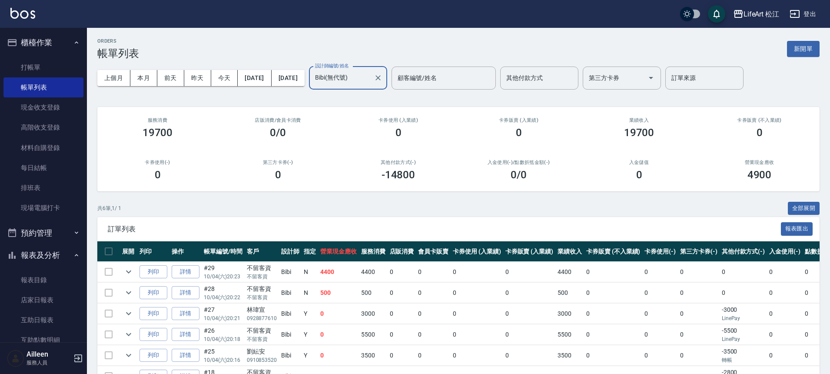
click at [369, 86] on div "Bibi(無代號) 設計師編號/姓名" at bounding box center [348, 78] width 78 height 23
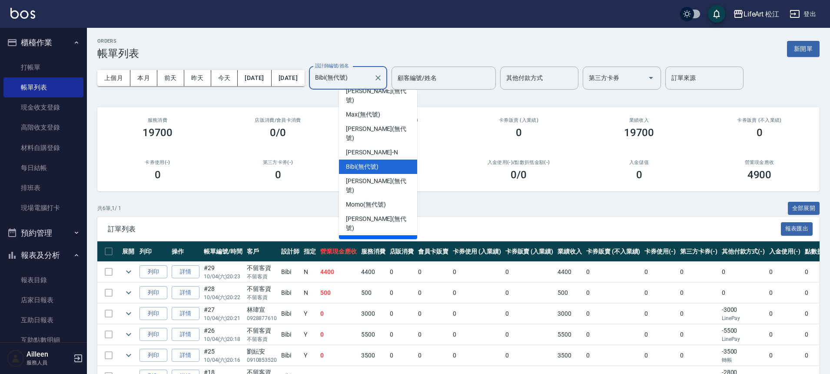
scroll to position [76, 0]
click at [381, 197] on div "Momo (無代號)" at bounding box center [378, 204] width 78 height 14
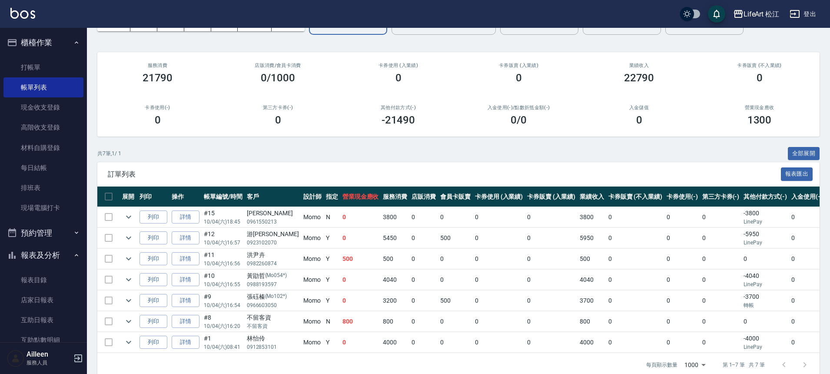
scroll to position [0, 0]
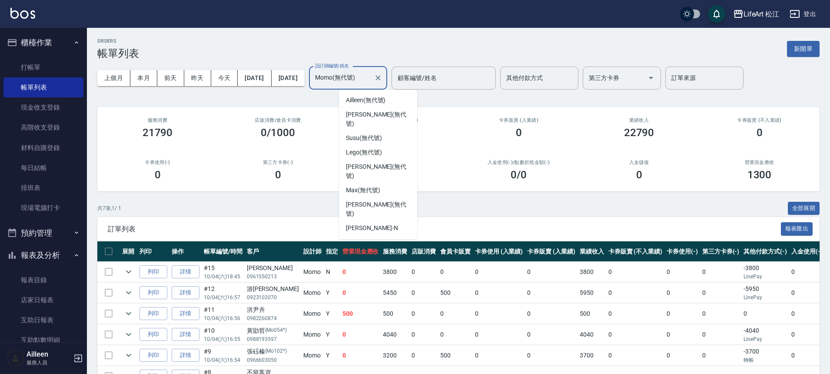
click at [370, 77] on input "Momo(無代號)" at bounding box center [341, 77] width 57 height 15
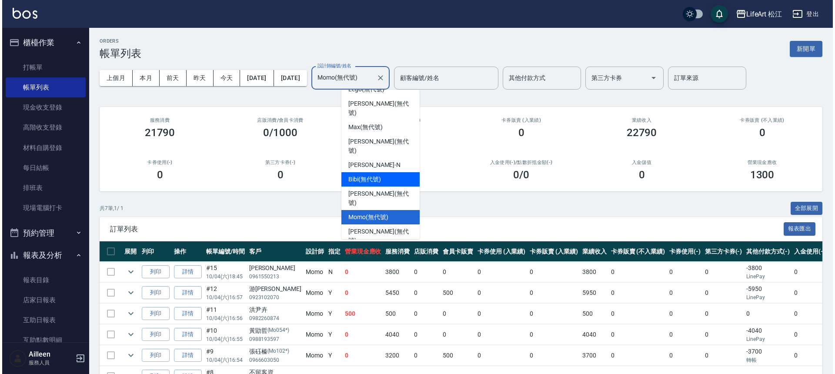
scroll to position [76, 0]
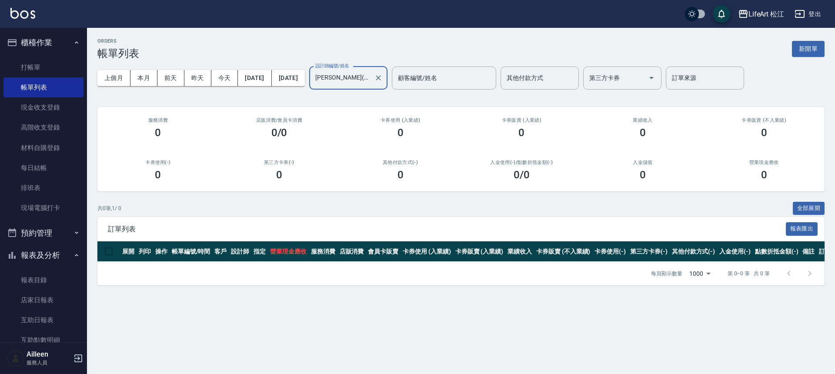
click at [370, 75] on input "[PERSON_NAME](無代號)" at bounding box center [341, 77] width 57 height 15
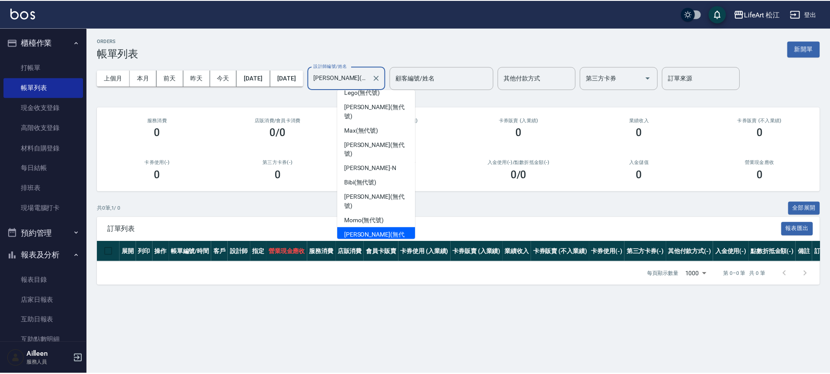
scroll to position [101, 0]
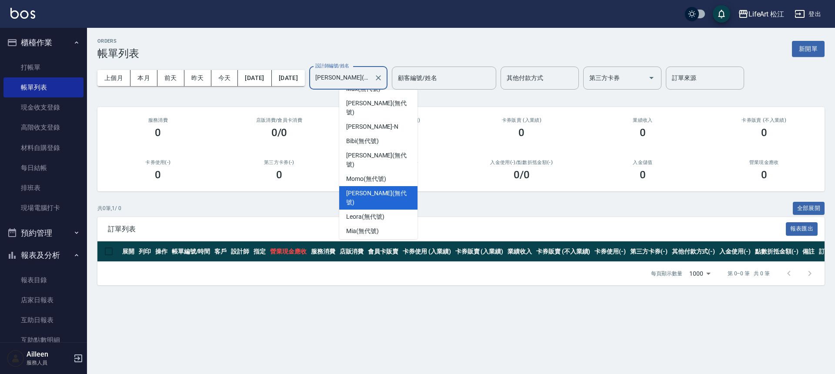
click at [393, 267] on div "Yaya (無代號)" at bounding box center [378, 274] width 78 height 14
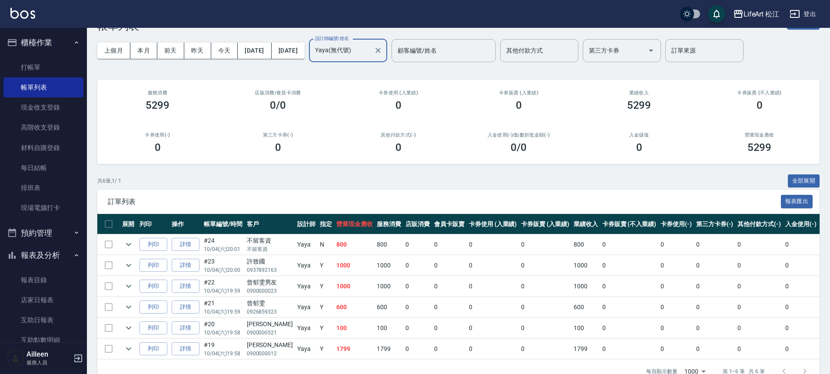
scroll to position [0, 0]
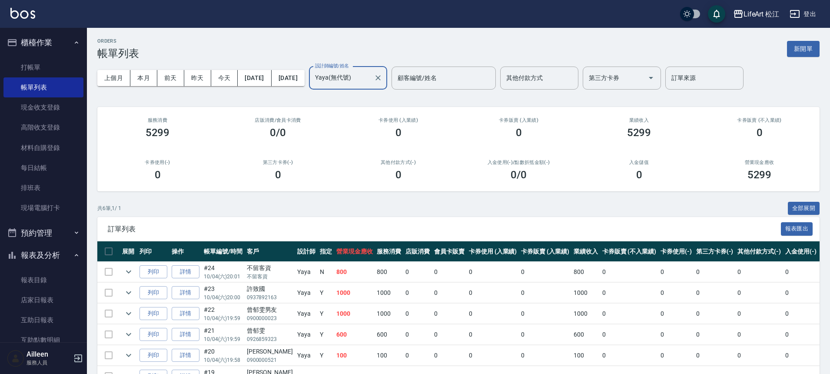
click at [370, 82] on input "Yaya(無代號)" at bounding box center [341, 77] width 57 height 15
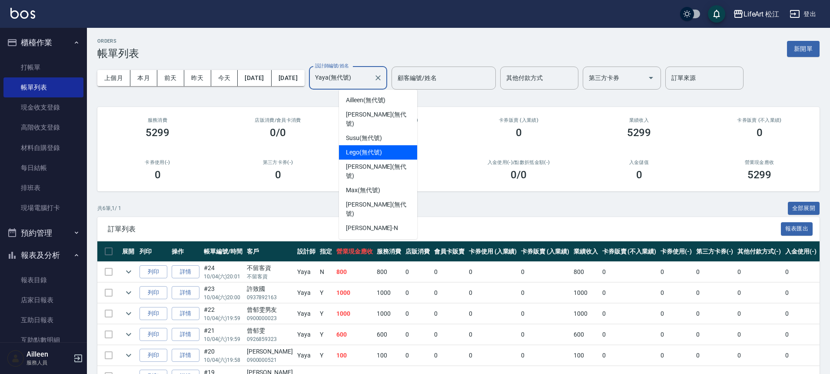
click at [380, 148] on span "Lego (無代號)" at bounding box center [364, 152] width 36 height 9
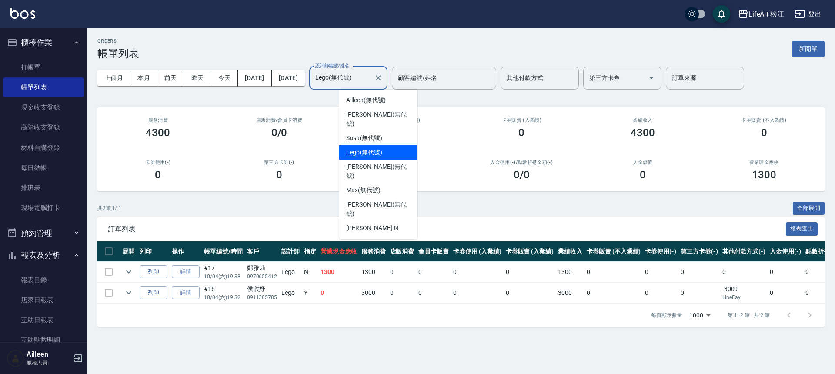
click at [370, 70] on input "Lego(無代號)" at bounding box center [341, 77] width 57 height 15
click at [383, 97] on span "Ailleen (無代號)" at bounding box center [366, 100] width 40 height 9
type input "Ailleen(無代號)"
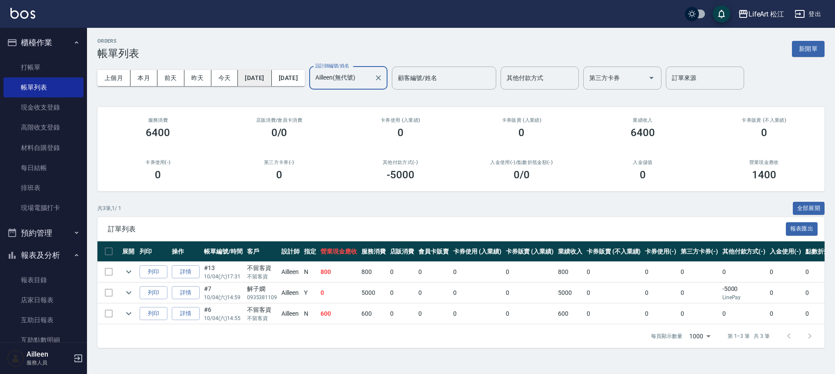
click at [270, 78] on button "[DATE]" at bounding box center [254, 78] width 33 height 16
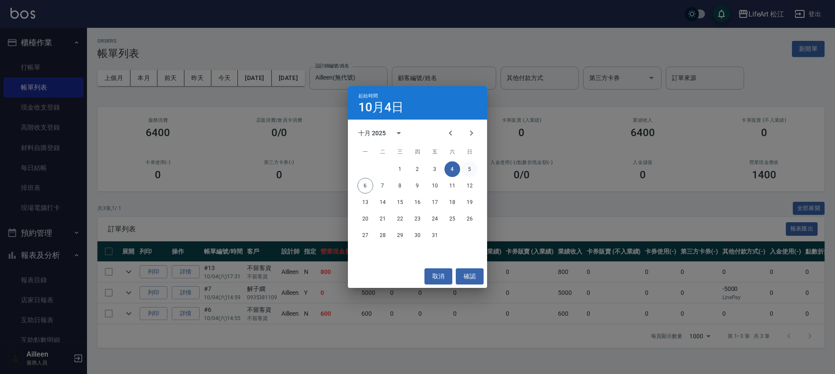
click at [467, 169] on button "5" at bounding box center [470, 169] width 16 height 16
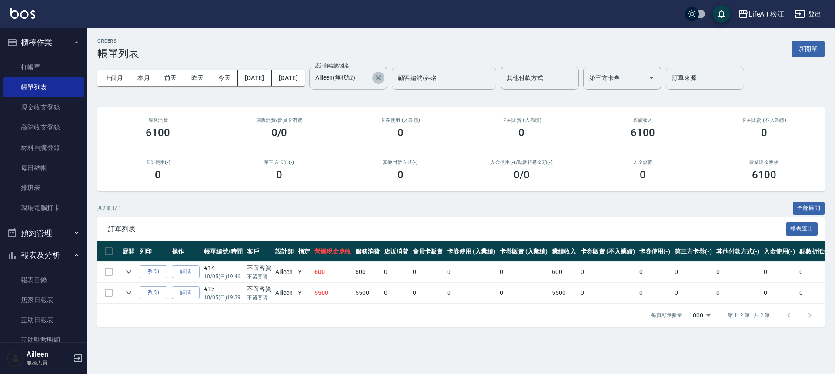
click at [383, 81] on icon "Clear" at bounding box center [378, 77] width 9 height 9
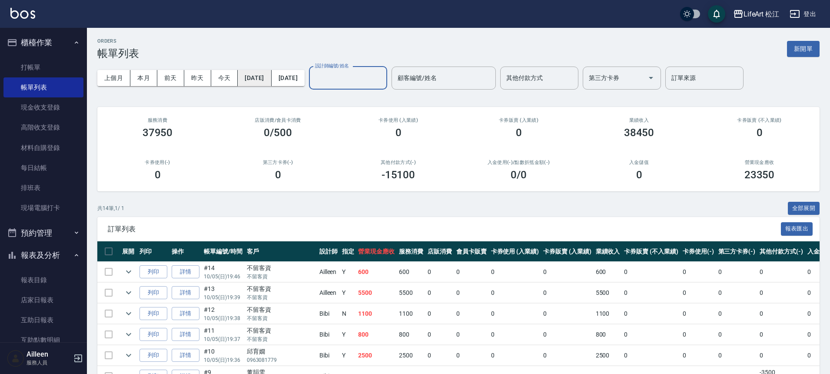
click at [271, 78] on button "[DATE]" at bounding box center [254, 78] width 33 height 16
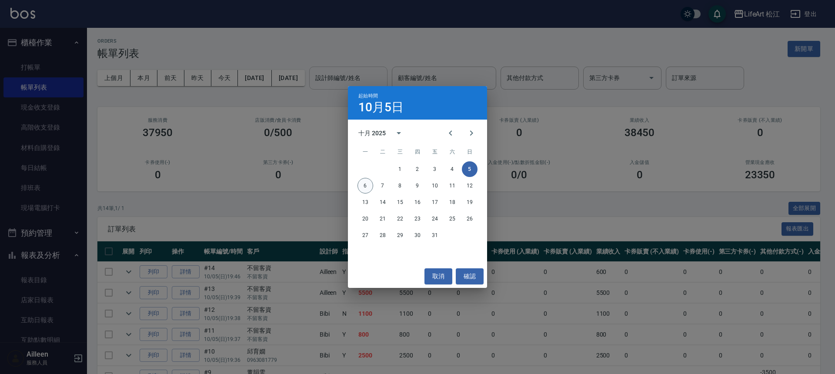
click at [365, 186] on button "6" at bounding box center [365, 186] width 16 height 16
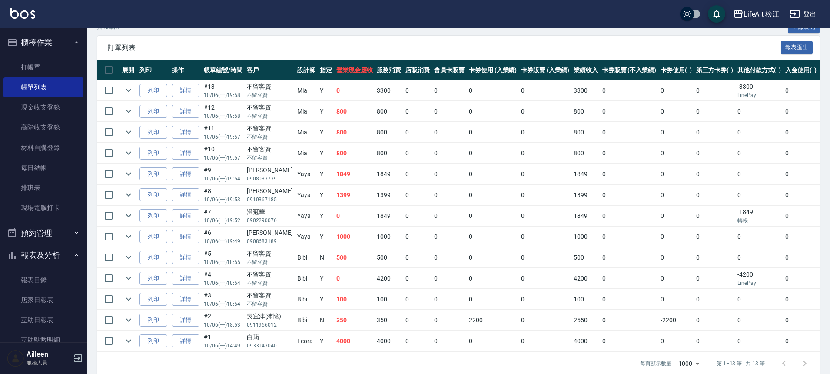
scroll to position [200, 0]
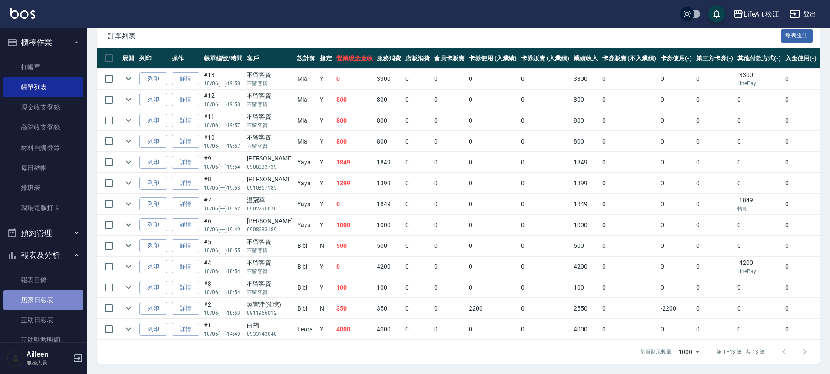
click at [46, 300] on link "店家日報表" at bounding box center [43, 300] width 80 height 20
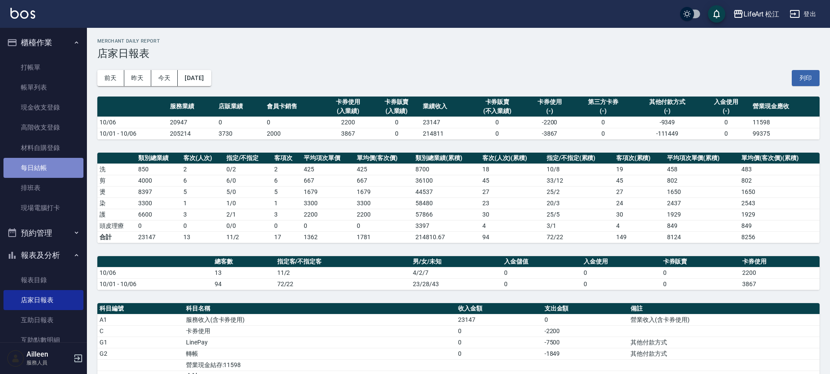
click at [47, 168] on link "每日結帳" at bounding box center [43, 168] width 80 height 20
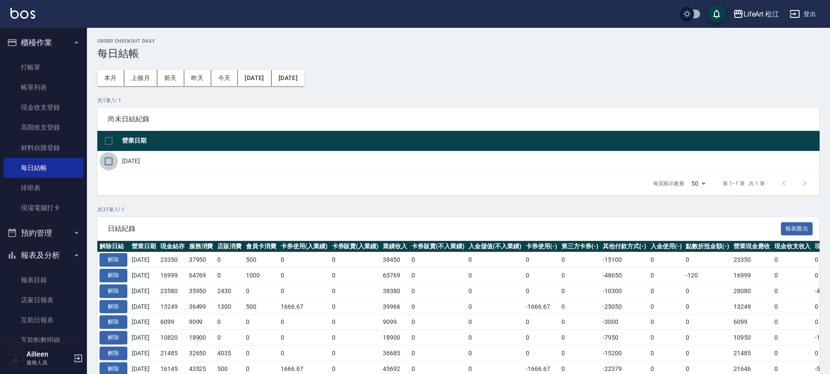
click at [109, 161] on input "checkbox" at bounding box center [109, 161] width 18 height 18
checkbox input "true"
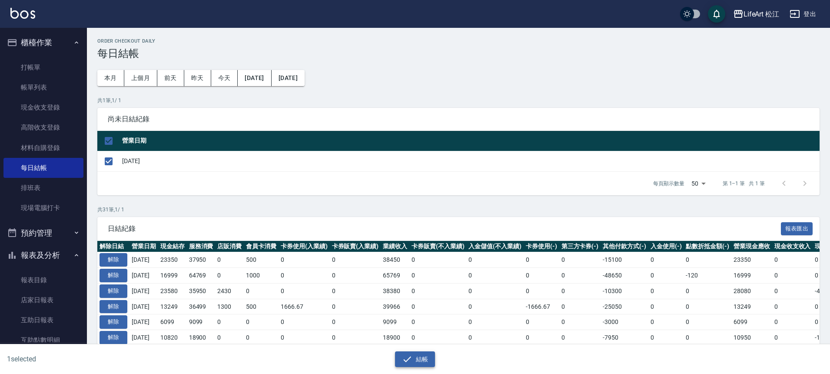
click at [416, 353] on button "結帳" at bounding box center [415, 359] width 40 height 16
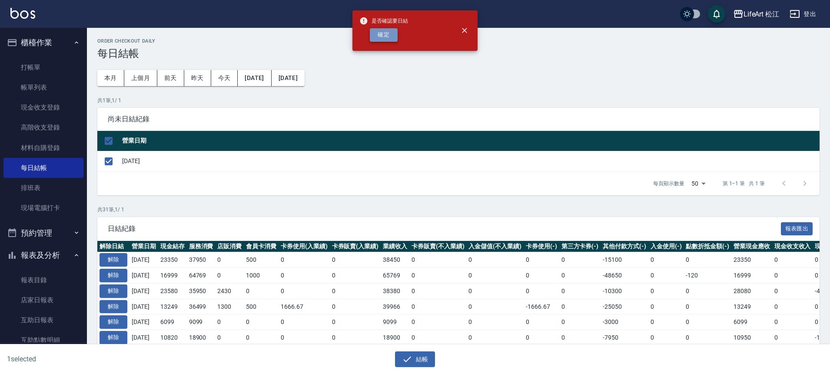
click at [376, 33] on button "確定" at bounding box center [384, 34] width 28 height 13
checkbox input "false"
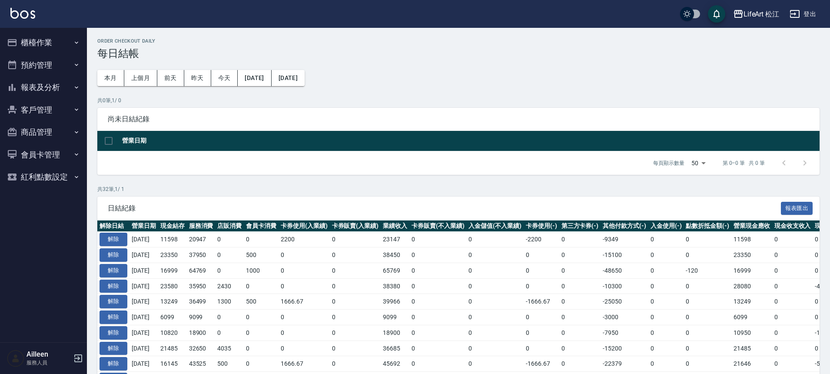
click at [64, 101] on button "客戶管理" at bounding box center [43, 110] width 80 height 23
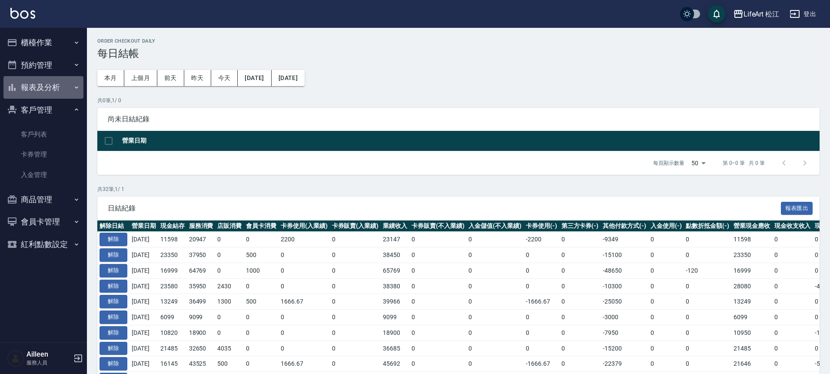
click at [75, 85] on icon "button" at bounding box center [76, 87] width 7 height 7
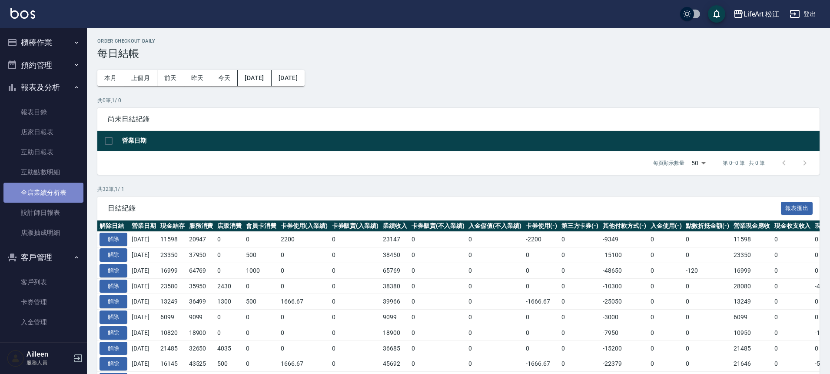
click at [64, 199] on link "全店業績分析表" at bounding box center [43, 193] width 80 height 20
